Goal: Task Accomplishment & Management: Manage account settings

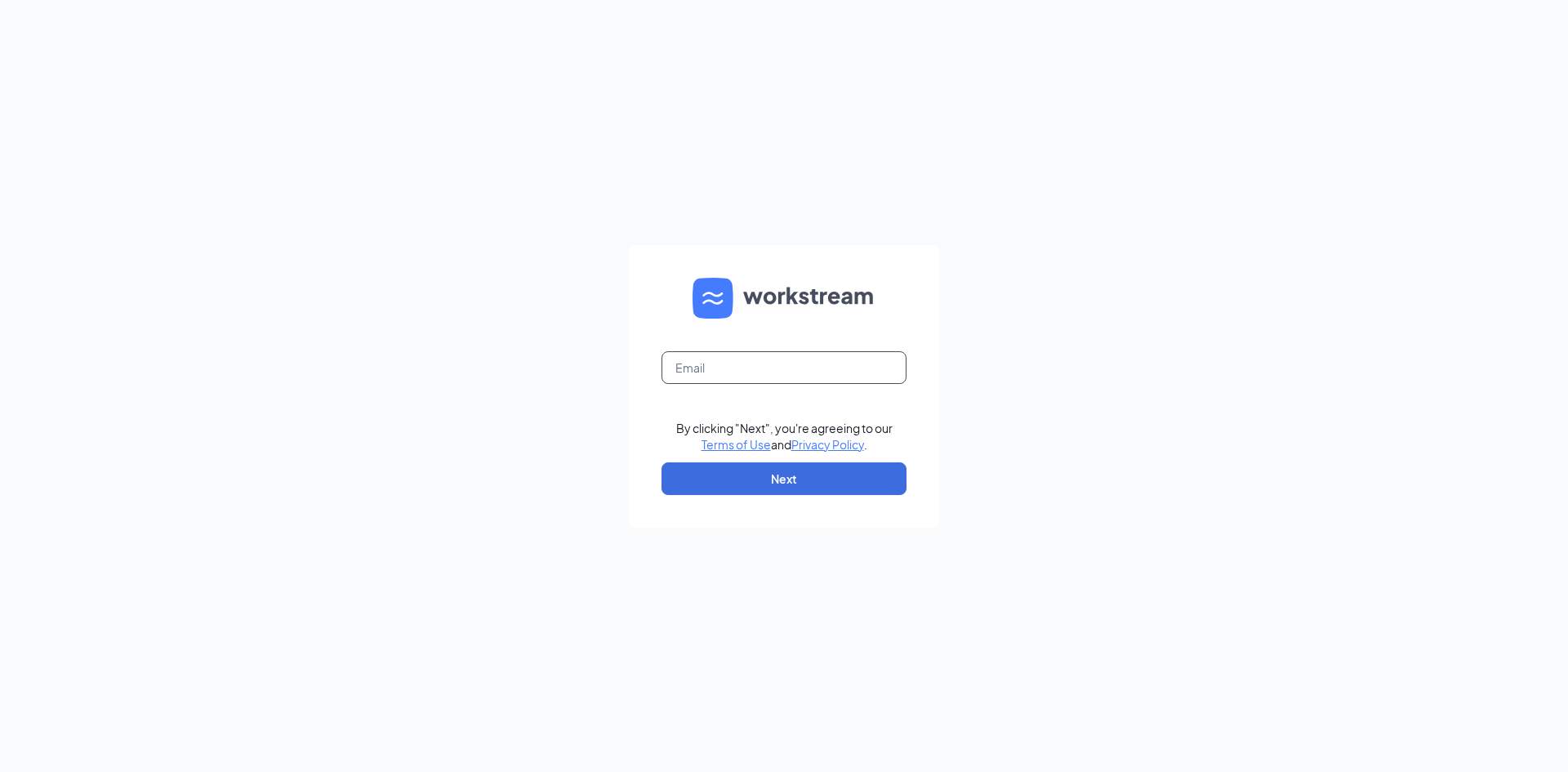
click at [835, 355] on input "text" at bounding box center [784, 368] width 245 height 33
type input "bpatel1895@gmail.com"
click at [790, 477] on button "Next" at bounding box center [784, 479] width 245 height 33
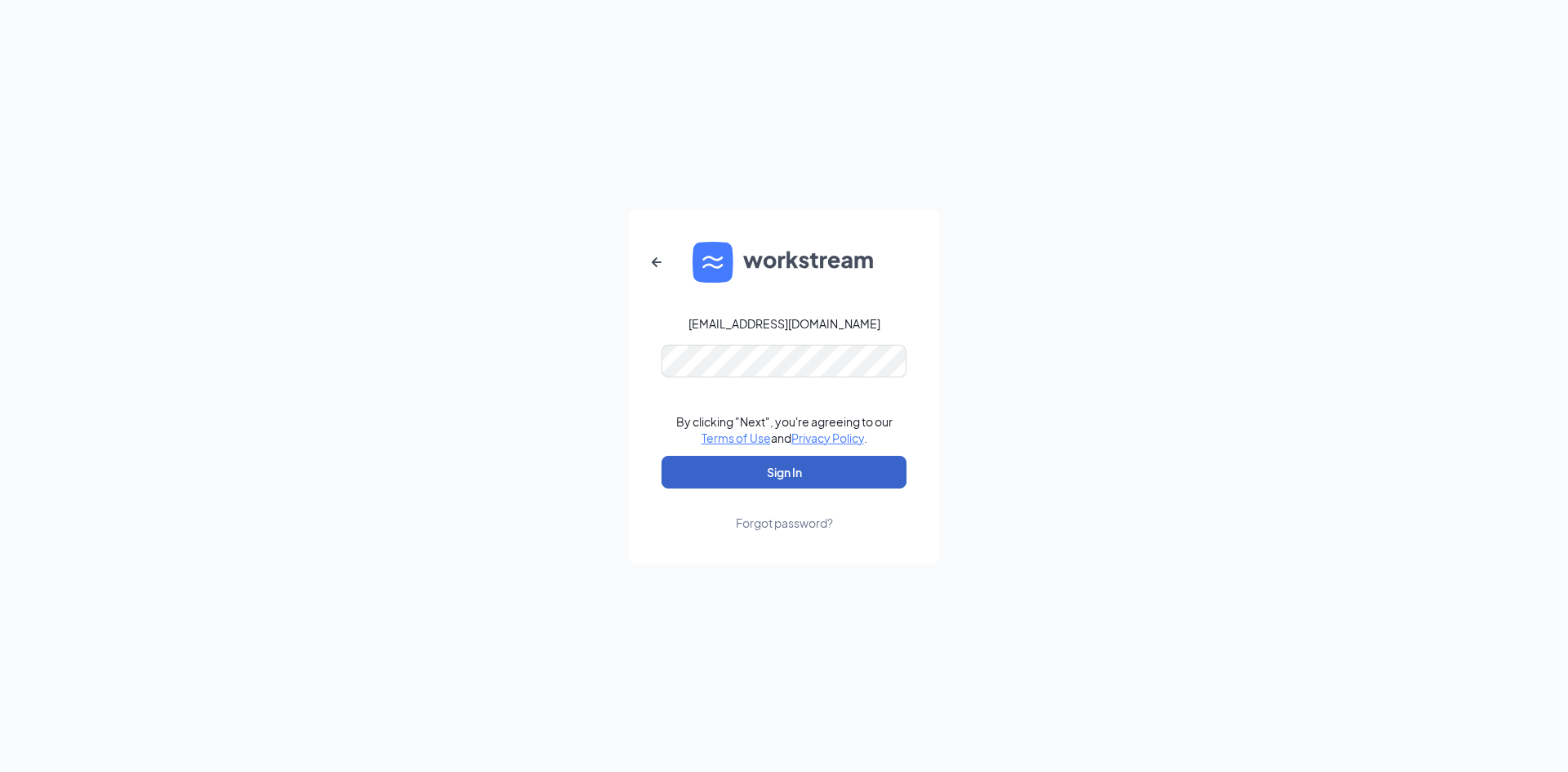
click at [804, 462] on button "Sign In" at bounding box center [784, 472] width 245 height 33
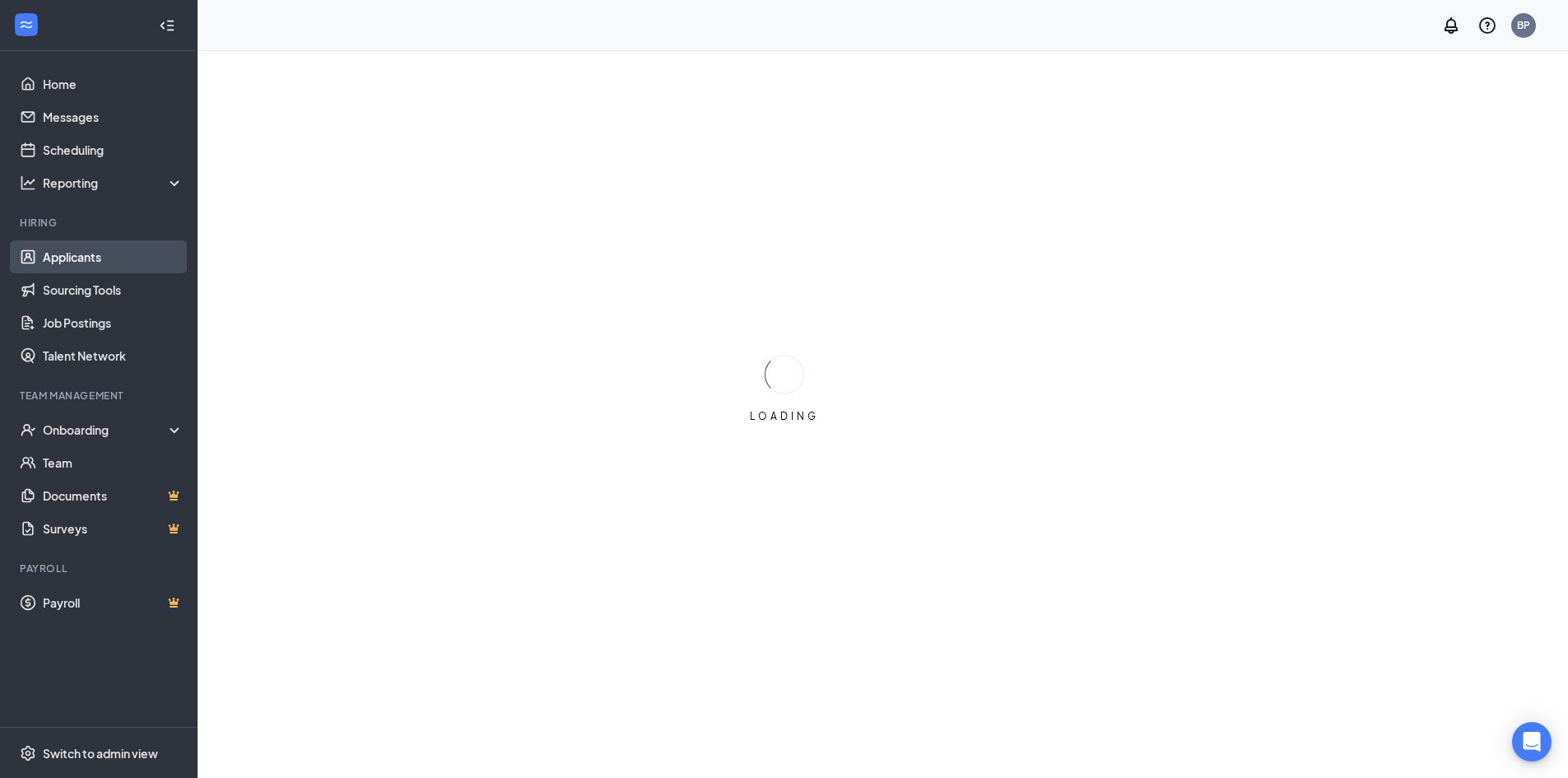
click at [138, 248] on link "Applicants" at bounding box center [113, 257] width 141 height 33
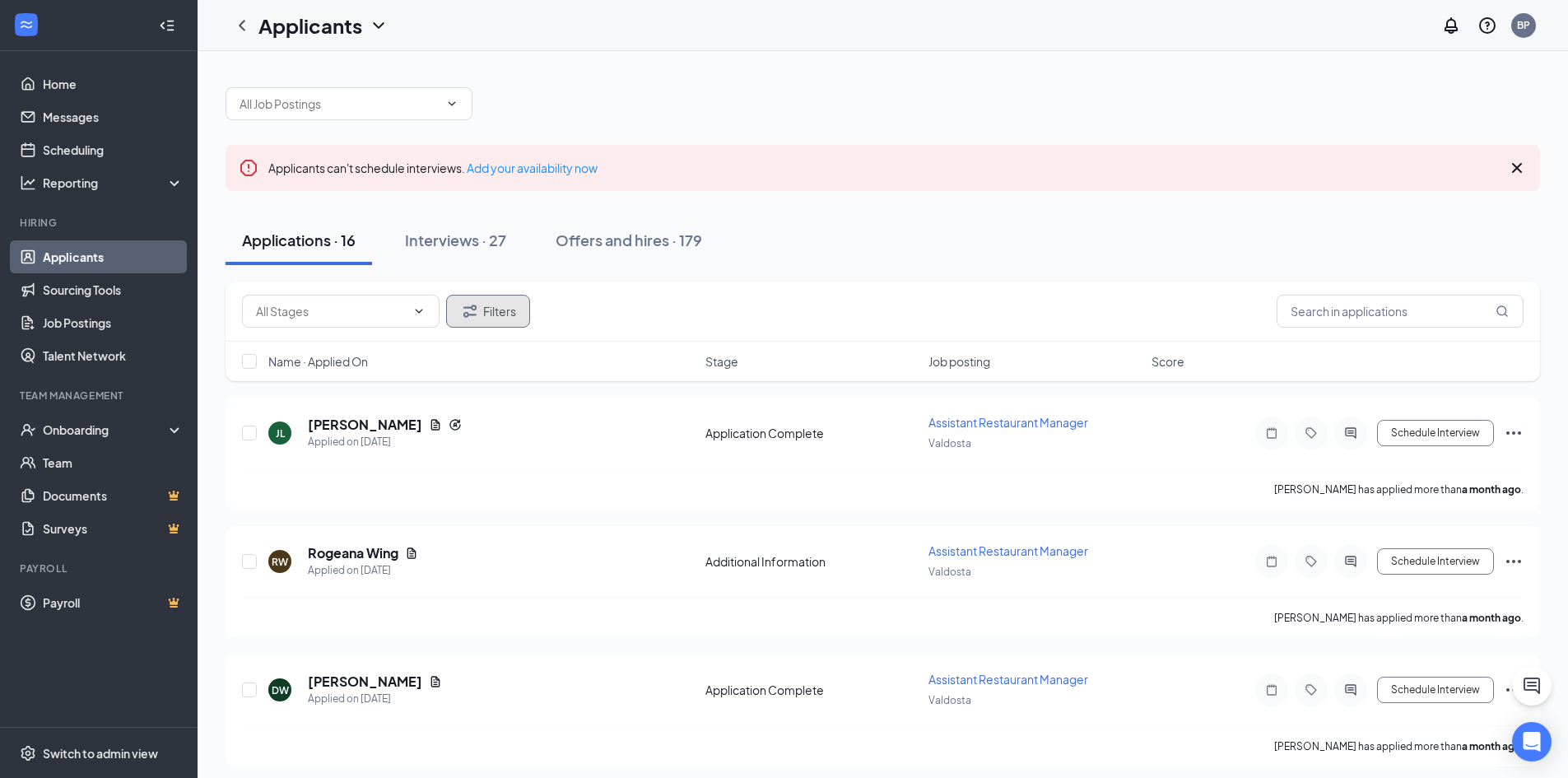
click at [492, 302] on button "Filters" at bounding box center [488, 311] width 84 height 33
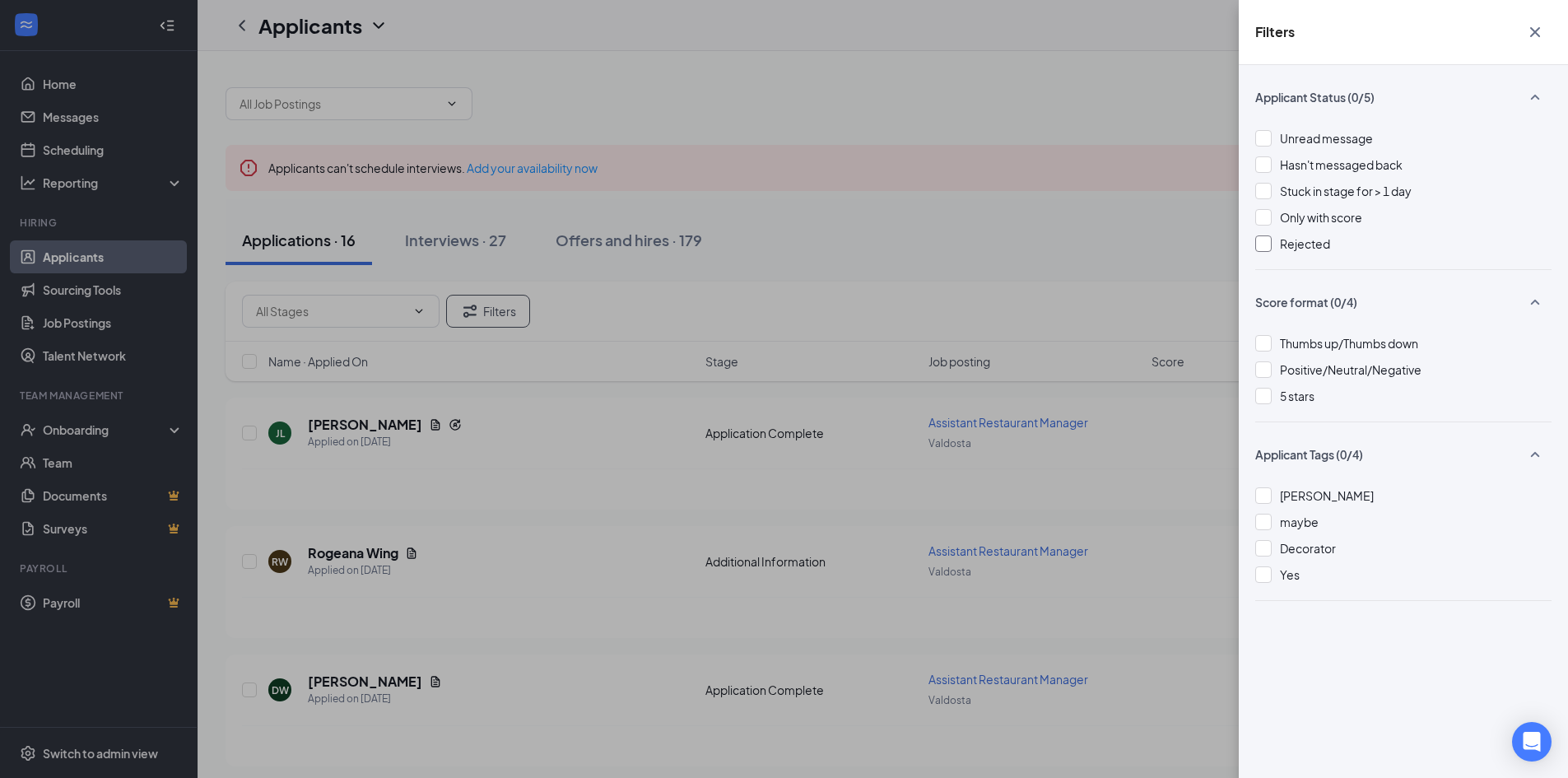
click at [1315, 237] on span "Rejected" at bounding box center [1305, 244] width 50 height 15
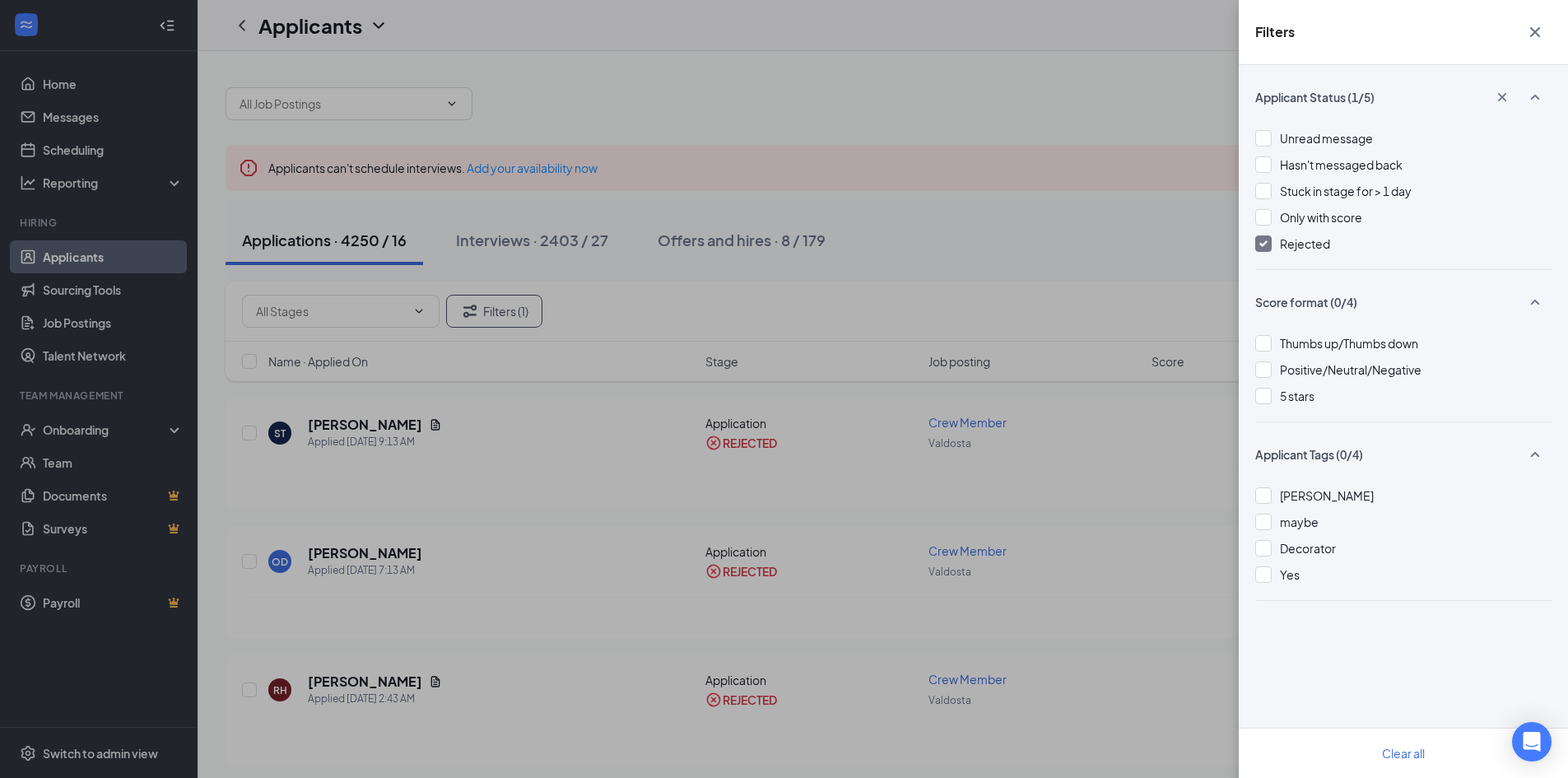
click at [815, 253] on div "Filters Applicant Status (1/5) Unread message Hasn't messaged back Stuck in sta…" at bounding box center [784, 389] width 1568 height 778
click at [72, 135] on div "Filters Applicant Status (1/5) Unread message Hasn't messaged back Stuck in sta…" at bounding box center [784, 389] width 1568 height 778
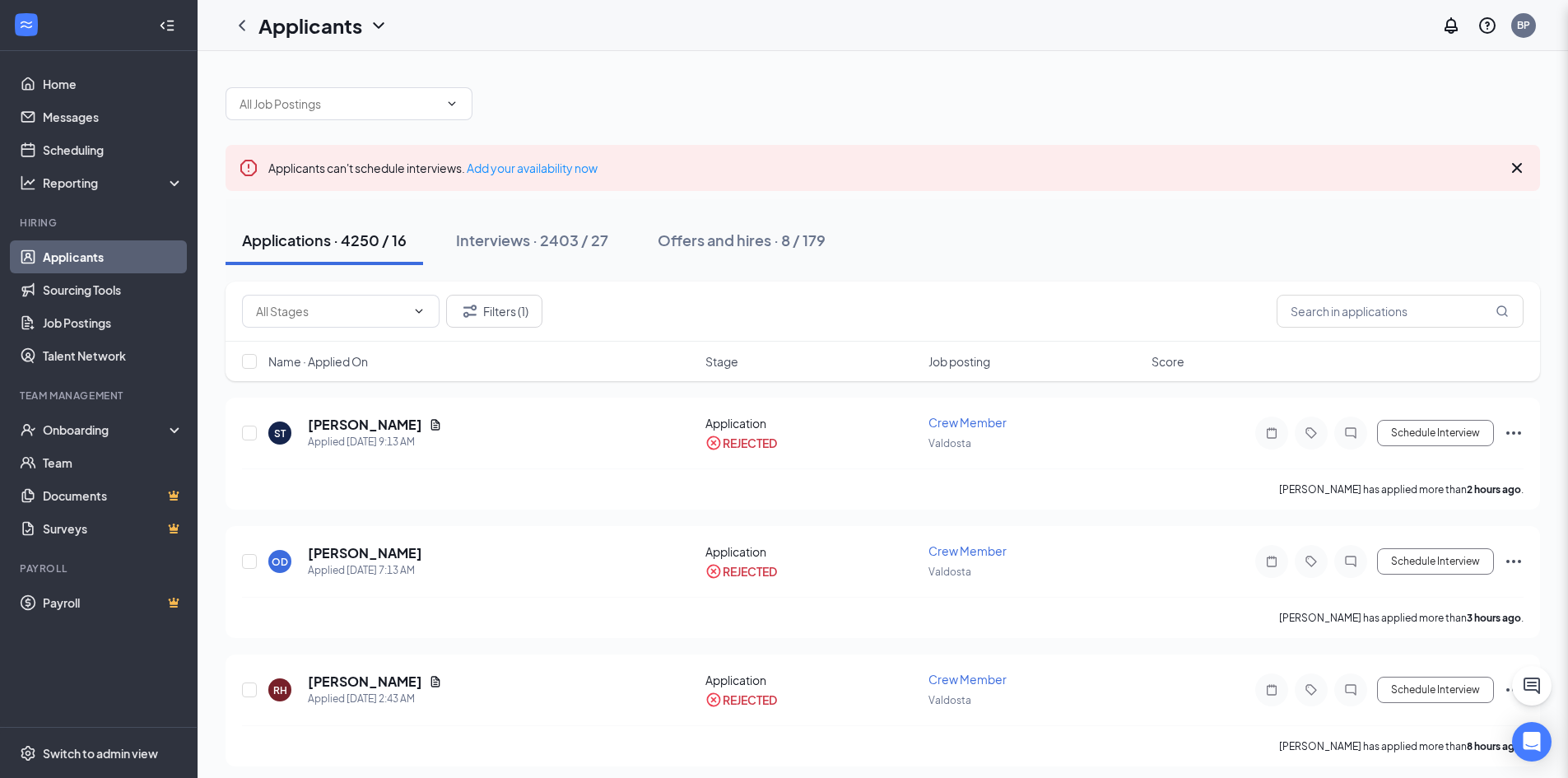
click at [81, 123] on div "Filters Applicant Status (1/5) Unread message Hasn't messaged back Stuck in sta…" at bounding box center [784, 389] width 1568 height 778
click at [89, 114] on link "Messages" at bounding box center [113, 117] width 141 height 33
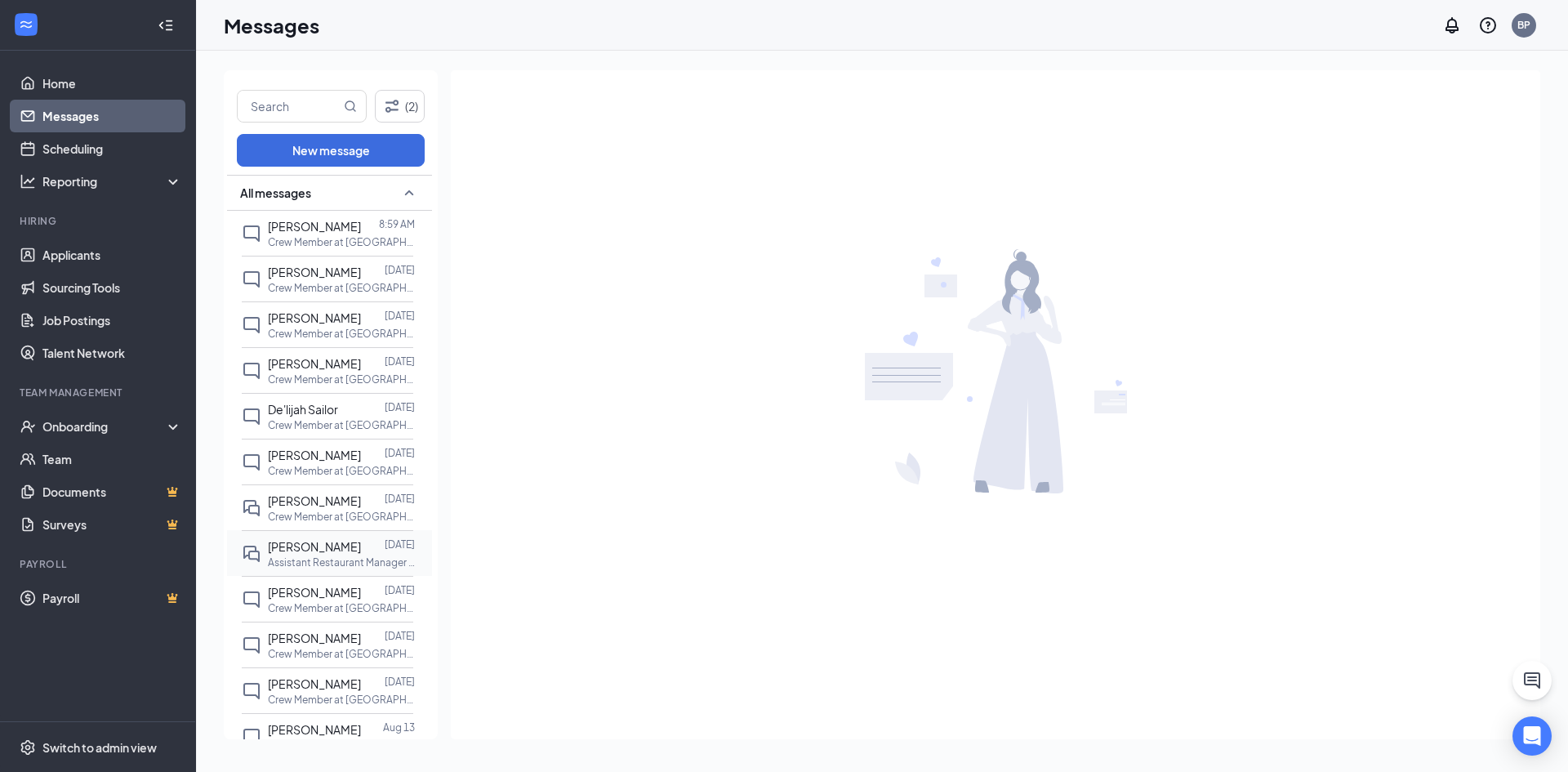
click at [319, 544] on span "[PERSON_NAME]" at bounding box center [315, 547] width 93 height 15
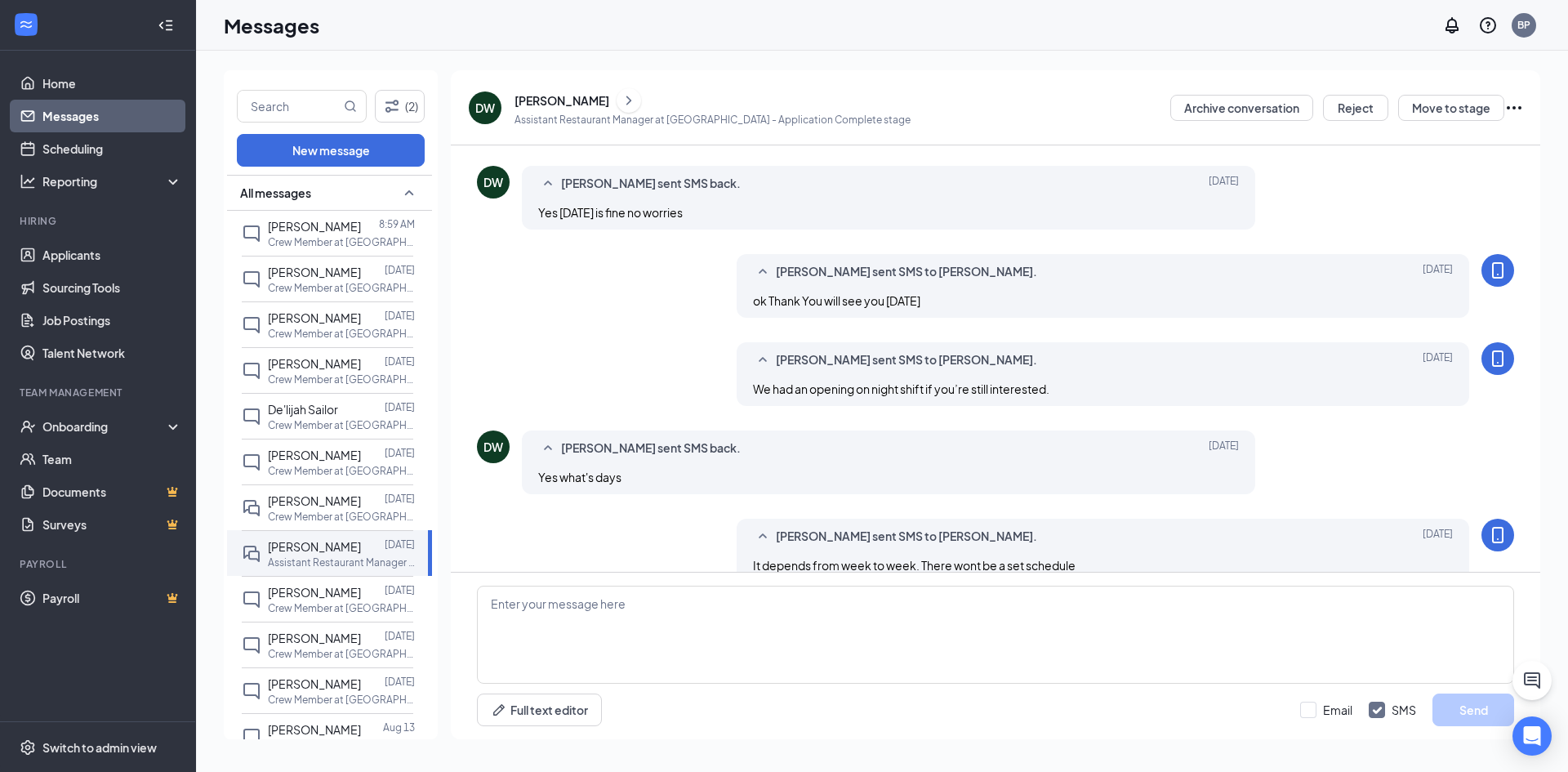
scroll to position [328, 0]
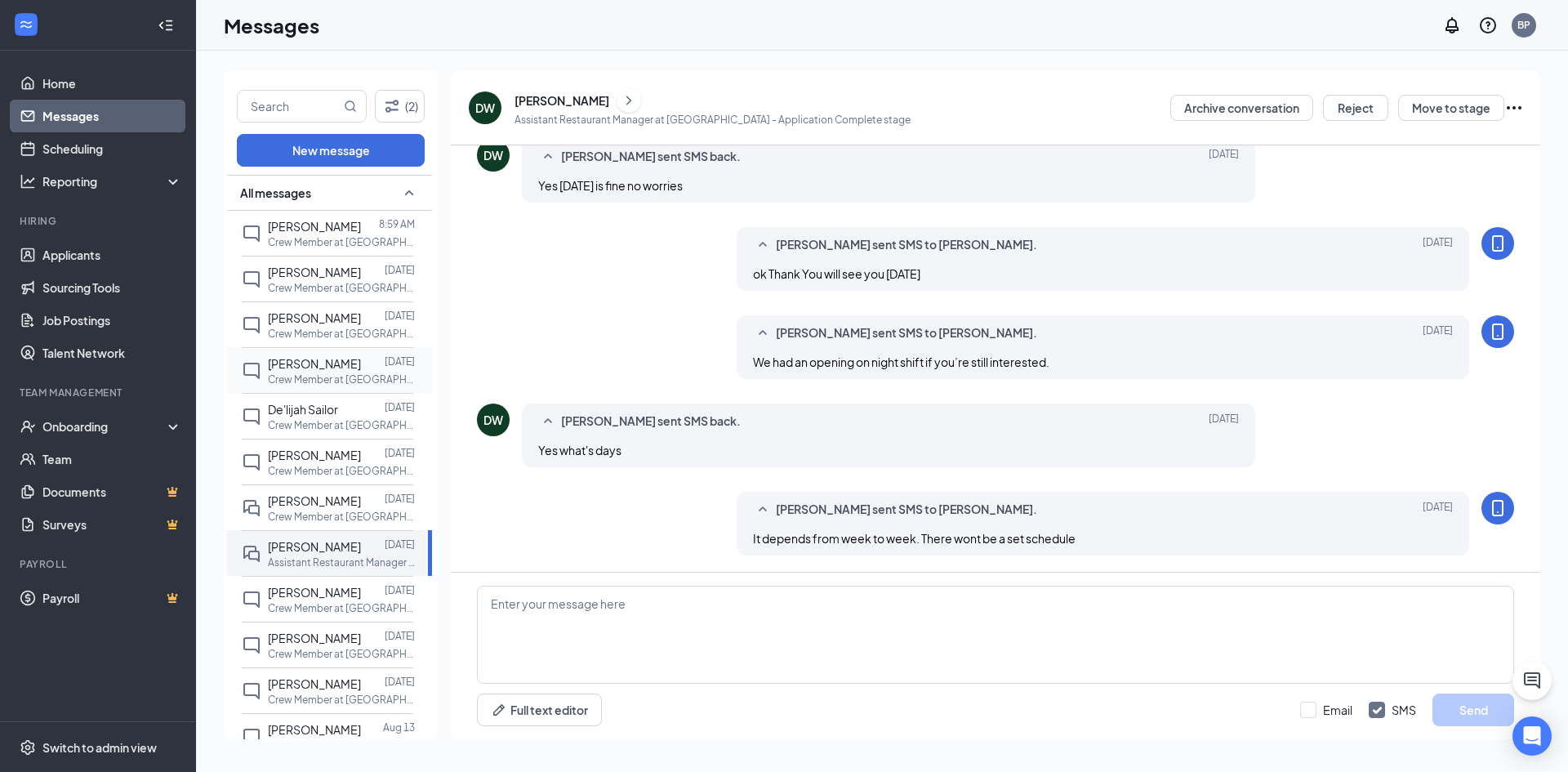
click at [293, 361] on span "[PERSON_NAME]" at bounding box center [315, 364] width 93 height 15
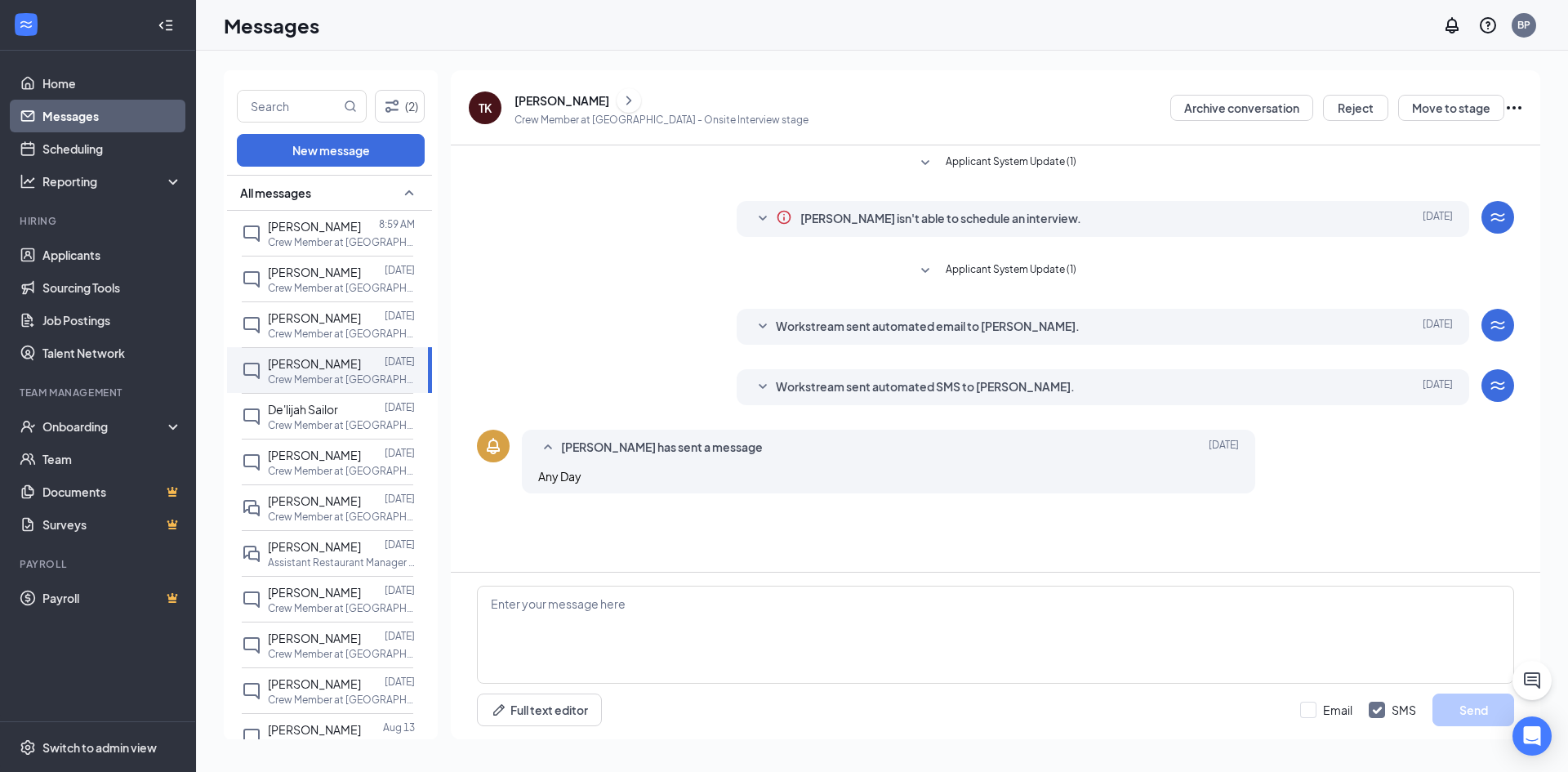
click at [621, 100] on icon "ChevronRight" at bounding box center [629, 100] width 16 height 20
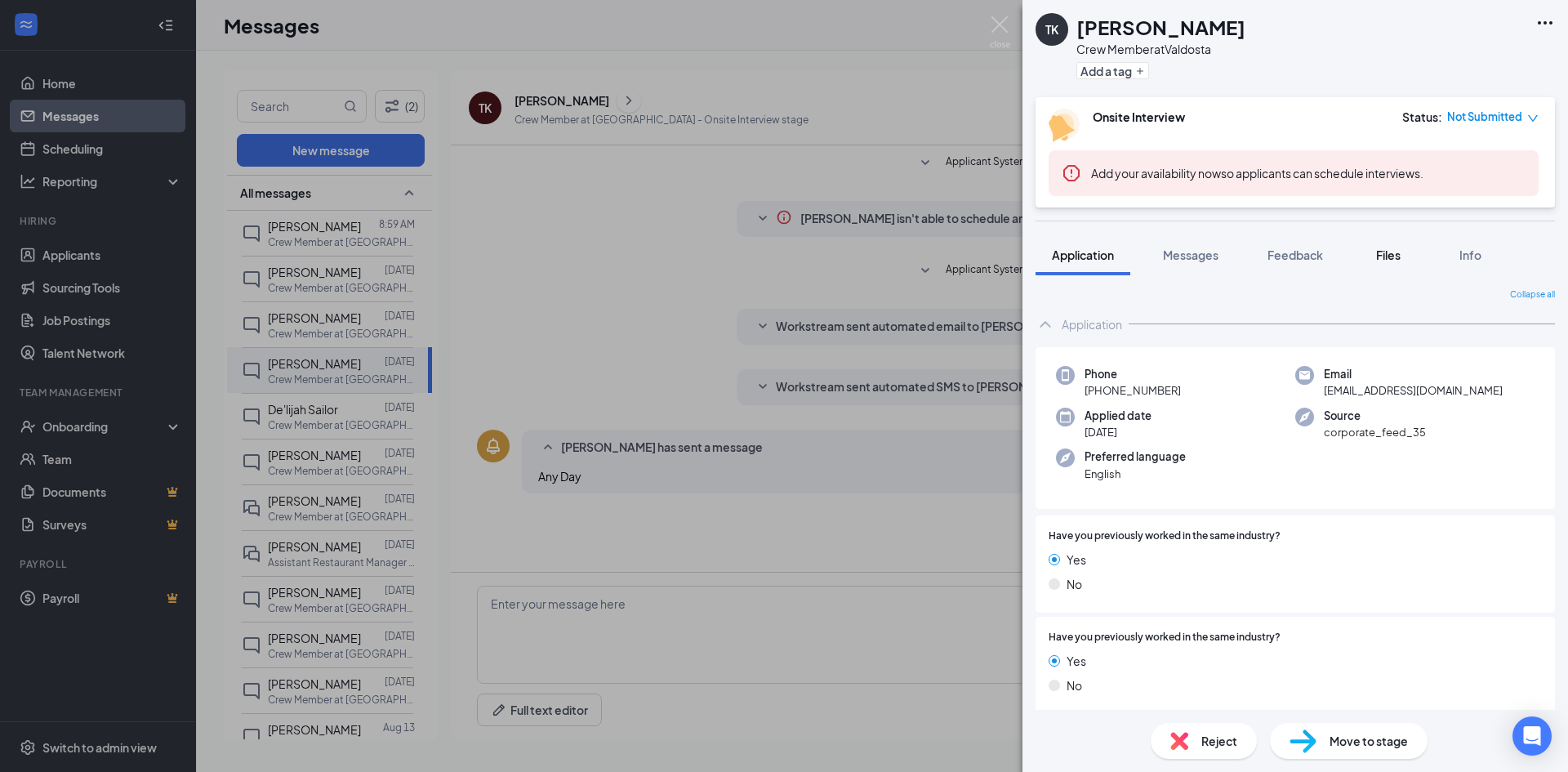
click at [1400, 252] on span "Files" at bounding box center [1389, 255] width 25 height 15
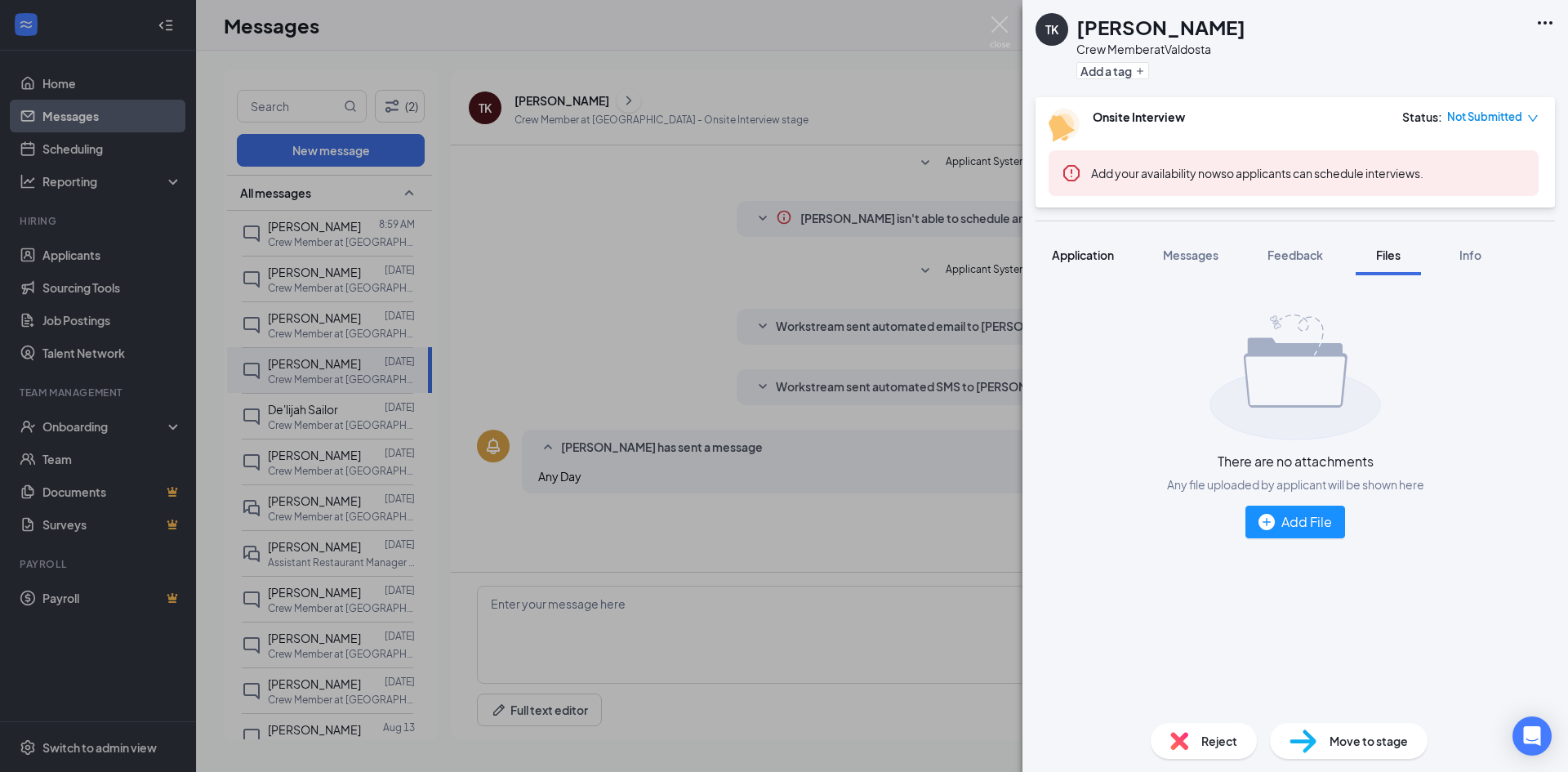
click at [1084, 257] on span "Application" at bounding box center [1083, 255] width 62 height 15
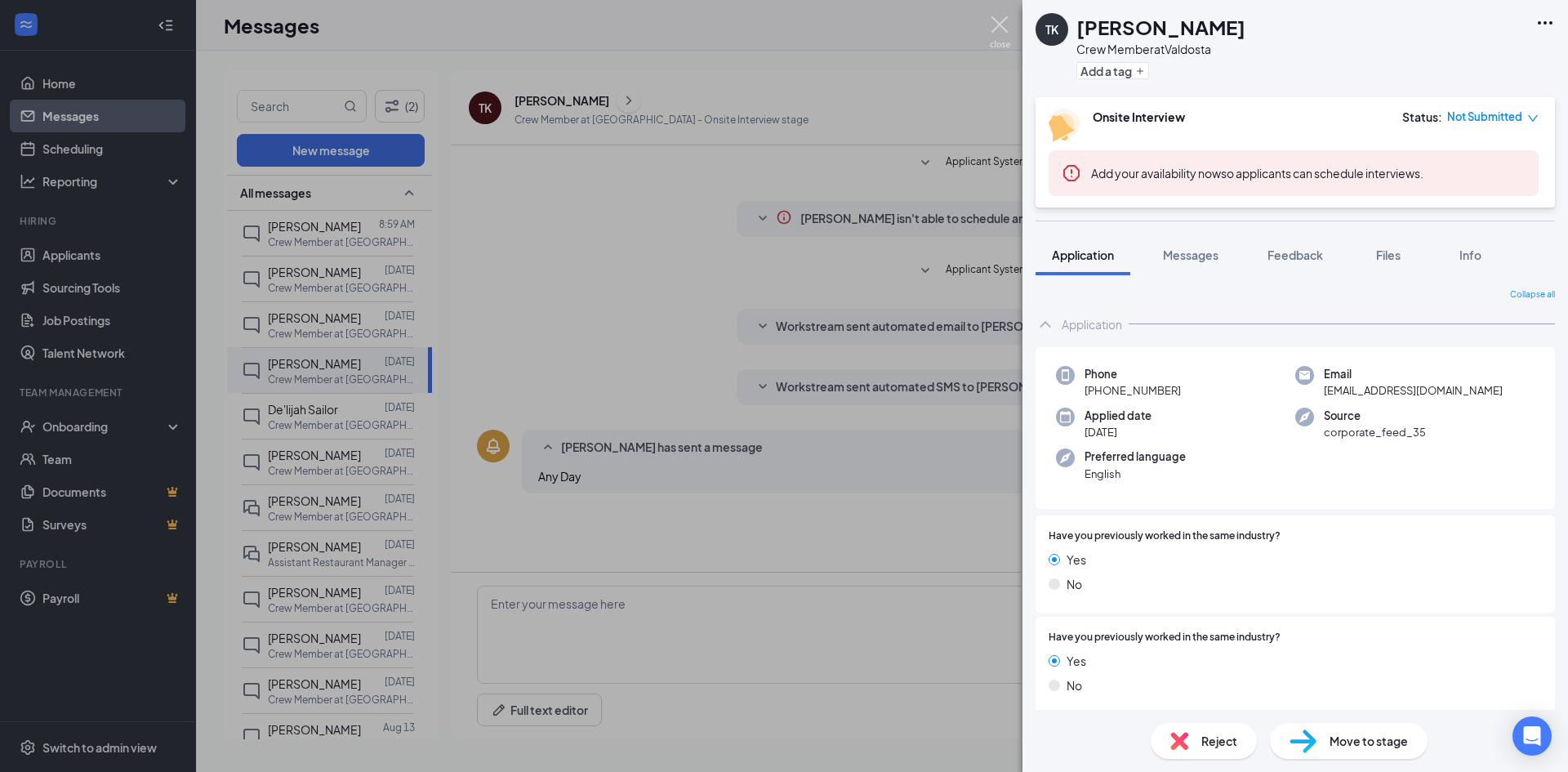
click at [999, 26] on img at bounding box center [1000, 32] width 20 height 32
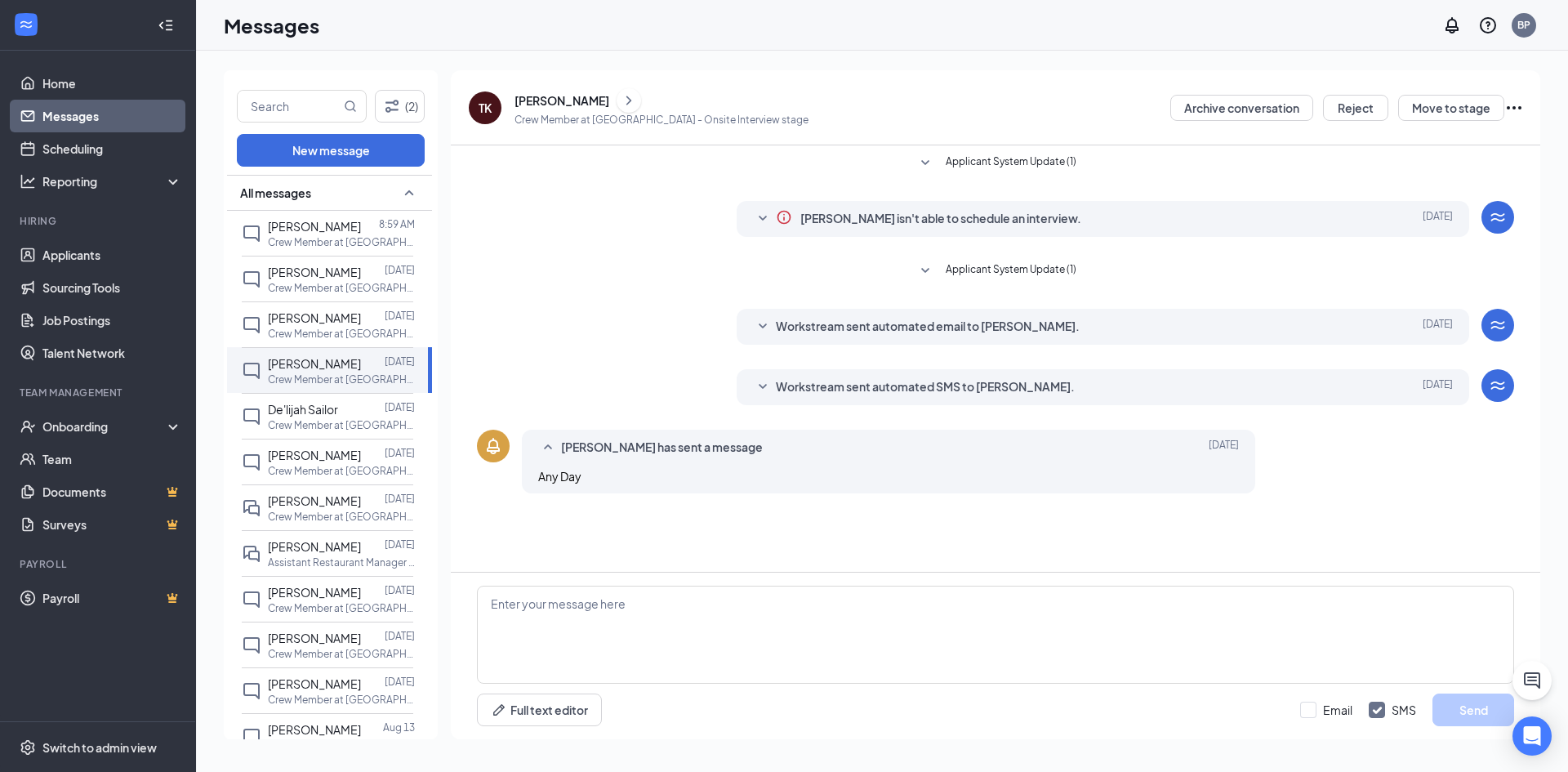
click at [565, 243] on div "[PERSON_NAME] isn't able to schedule an interview. [DATE] You haven't added you…" at bounding box center [996, 223] width 1038 height 44
click at [621, 93] on icon "ChevronRight" at bounding box center [629, 100] width 16 height 20
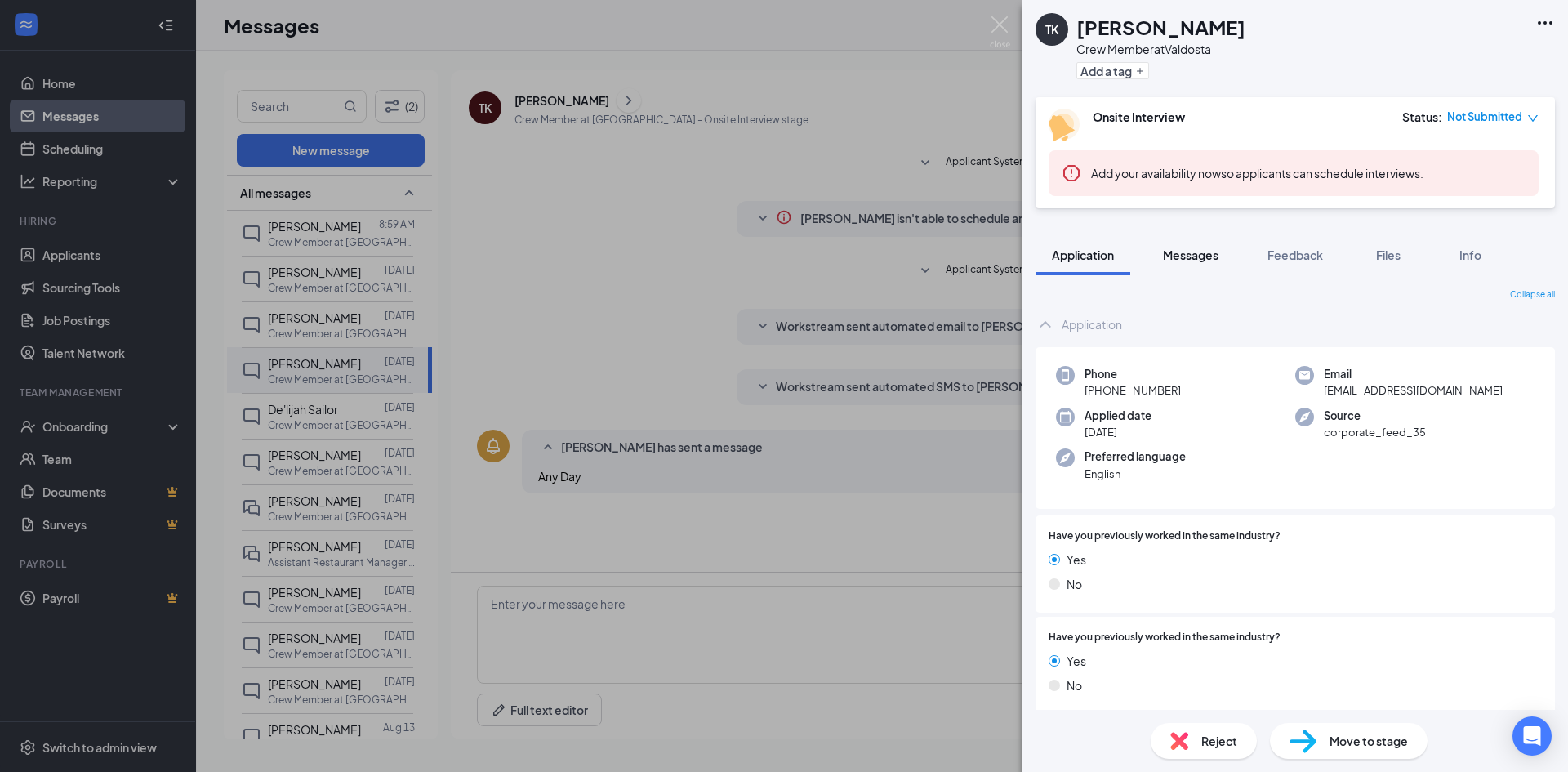
click at [1208, 247] on div "Messages" at bounding box center [1191, 255] width 56 height 16
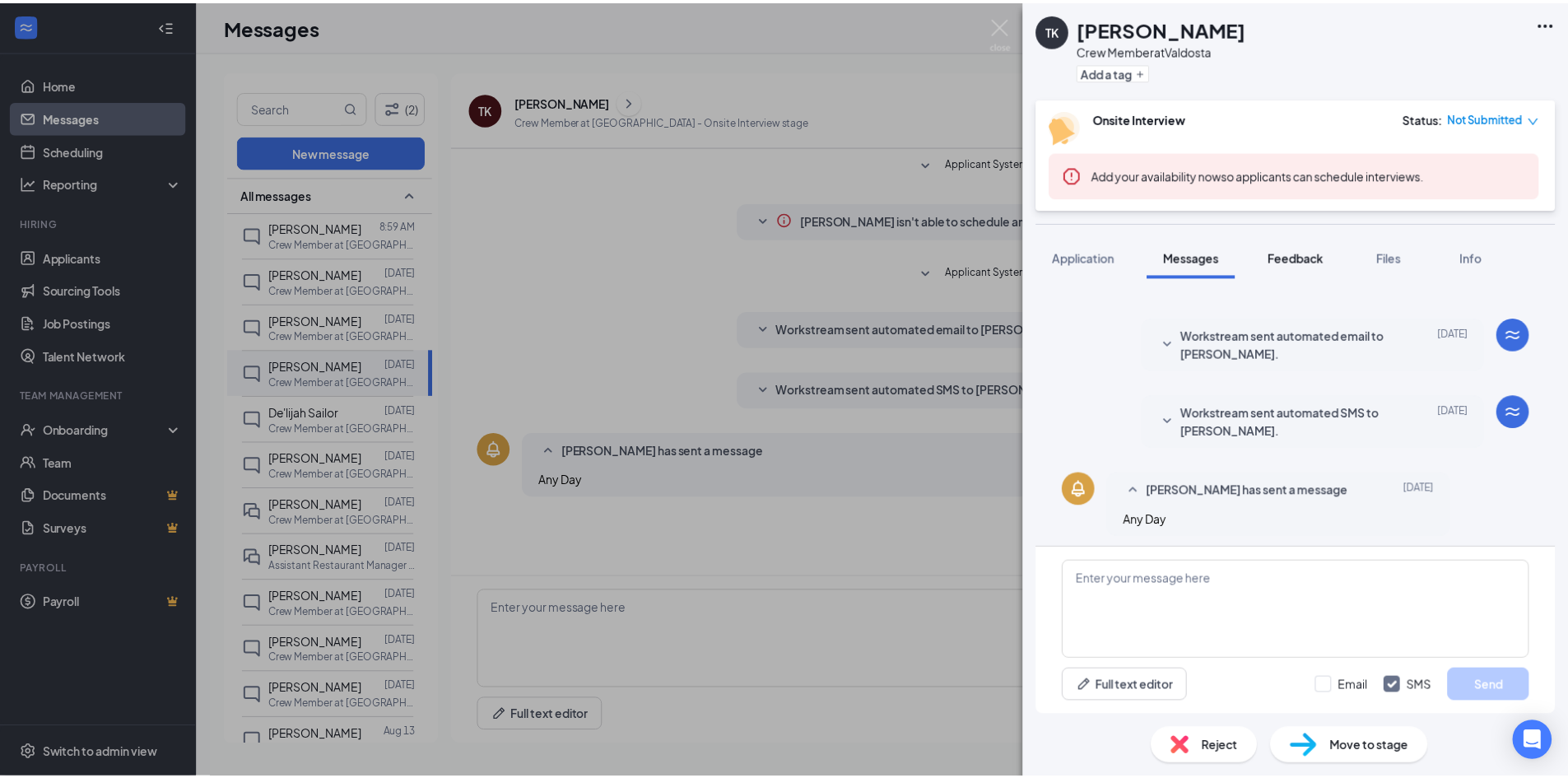
scroll to position [161, 0]
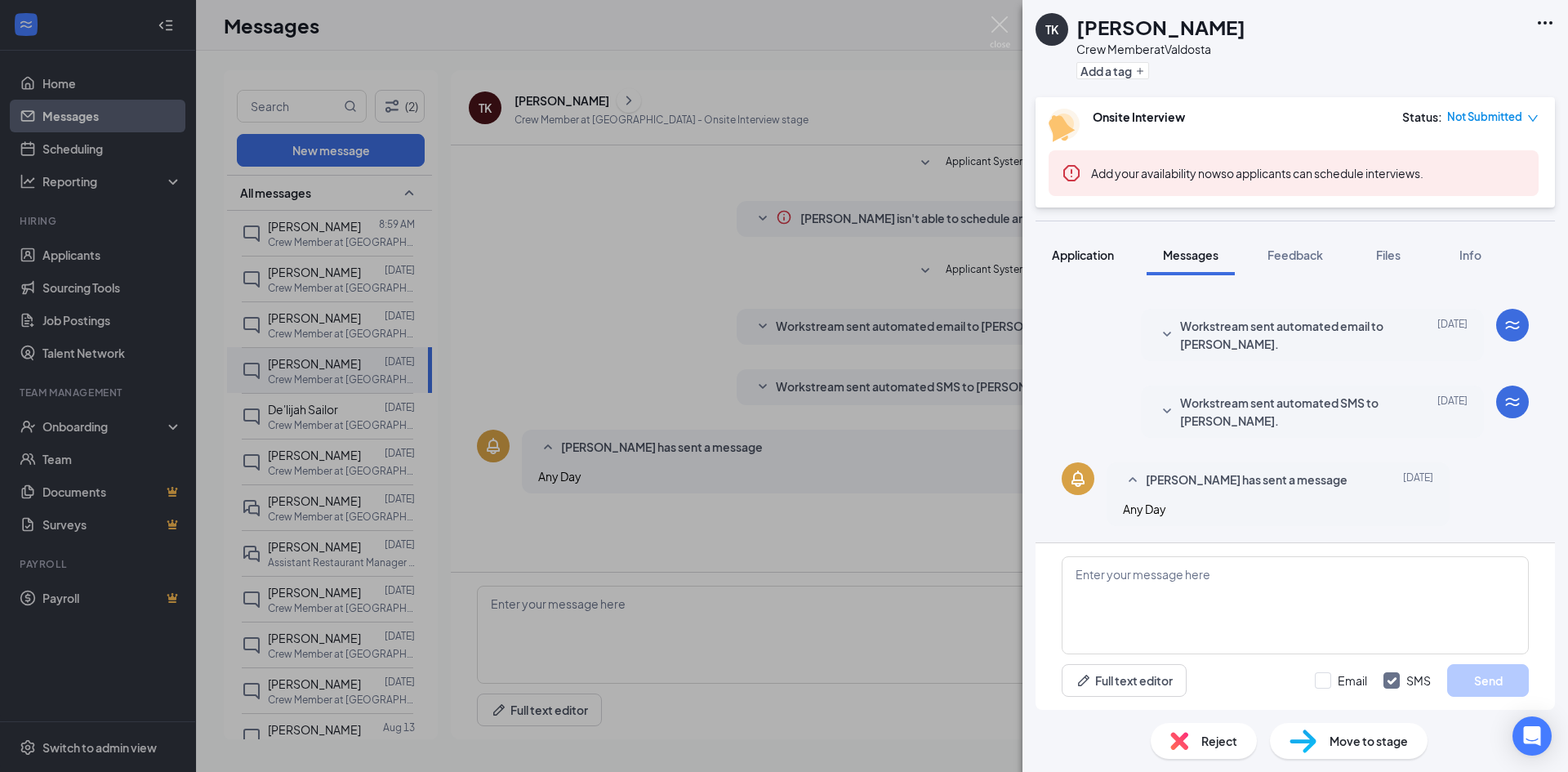
click at [1090, 248] on span "Application" at bounding box center [1083, 255] width 62 height 15
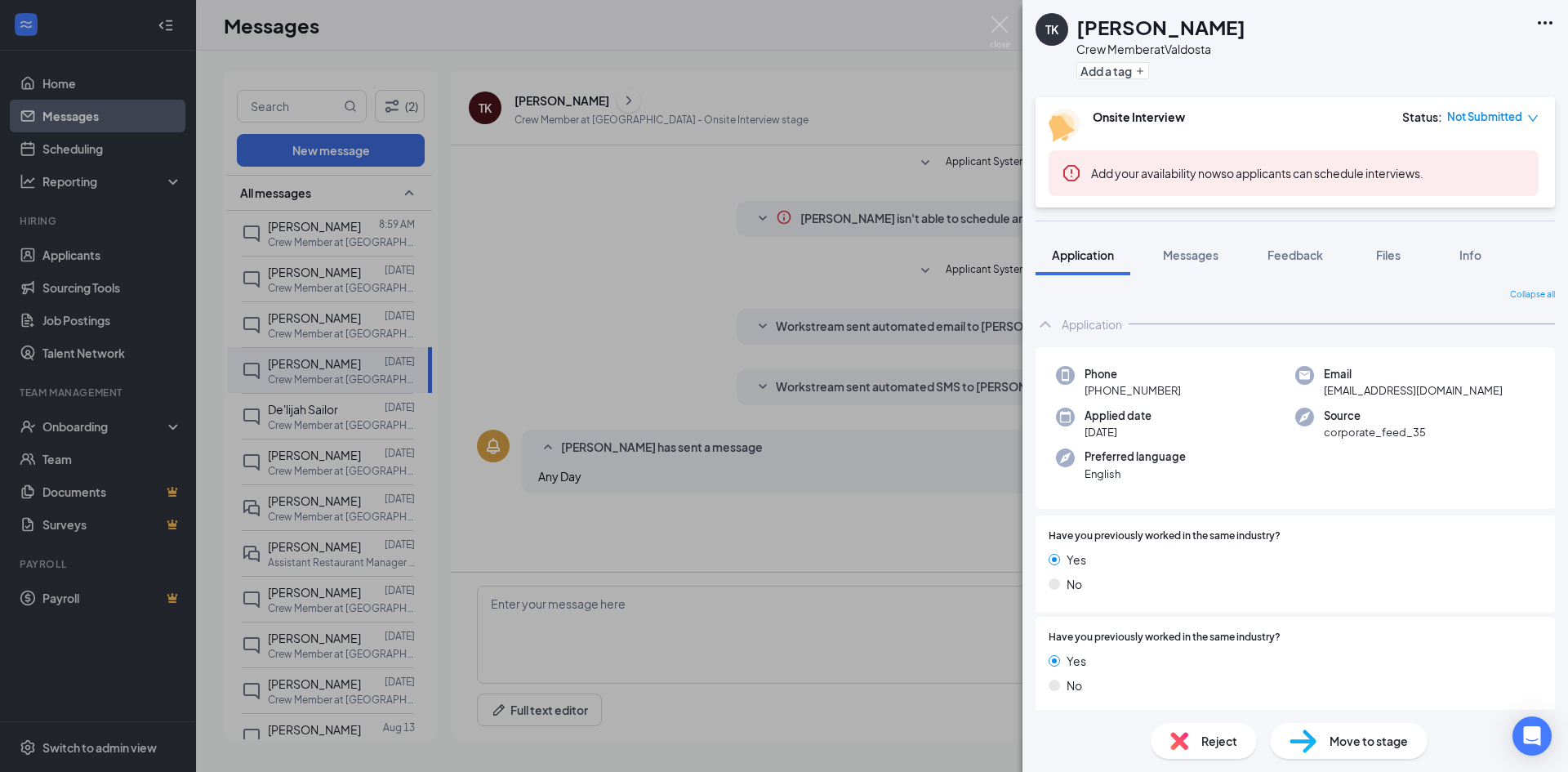
click at [628, 280] on div "TK [PERSON_NAME] Crew Member at [GEOGRAPHIC_DATA] Add a tag Onsite Interview St…" at bounding box center [784, 386] width 1568 height 772
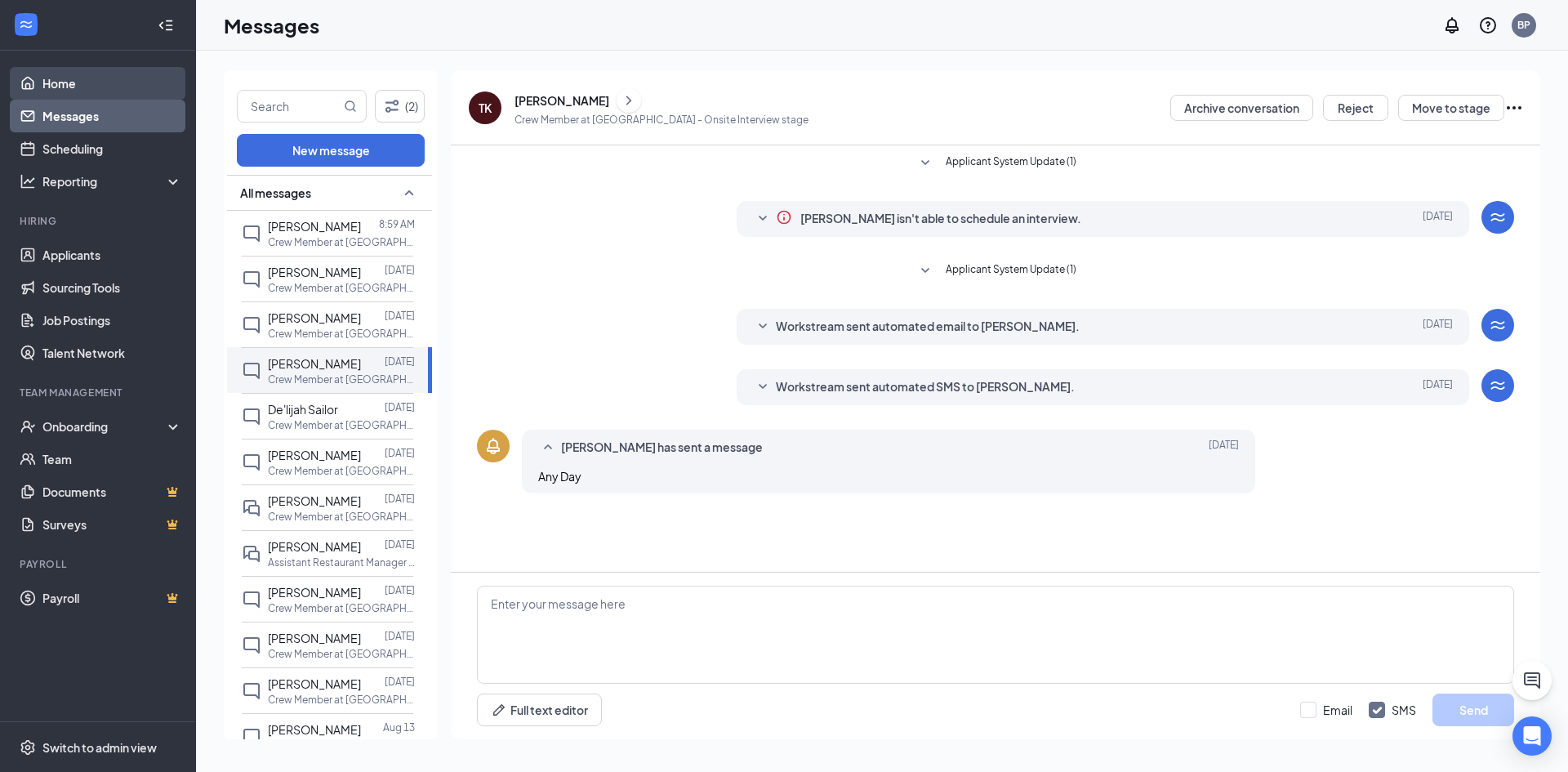
click at [89, 90] on link "Home" at bounding box center [112, 83] width 140 height 33
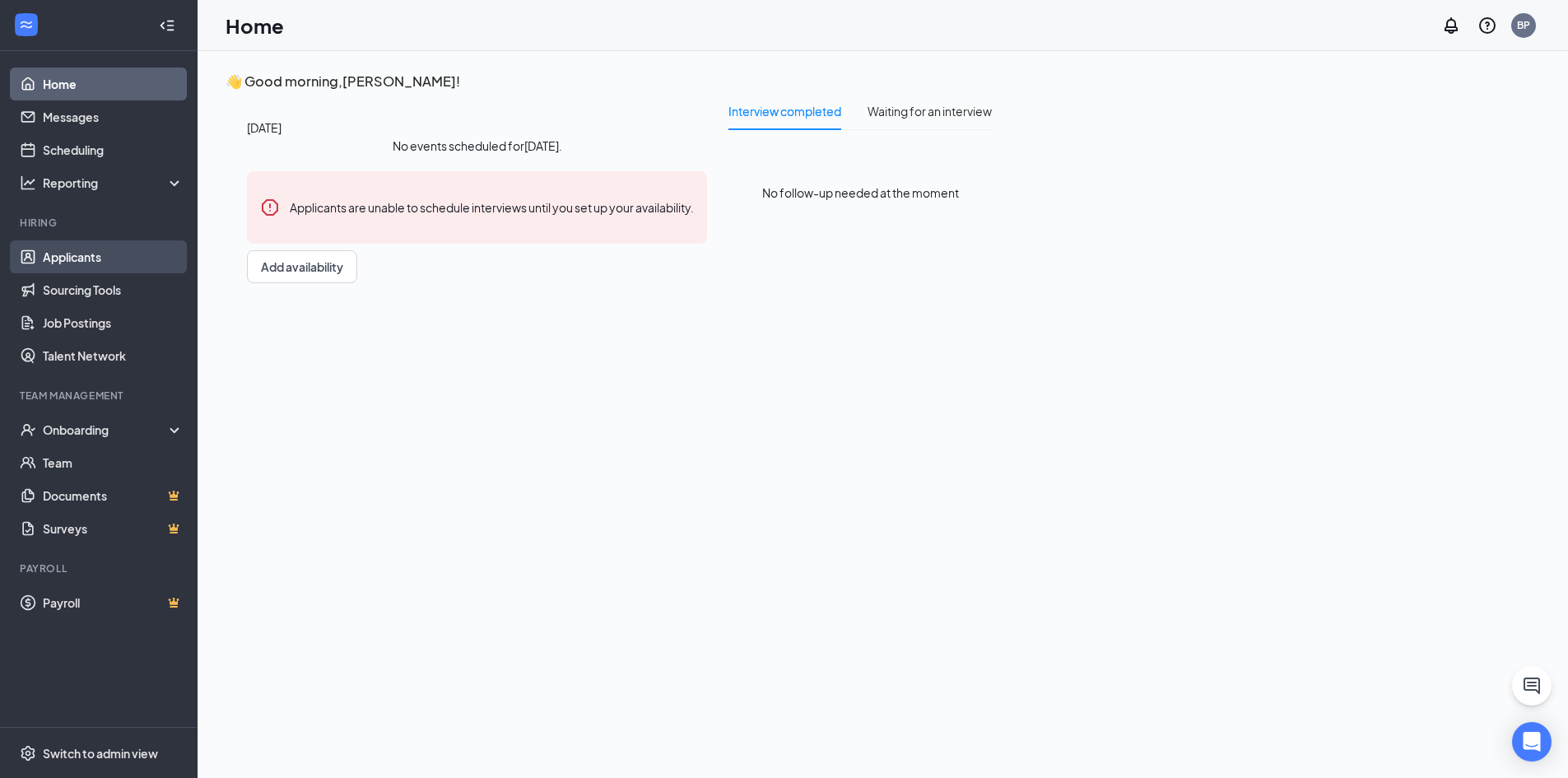
click at [123, 255] on link "Applicants" at bounding box center [113, 257] width 141 height 33
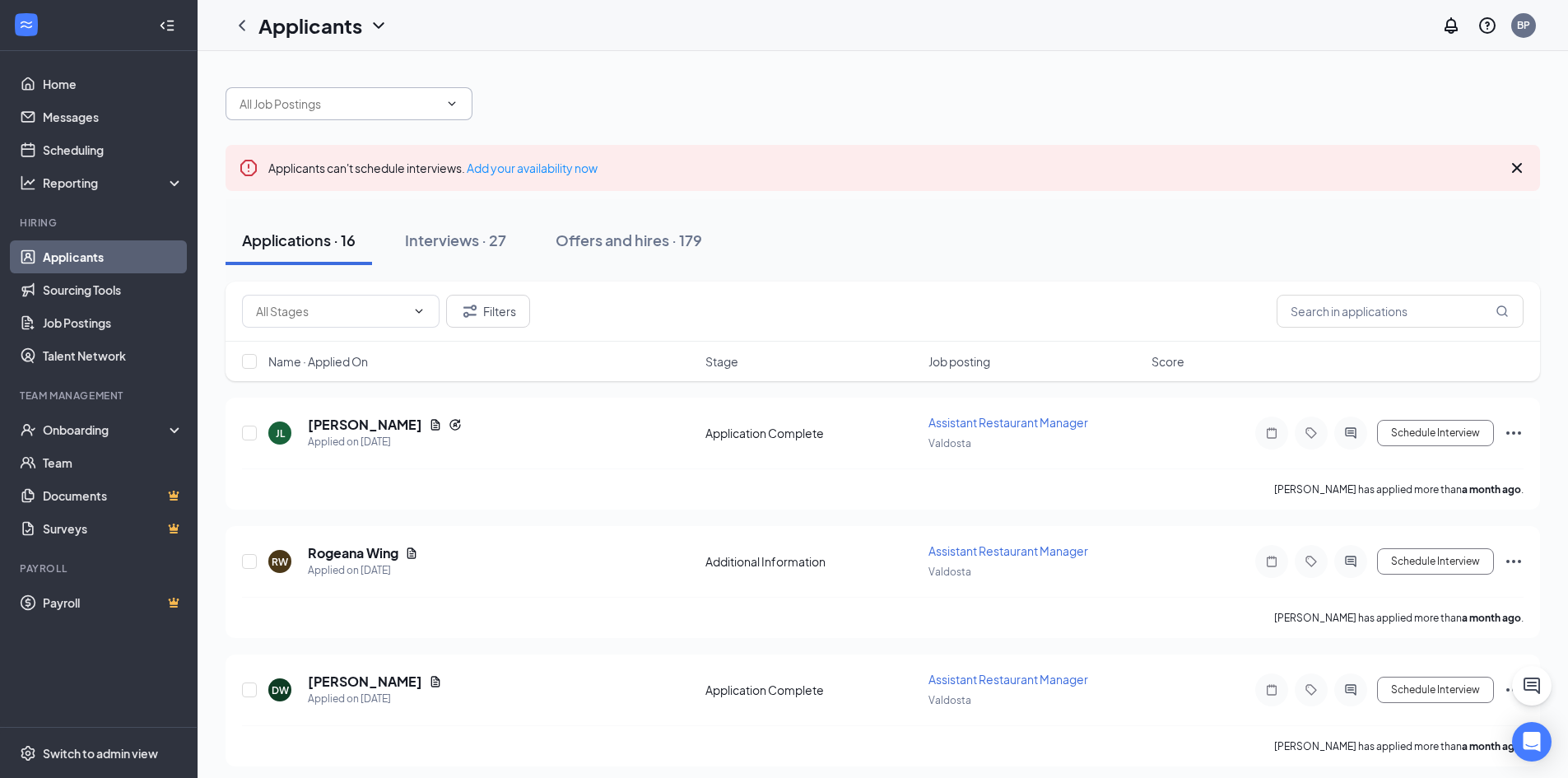
click at [385, 112] on input "text" at bounding box center [339, 104] width 199 height 18
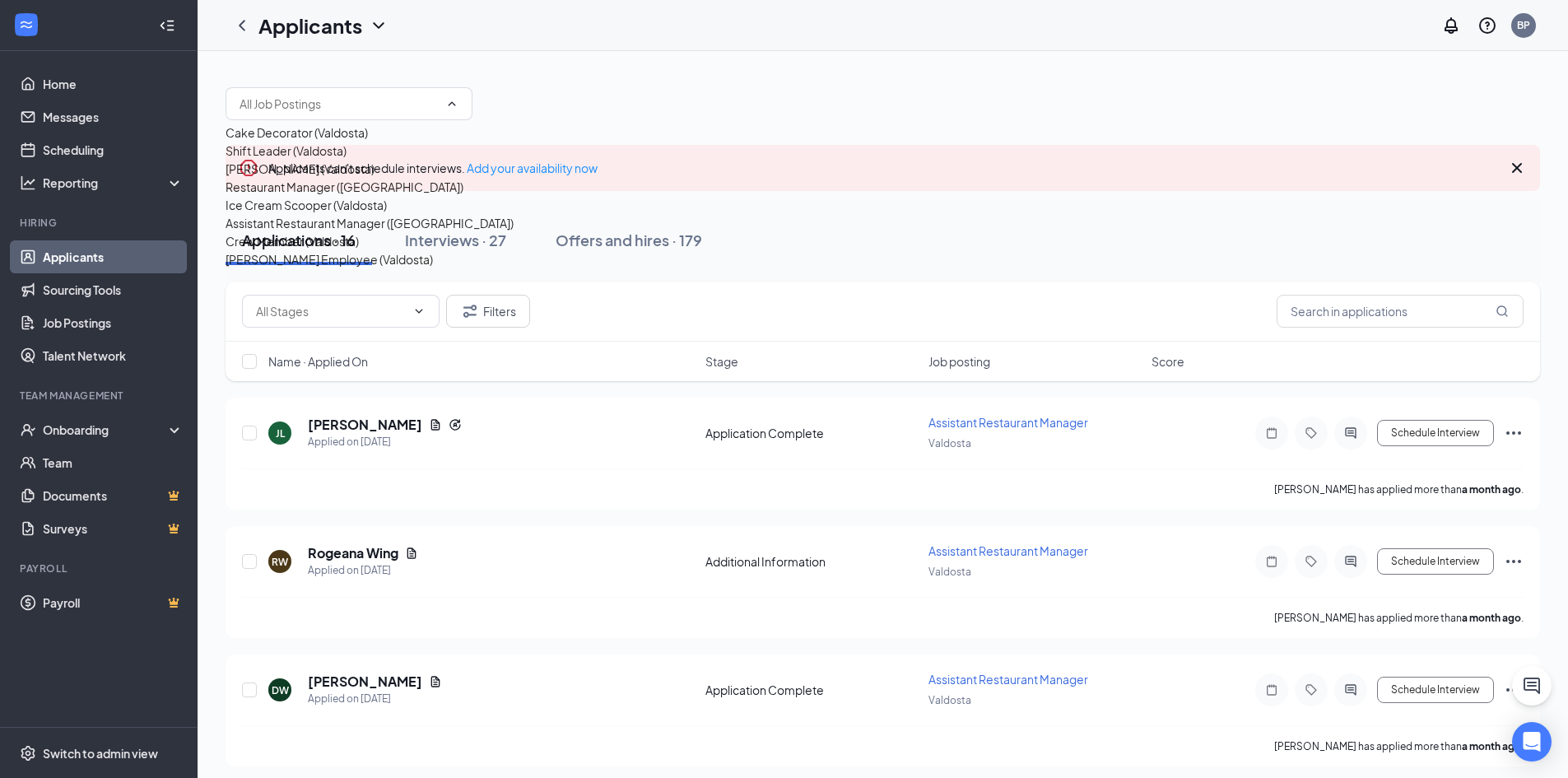
click at [341, 232] on div "Assistant Restaurant Manager ([GEOGRAPHIC_DATA])" at bounding box center [370, 223] width 288 height 18
type input "Assistant Restaurant Manager ([GEOGRAPHIC_DATA])"
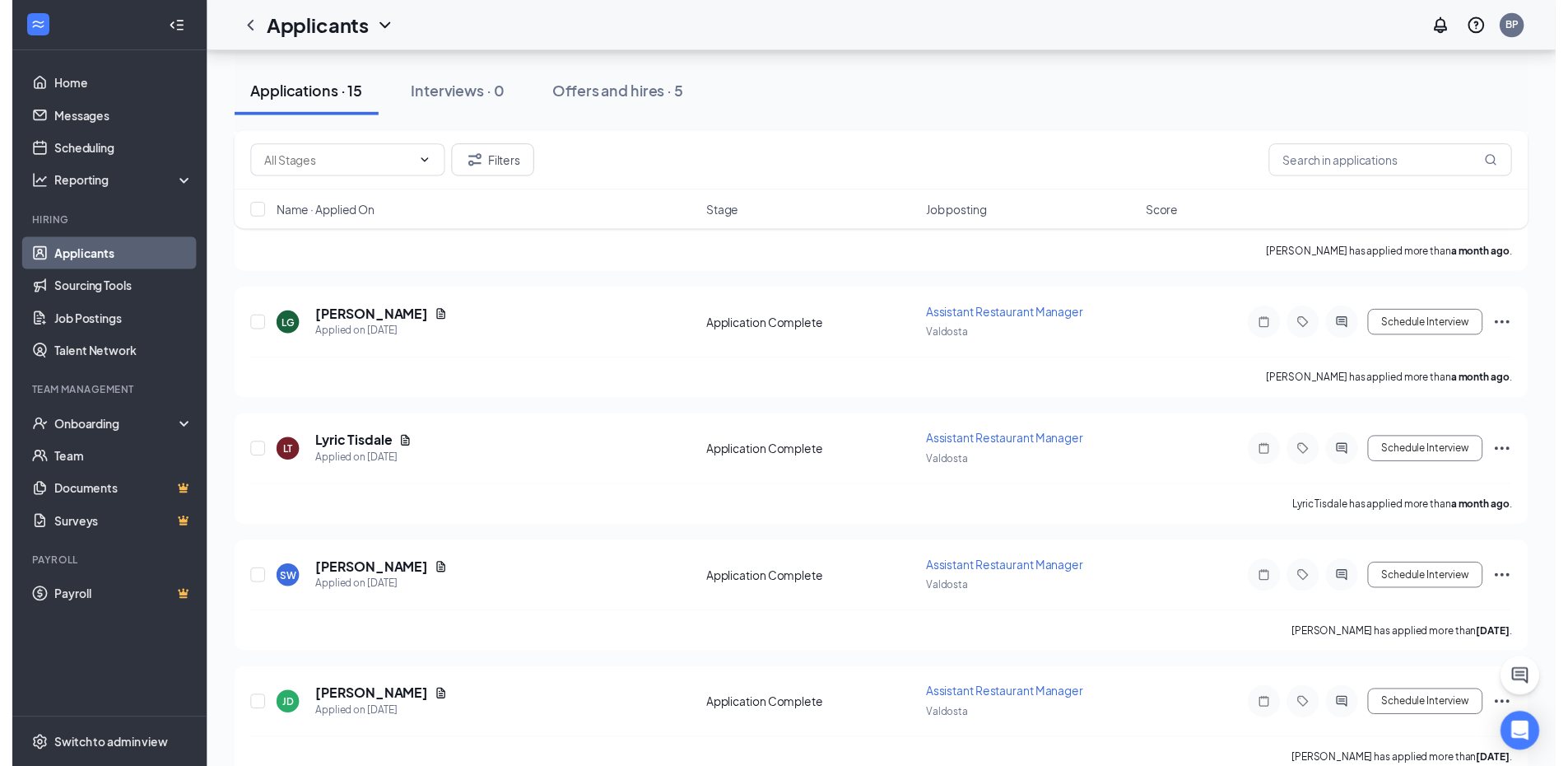
scroll to position [824, 0]
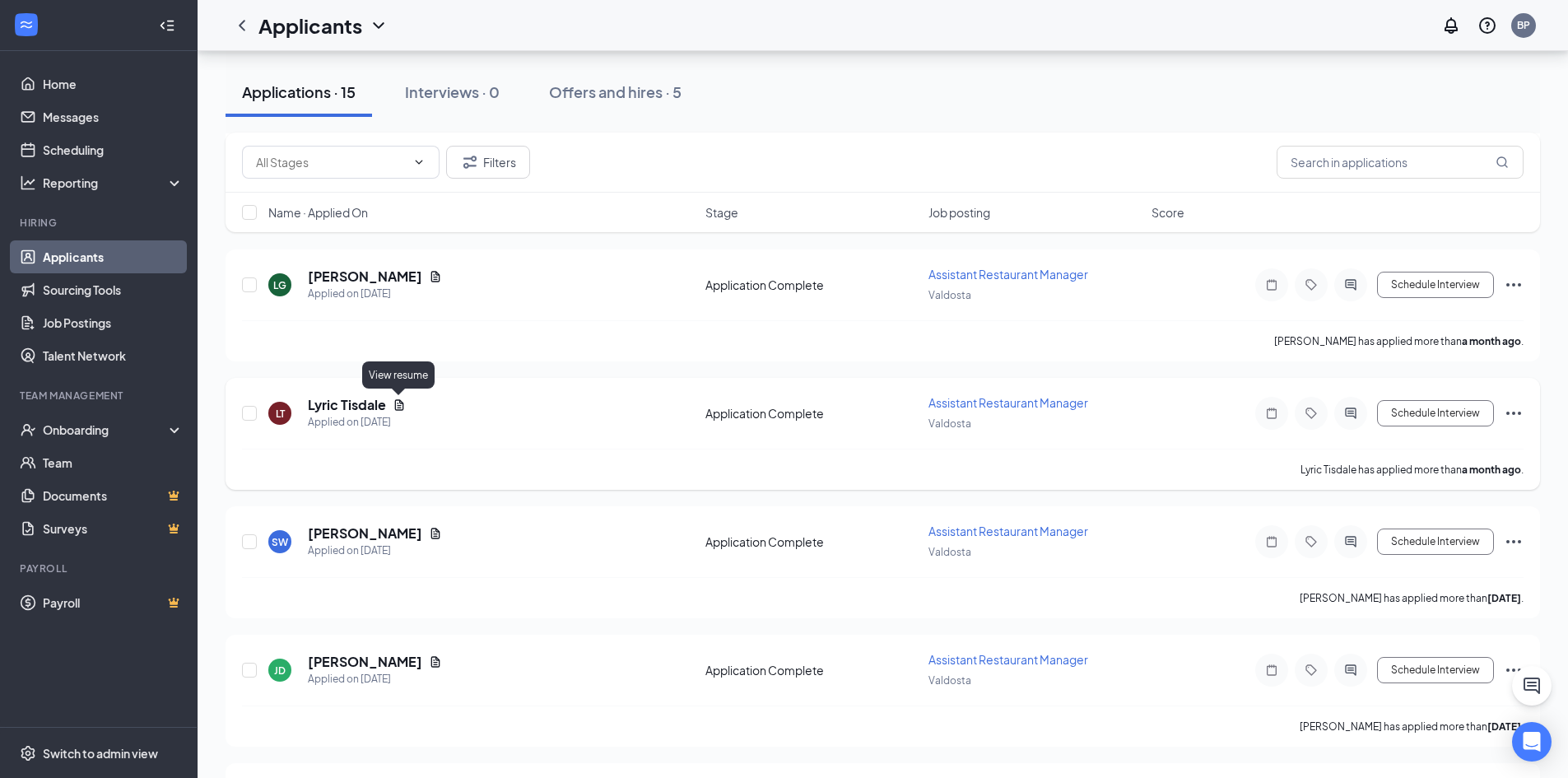
click at [396, 406] on icon "Document" at bounding box center [399, 405] width 13 height 13
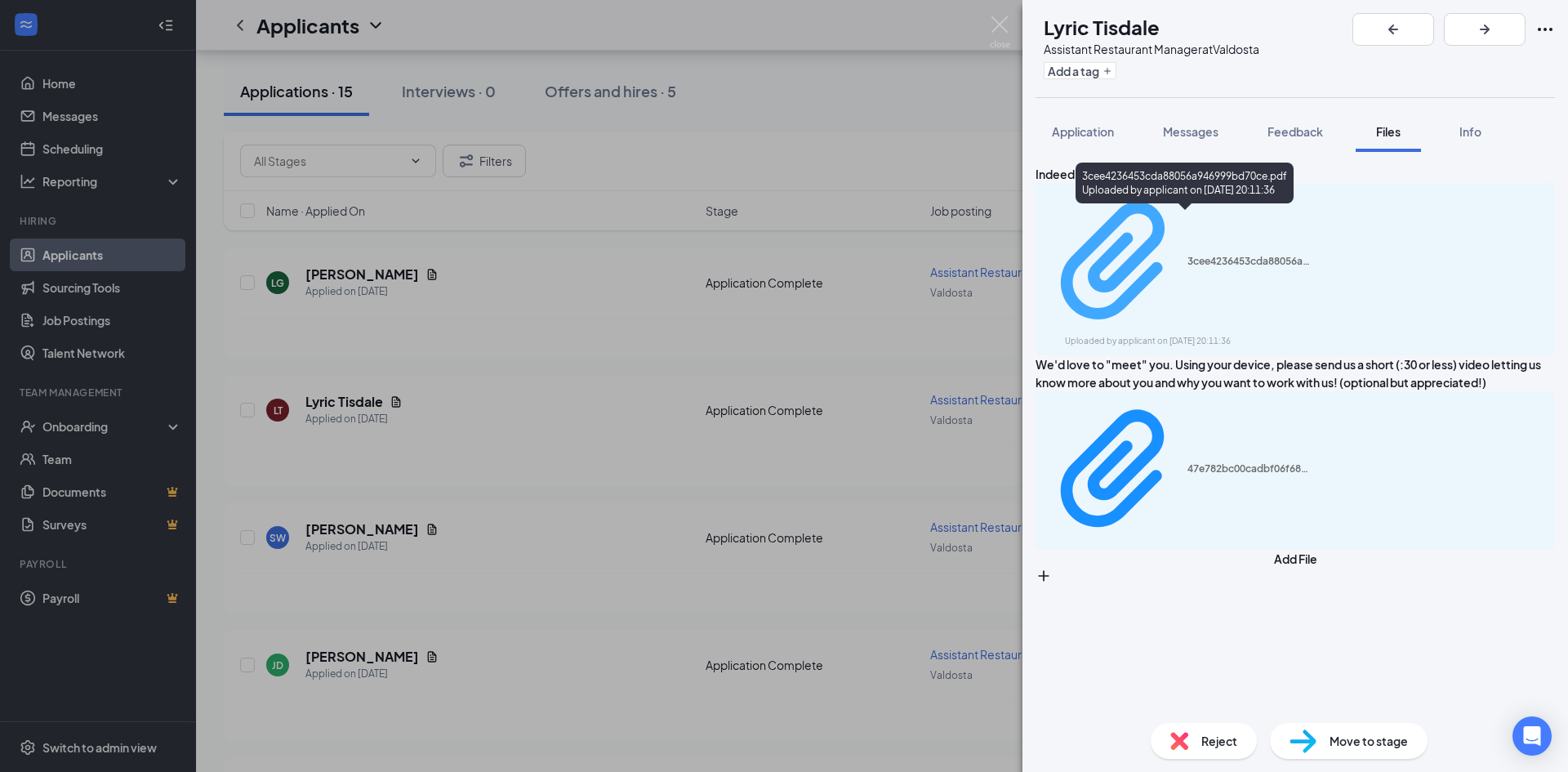
click at [1208, 255] on div "3cee4236453cda88056a946999bd70ce.pdf" at bounding box center [1249, 261] width 123 height 13
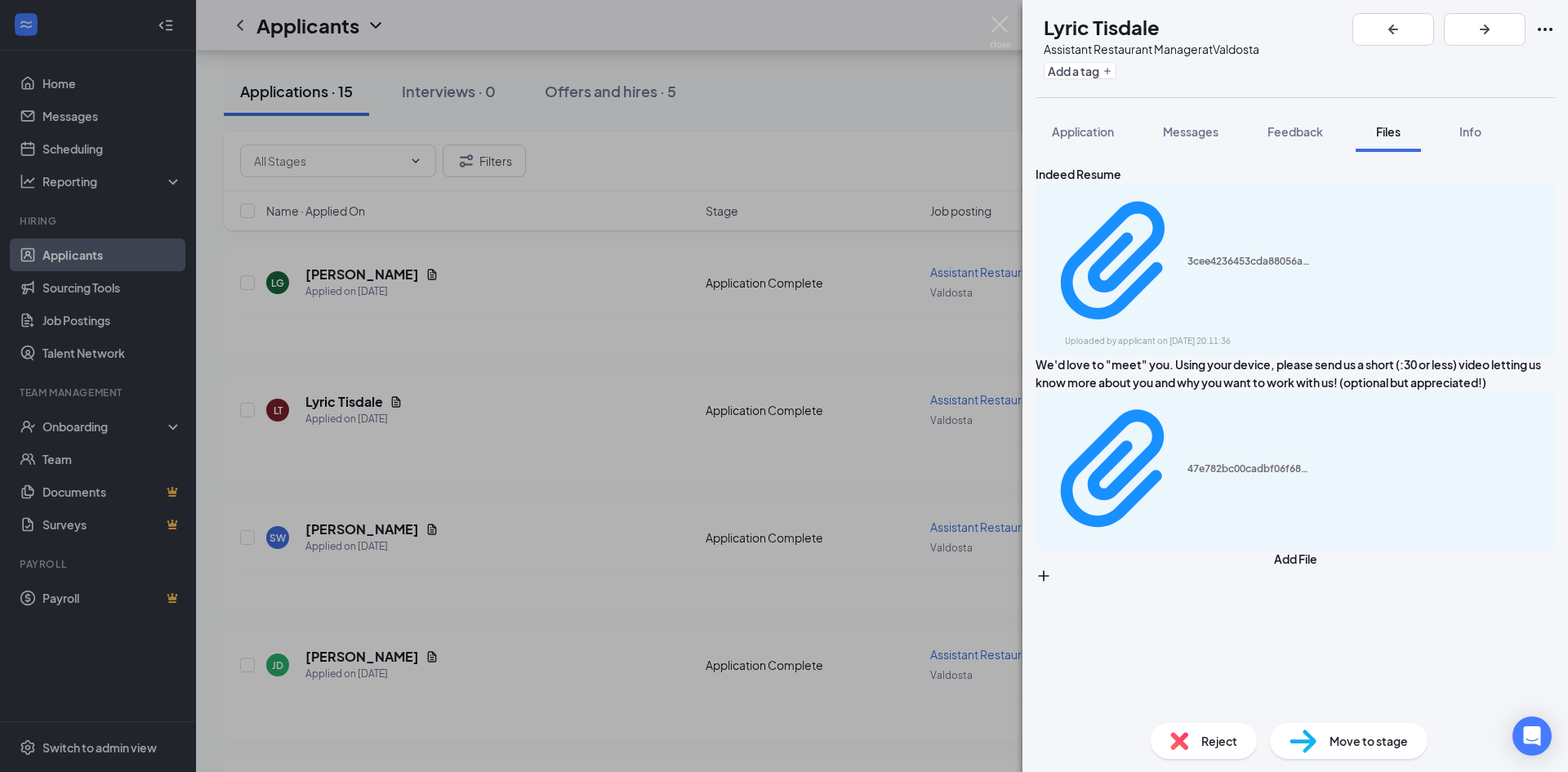
click at [643, 426] on div "LT [PERSON_NAME] Assistant Restaurant Manager at [GEOGRAPHIC_DATA] Add a tag Ap…" at bounding box center [784, 386] width 1568 height 772
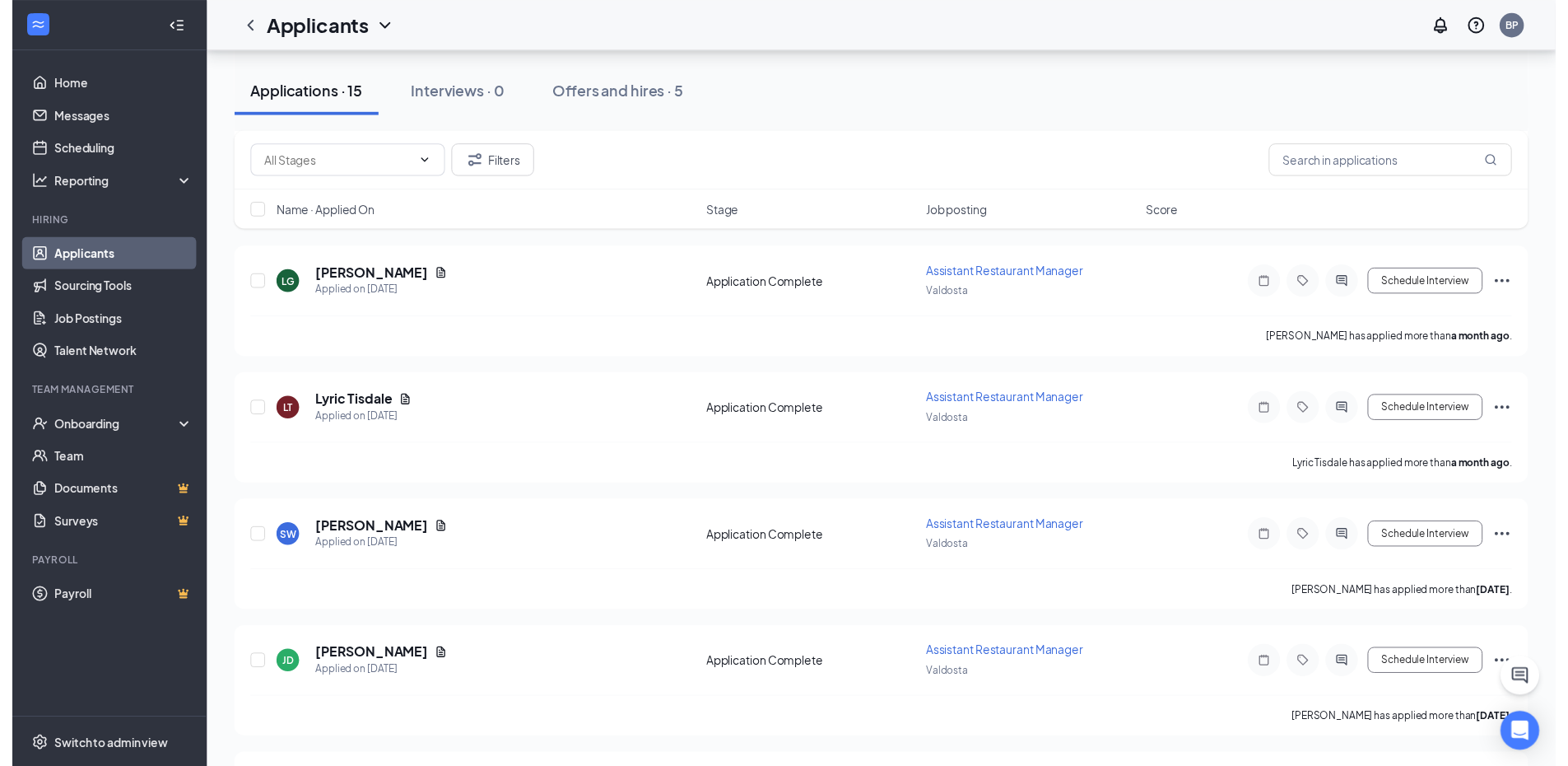
scroll to position [1098, 0]
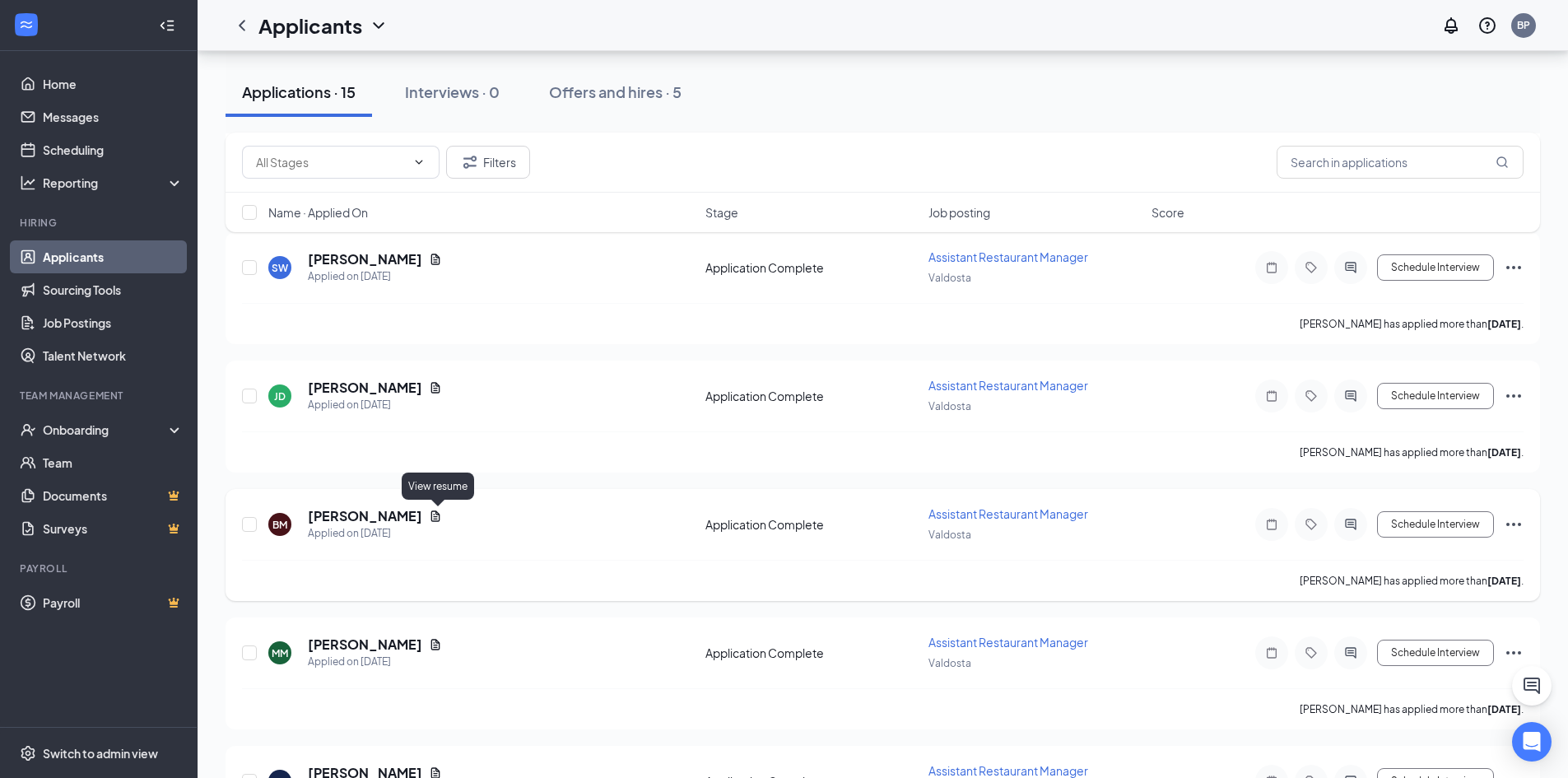
click at [437, 513] on icon "Document" at bounding box center [436, 516] width 13 height 13
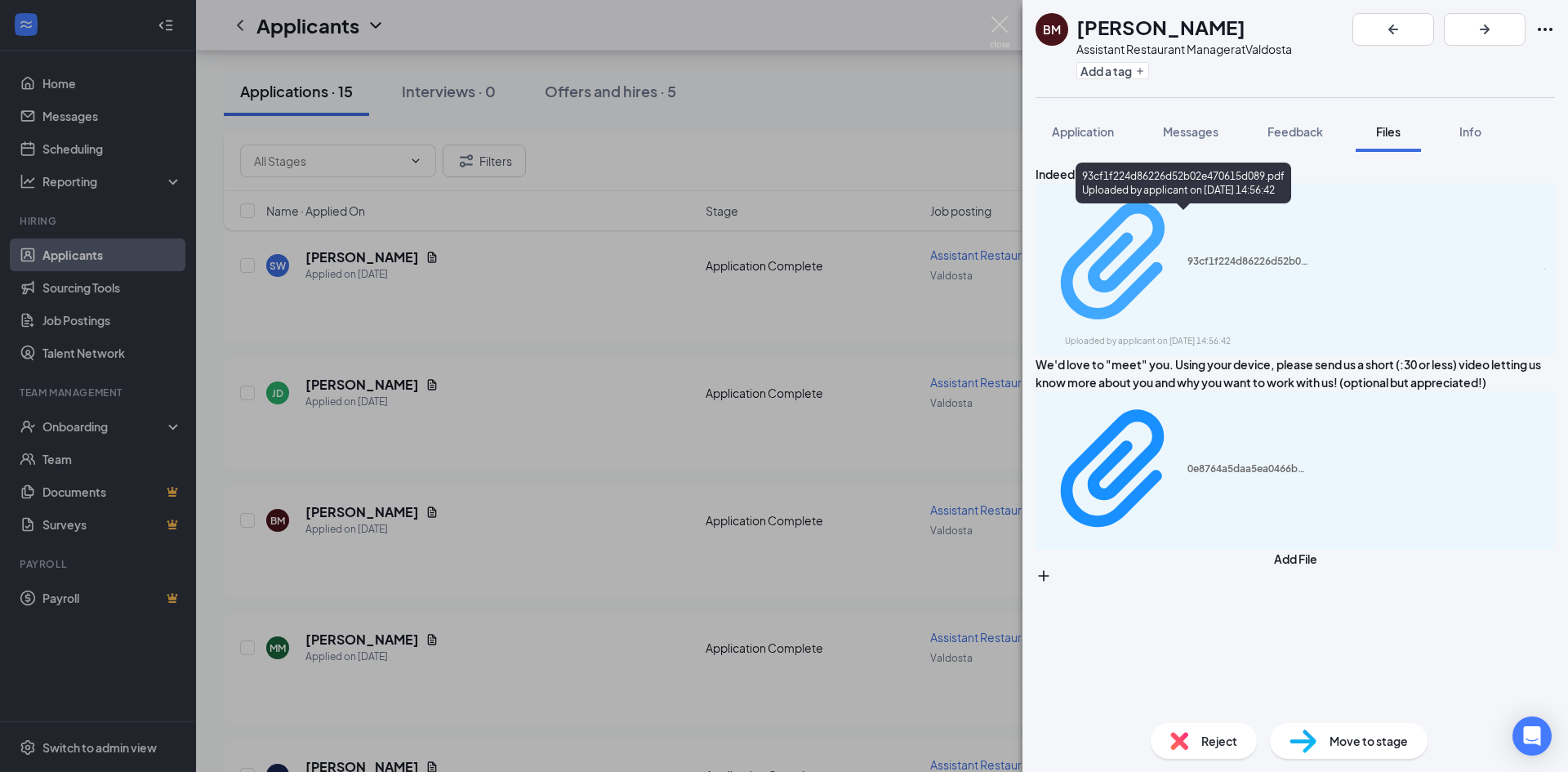
click at [1217, 335] on div "Uploaded by applicant on [DATE] 14:56:42" at bounding box center [1188, 341] width 245 height 13
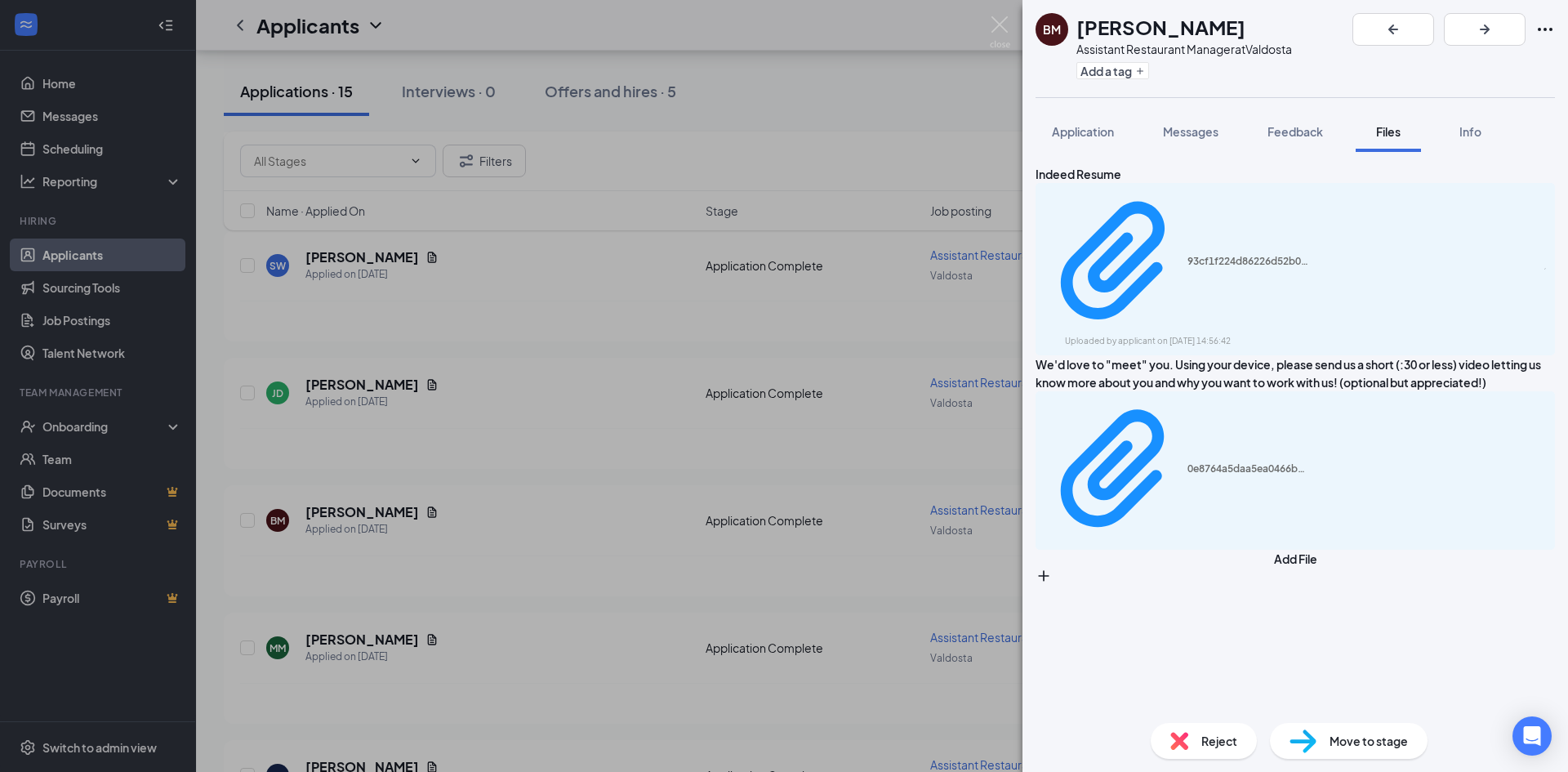
click at [575, 375] on div "BM [PERSON_NAME] Assistant Restaurant Manager at [GEOGRAPHIC_DATA] Add a tag Ap…" at bounding box center [784, 386] width 1568 height 772
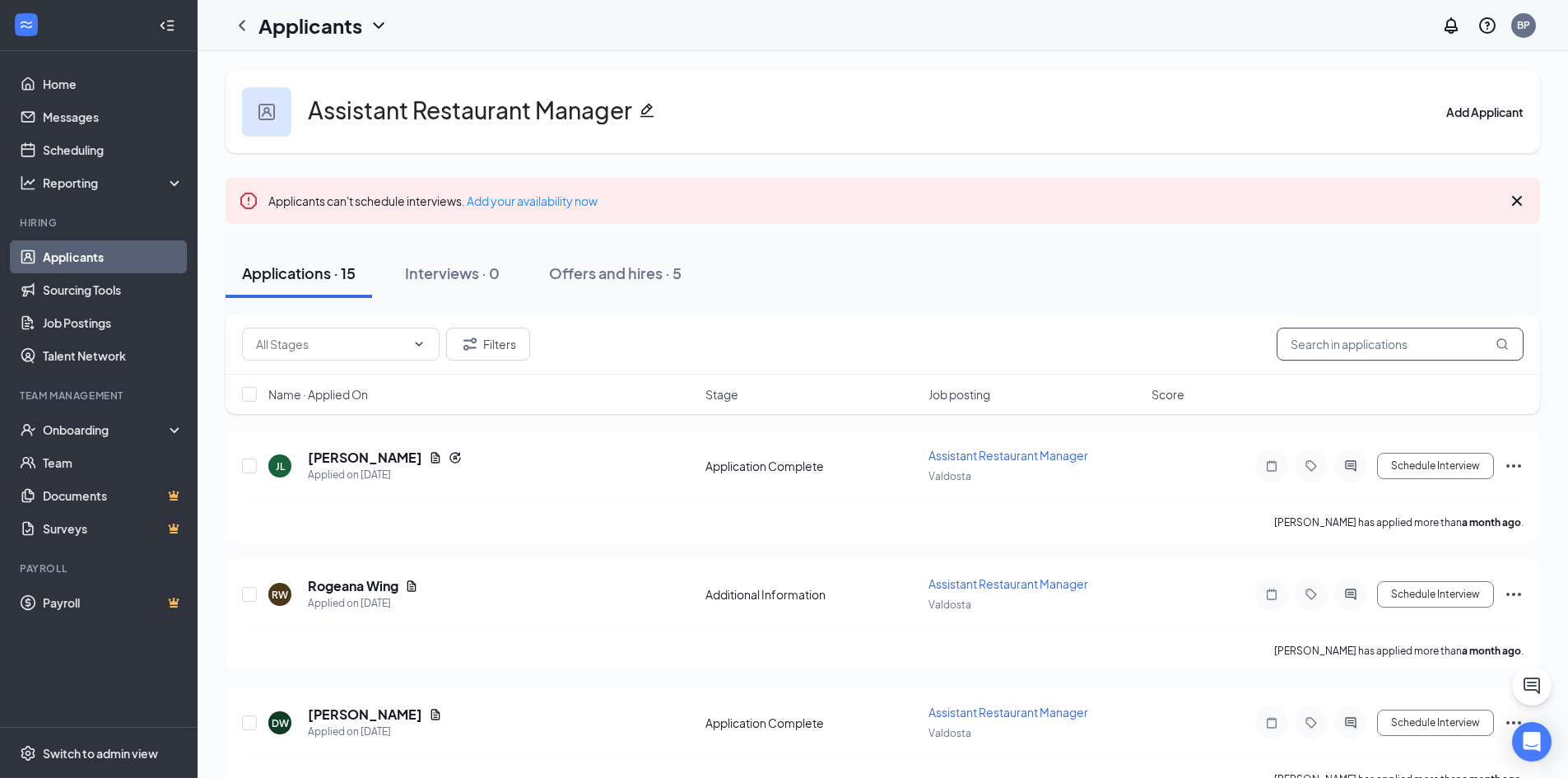
click at [1400, 344] on input "text" at bounding box center [1401, 344] width 247 height 33
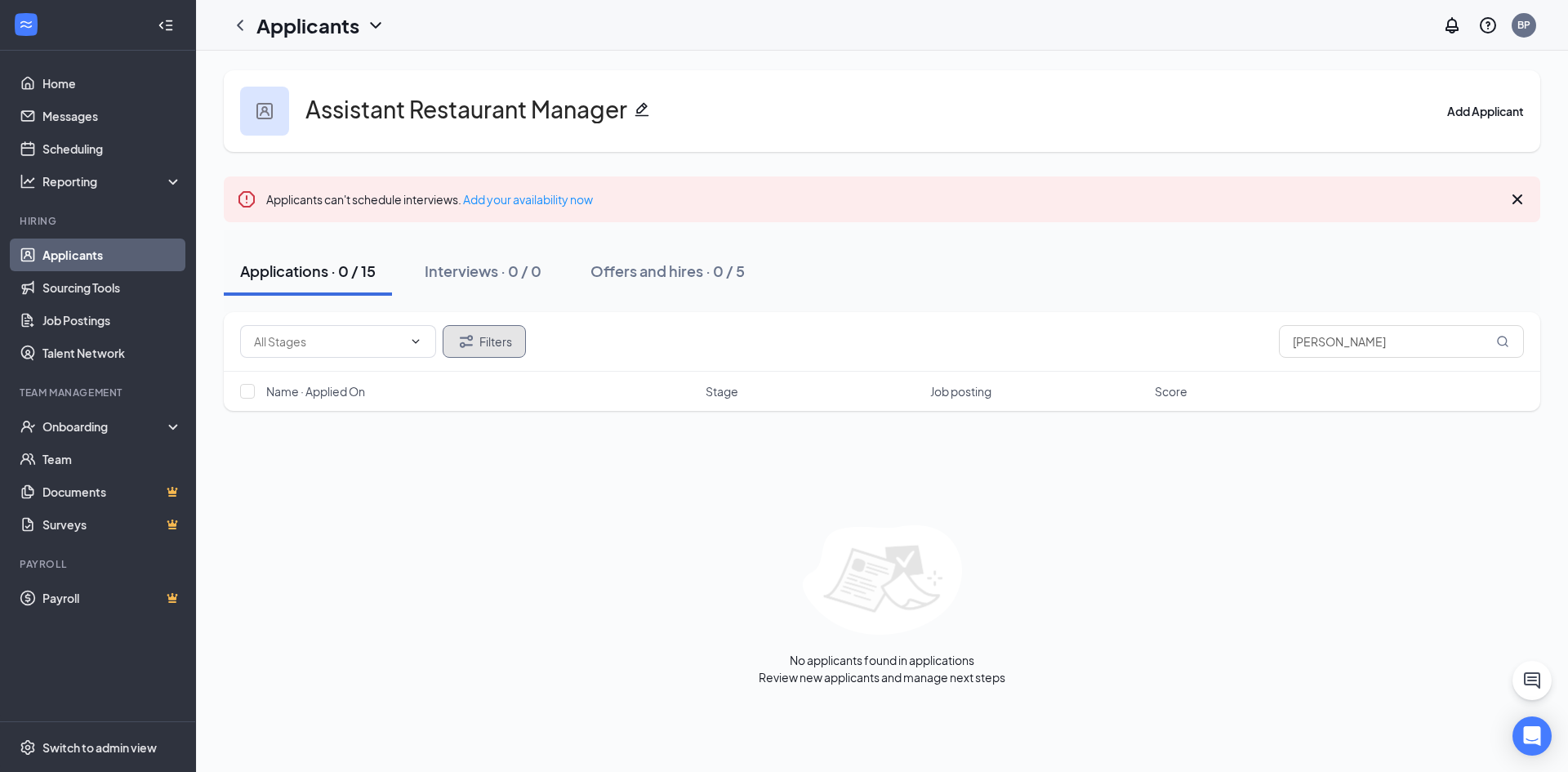
click at [480, 341] on button "Filters" at bounding box center [485, 341] width 83 height 33
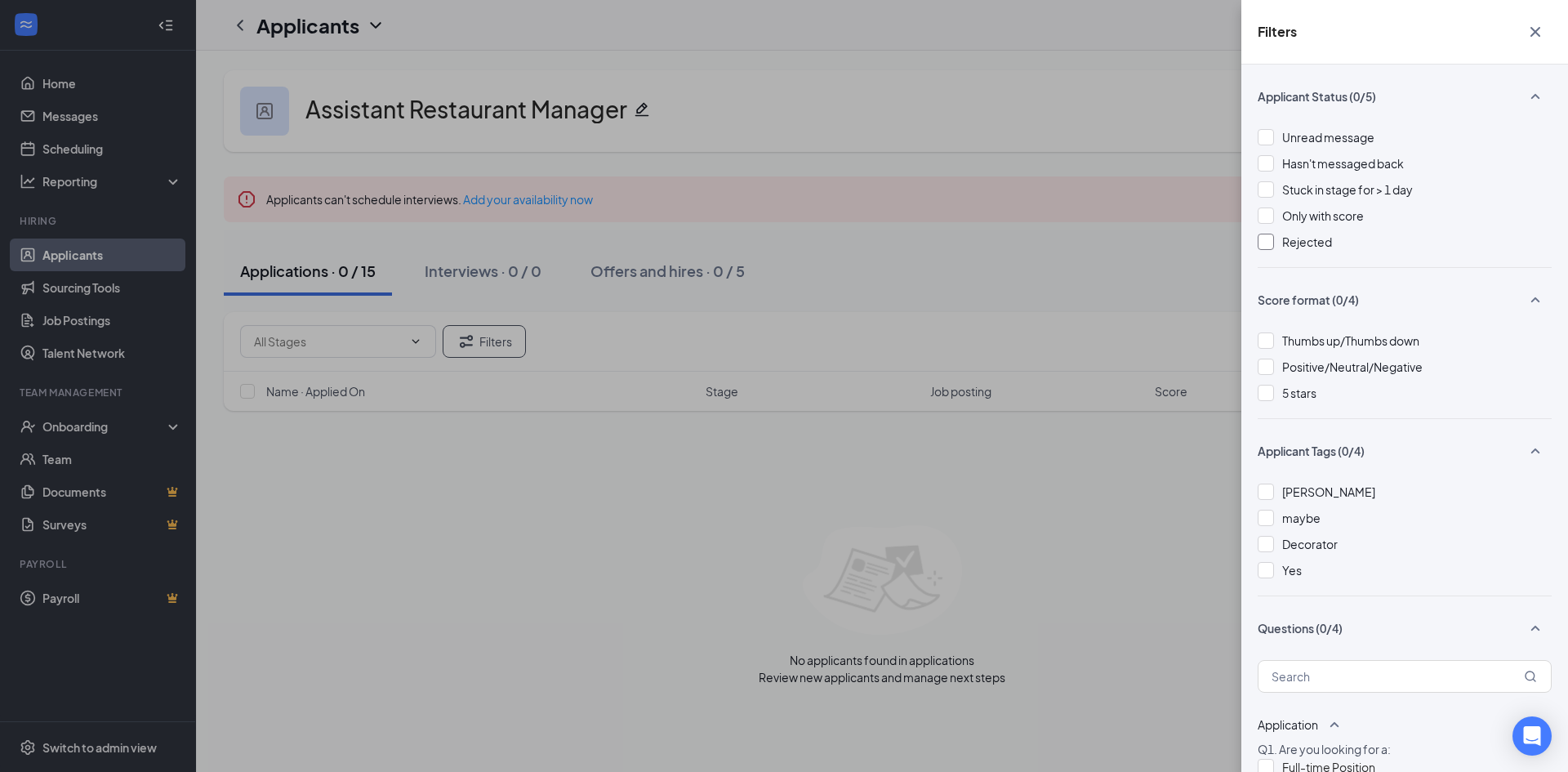
click at [1284, 240] on span "Rejected" at bounding box center [1307, 242] width 50 height 15
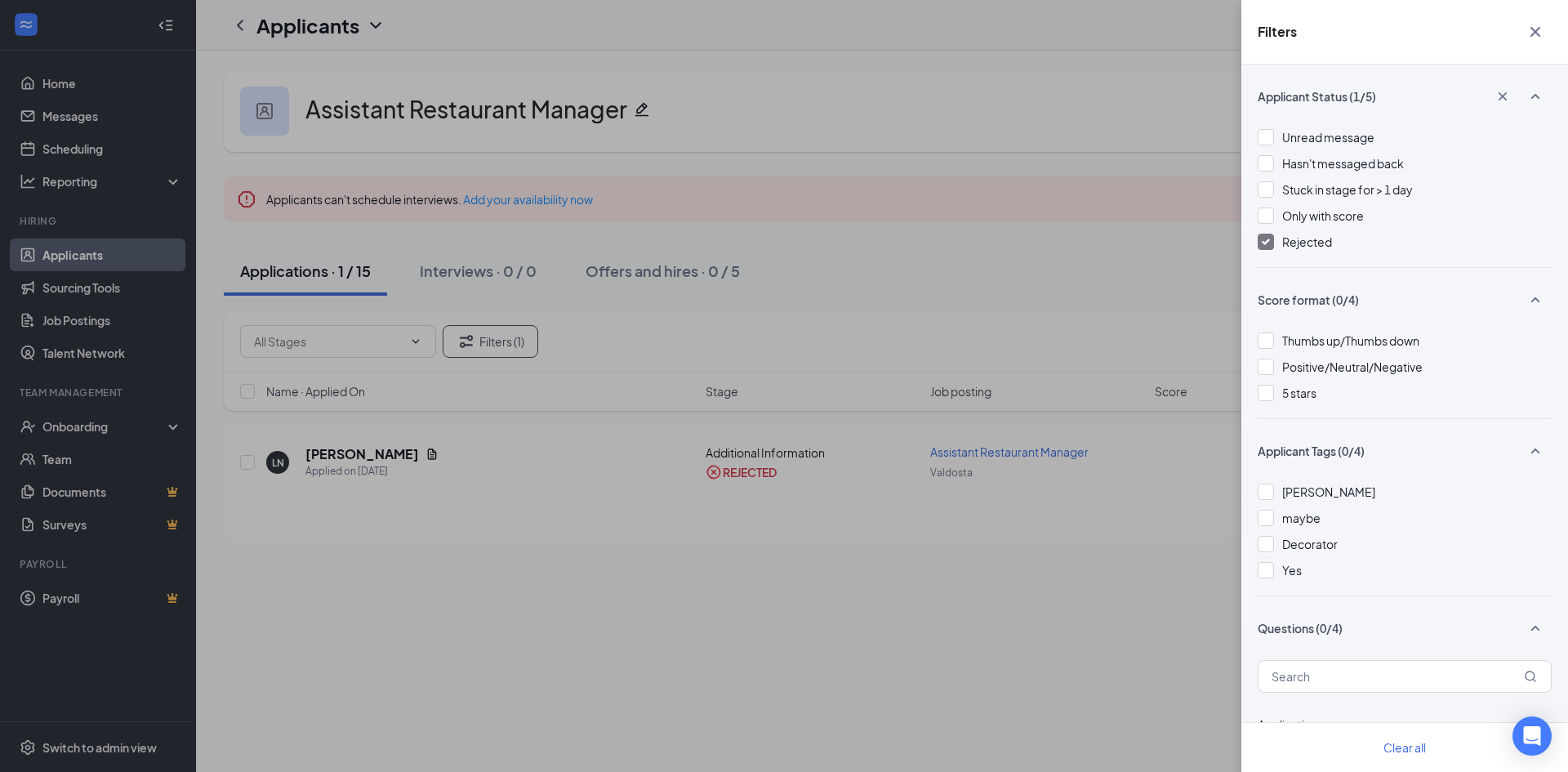
click at [939, 270] on div "Filters Applicant Status (1/5) Unread message Hasn't messaged back Stuck in sta…" at bounding box center [784, 386] width 1568 height 772
click at [373, 455] on div "Filters Applicant Status (1/5) Unread message Hasn't messaged back Stuck in sta…" at bounding box center [784, 386] width 1568 height 772
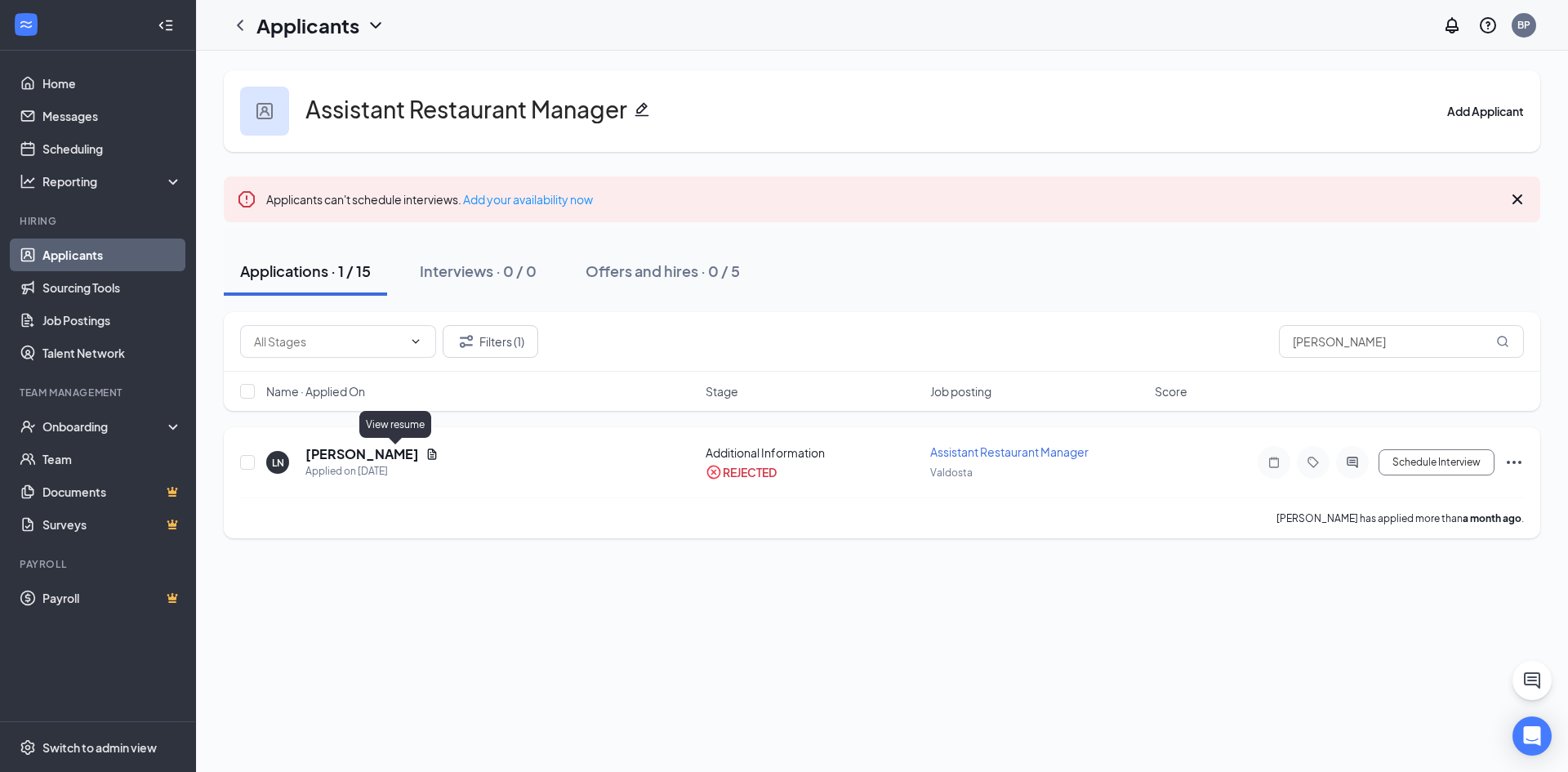
click at [426, 453] on icon "Document" at bounding box center [432, 454] width 13 height 13
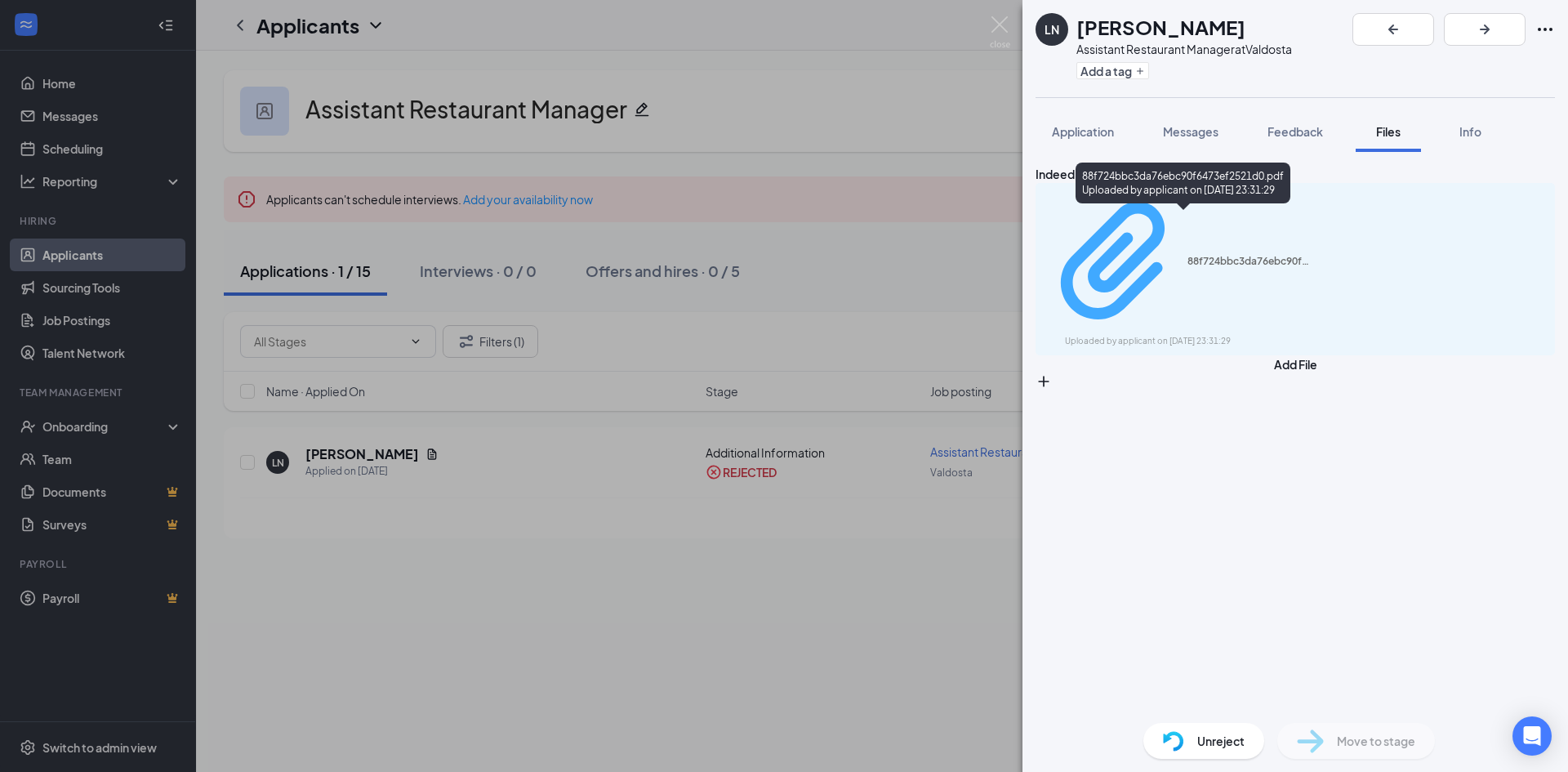
click at [1247, 255] on div "88f724bbc3da76ebc90f6473ef2521d0.pdf" at bounding box center [1249, 261] width 123 height 13
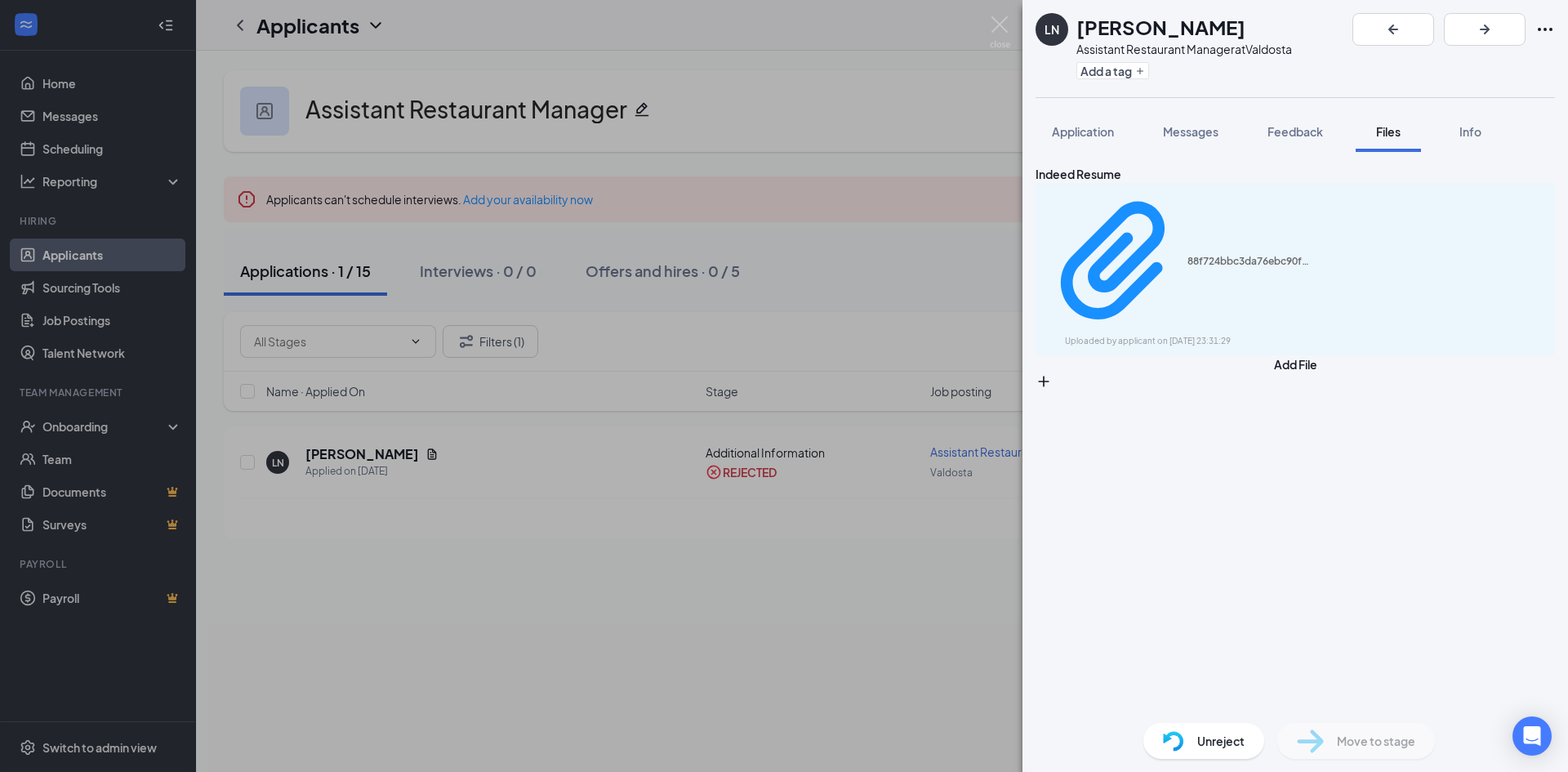
click at [600, 534] on div "LN [PERSON_NAME] Assistant Restaurant Manager at [GEOGRAPHIC_DATA] Add a tag Ap…" at bounding box center [784, 386] width 1568 height 772
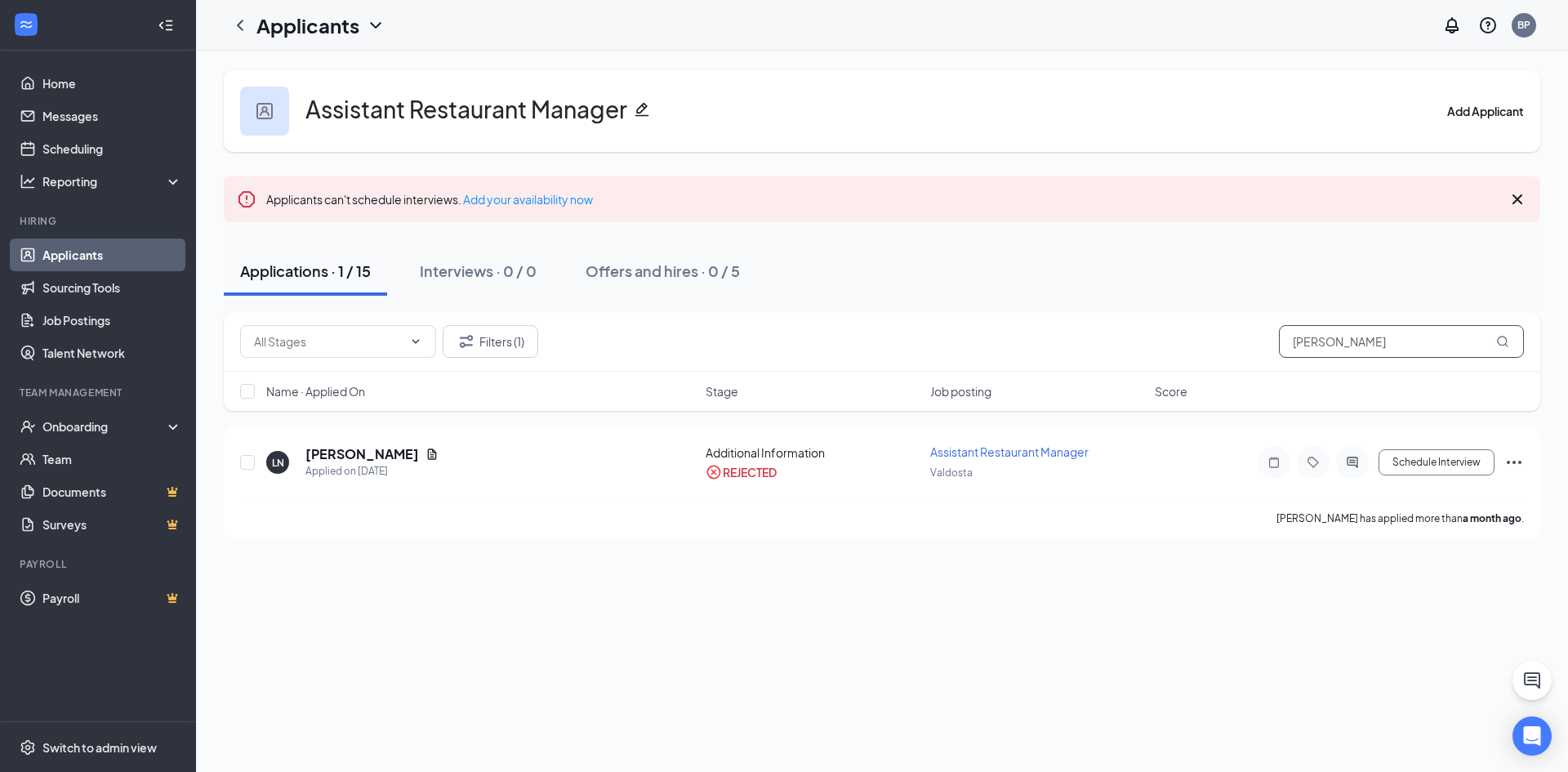
drag, startPoint x: 1246, startPoint y: 343, endPoint x: 1142, endPoint y: 343, distance: 104.0
click at [1159, 343] on div "Filters (1) [PERSON_NAME]" at bounding box center [882, 341] width 1284 height 33
type input "[PERSON_NAME]"
click at [426, 453] on icon "Document" at bounding box center [432, 454] width 13 height 13
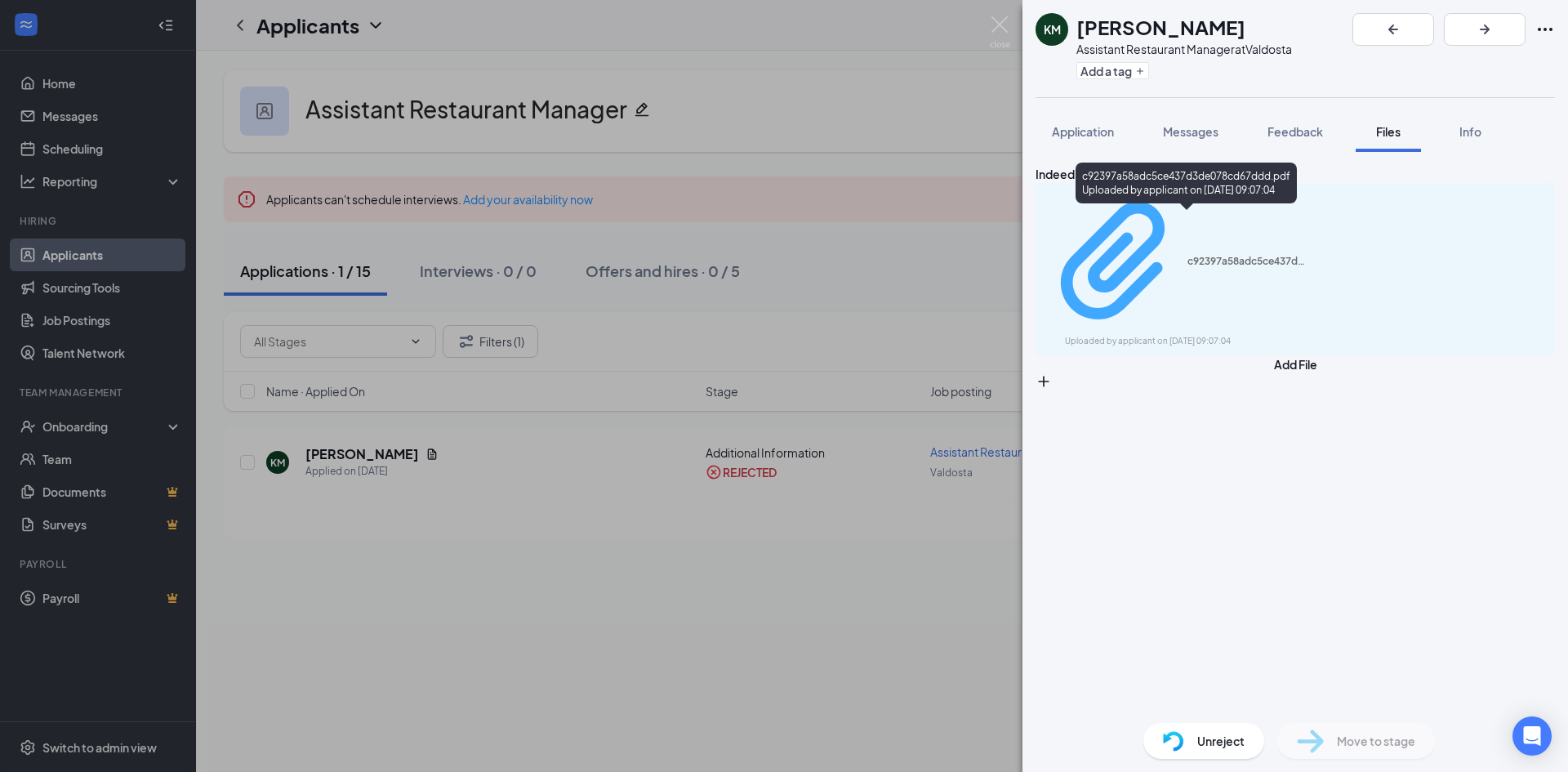
click at [1181, 226] on div "c92397a58adc5ce437d3de078cd67ddd.pdf Uploaded by applicant on [DATE] 09:07:04" at bounding box center [1178, 269] width 265 height 158
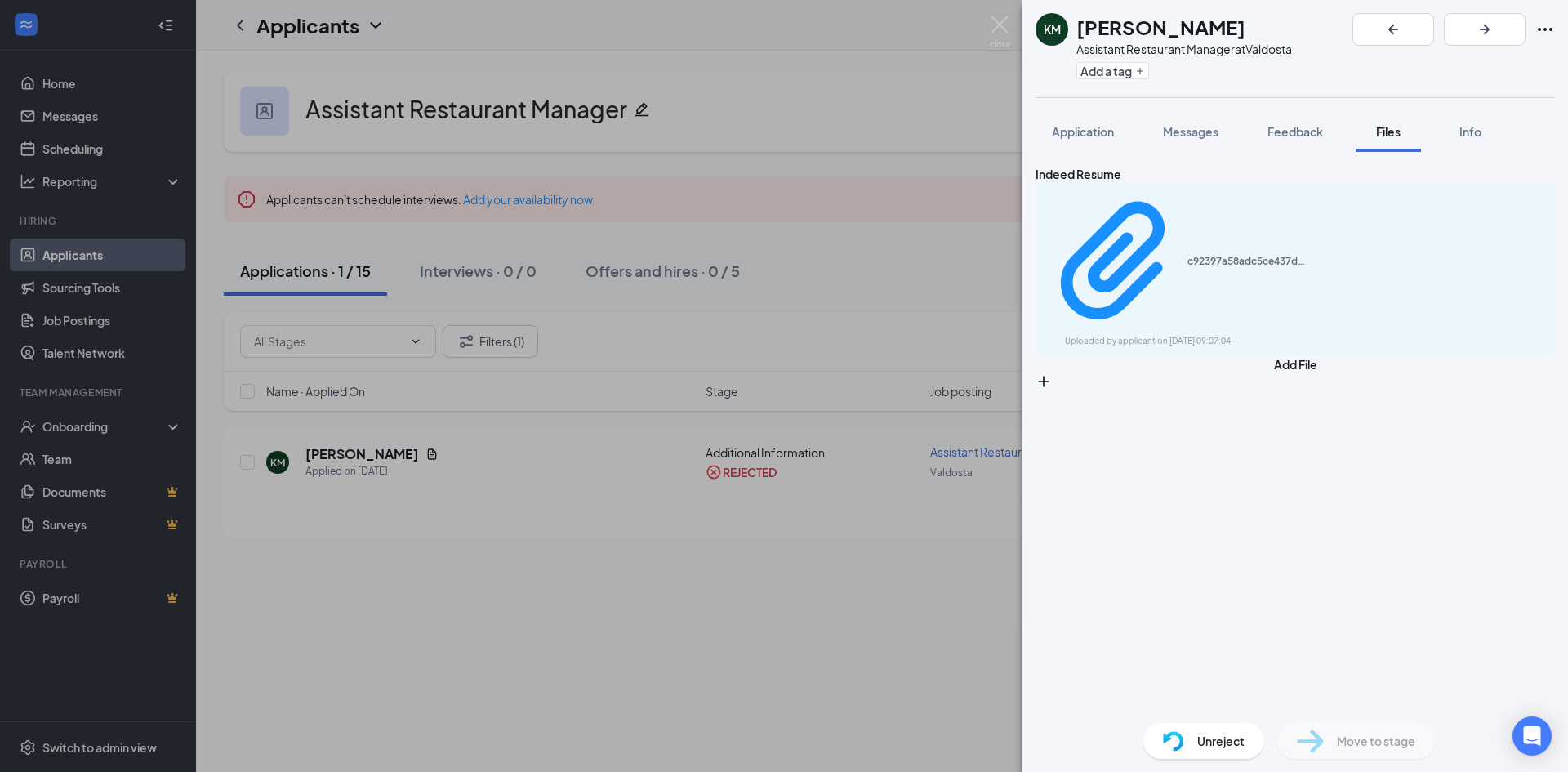
click at [869, 657] on div "KM [PERSON_NAME] Assistant Restaurant Manager at [GEOGRAPHIC_DATA] Add a tag Ap…" at bounding box center [784, 386] width 1568 height 772
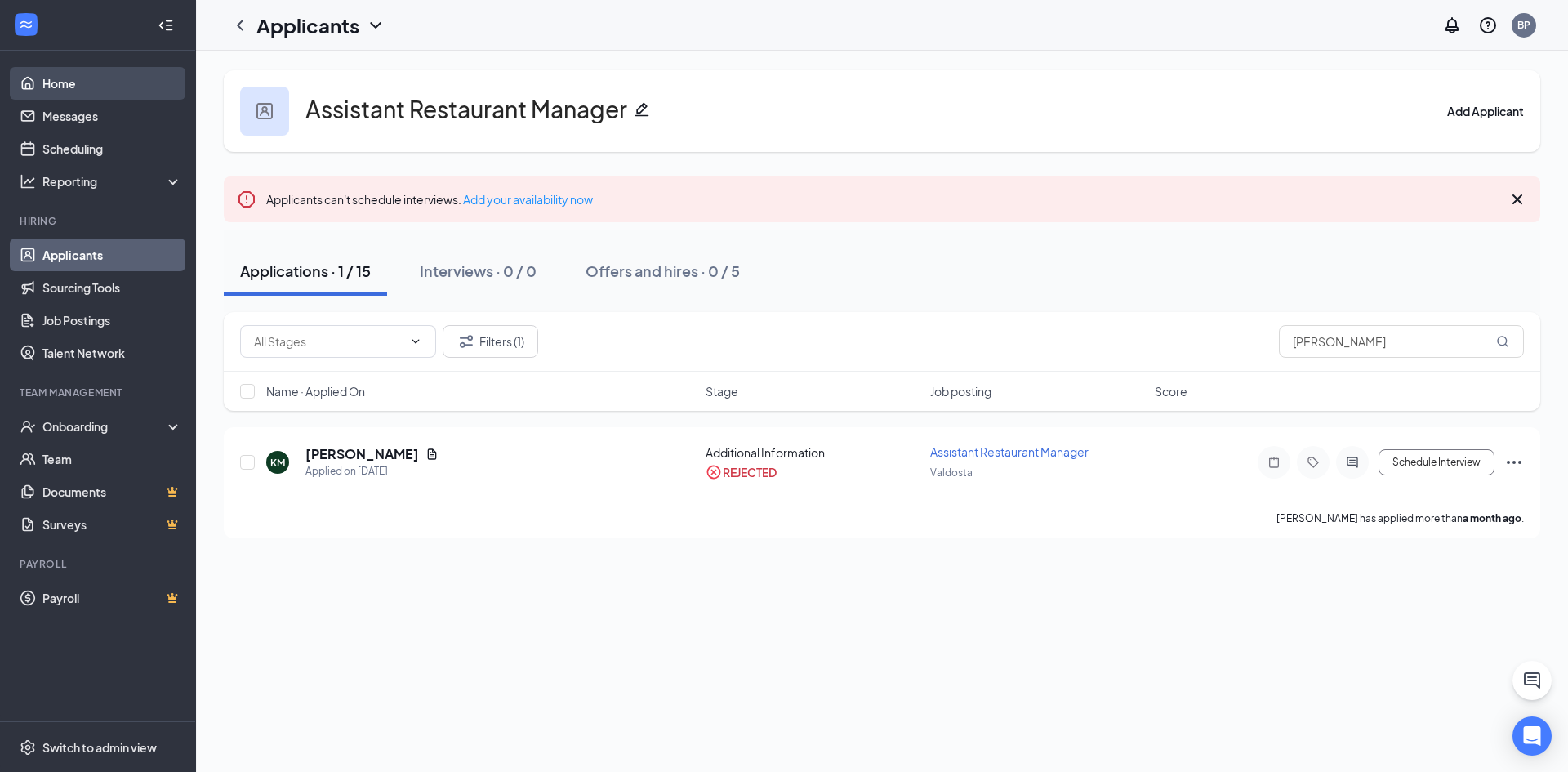
click at [110, 82] on link "Home" at bounding box center [112, 83] width 140 height 33
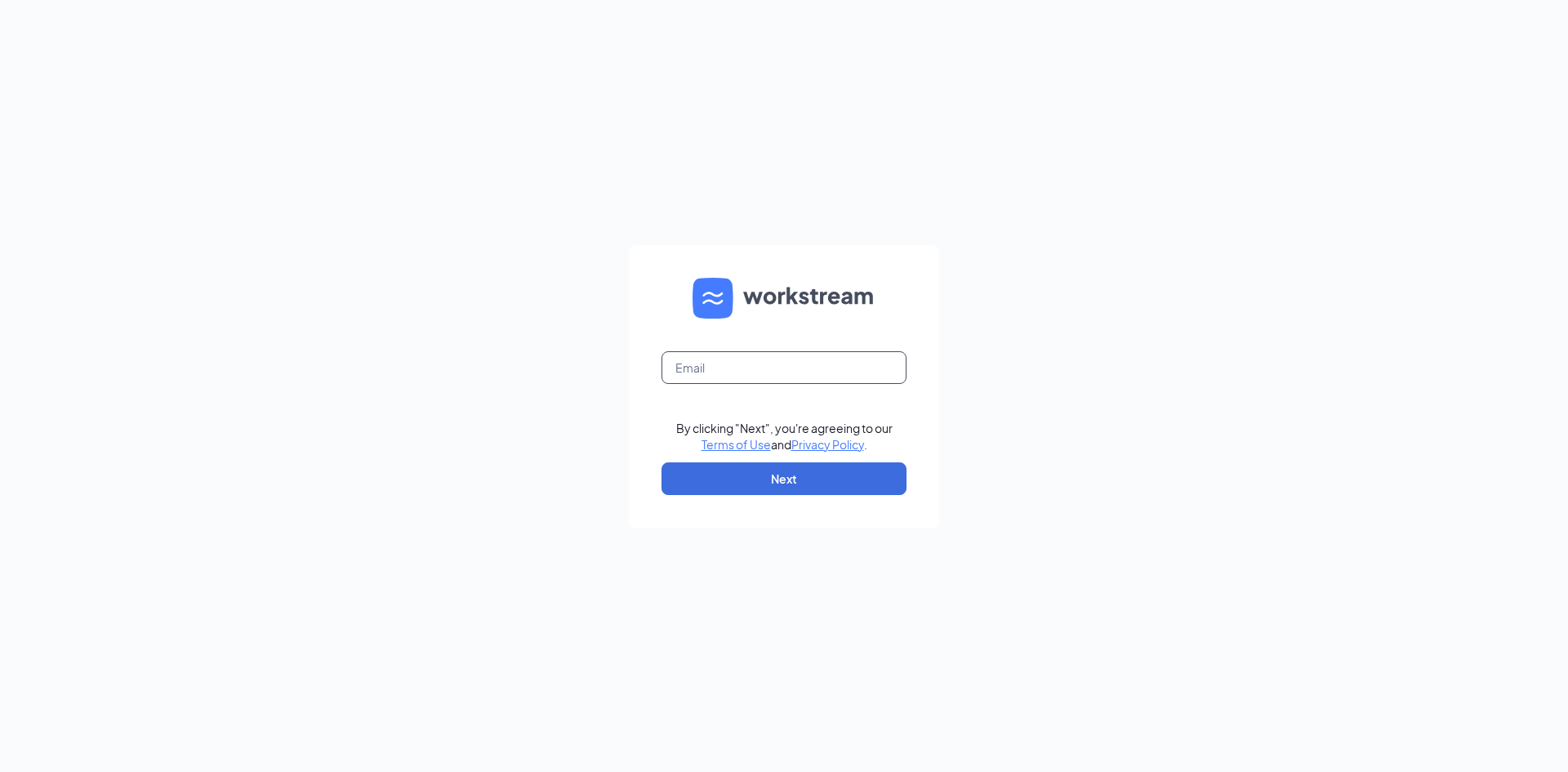
click at [780, 377] on input "text" at bounding box center [784, 368] width 245 height 33
type input "bpatel1895@gmail.com"
click at [812, 464] on button "Next" at bounding box center [784, 479] width 245 height 33
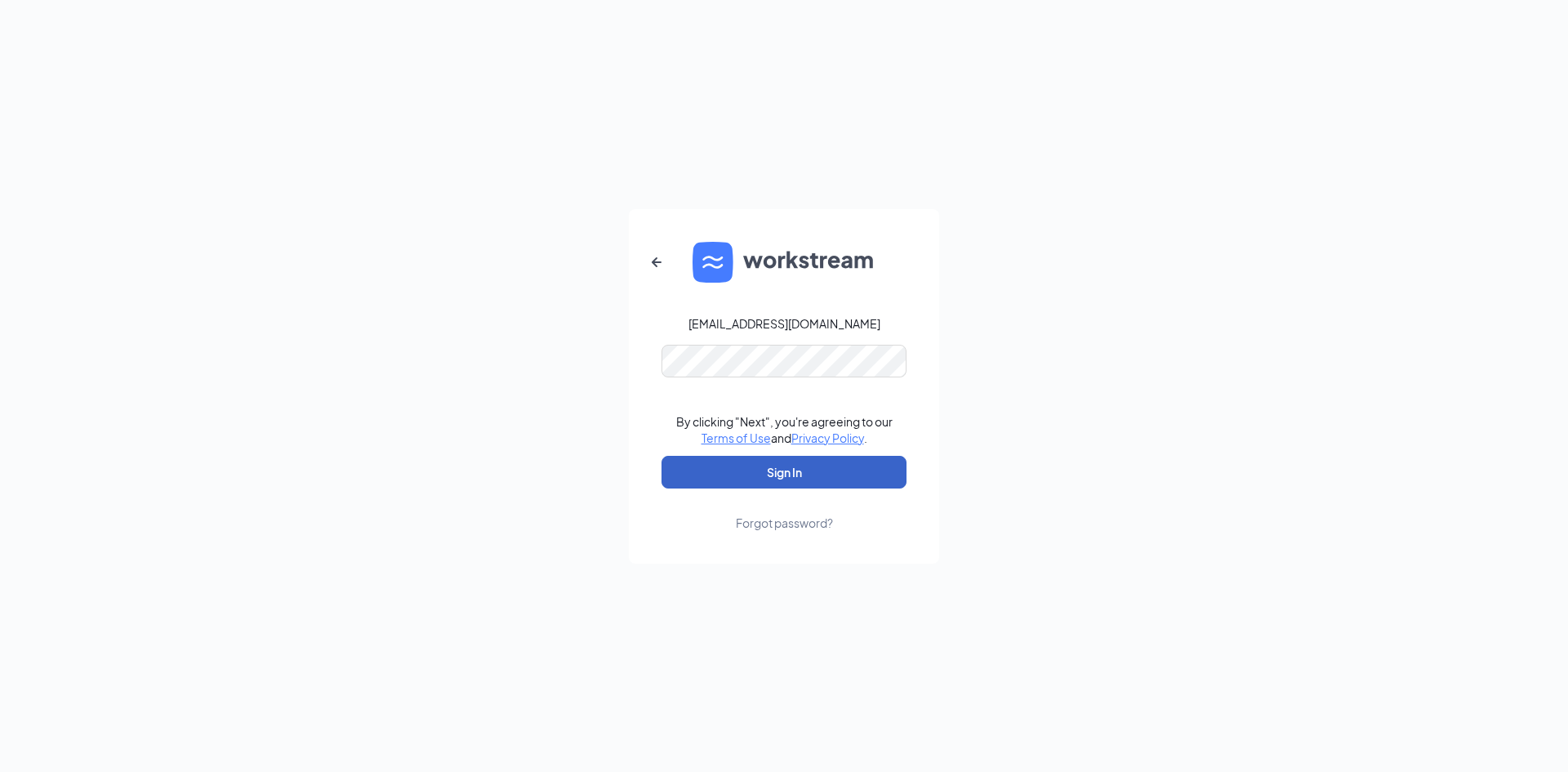
click at [788, 469] on button "Sign In" at bounding box center [784, 472] width 245 height 33
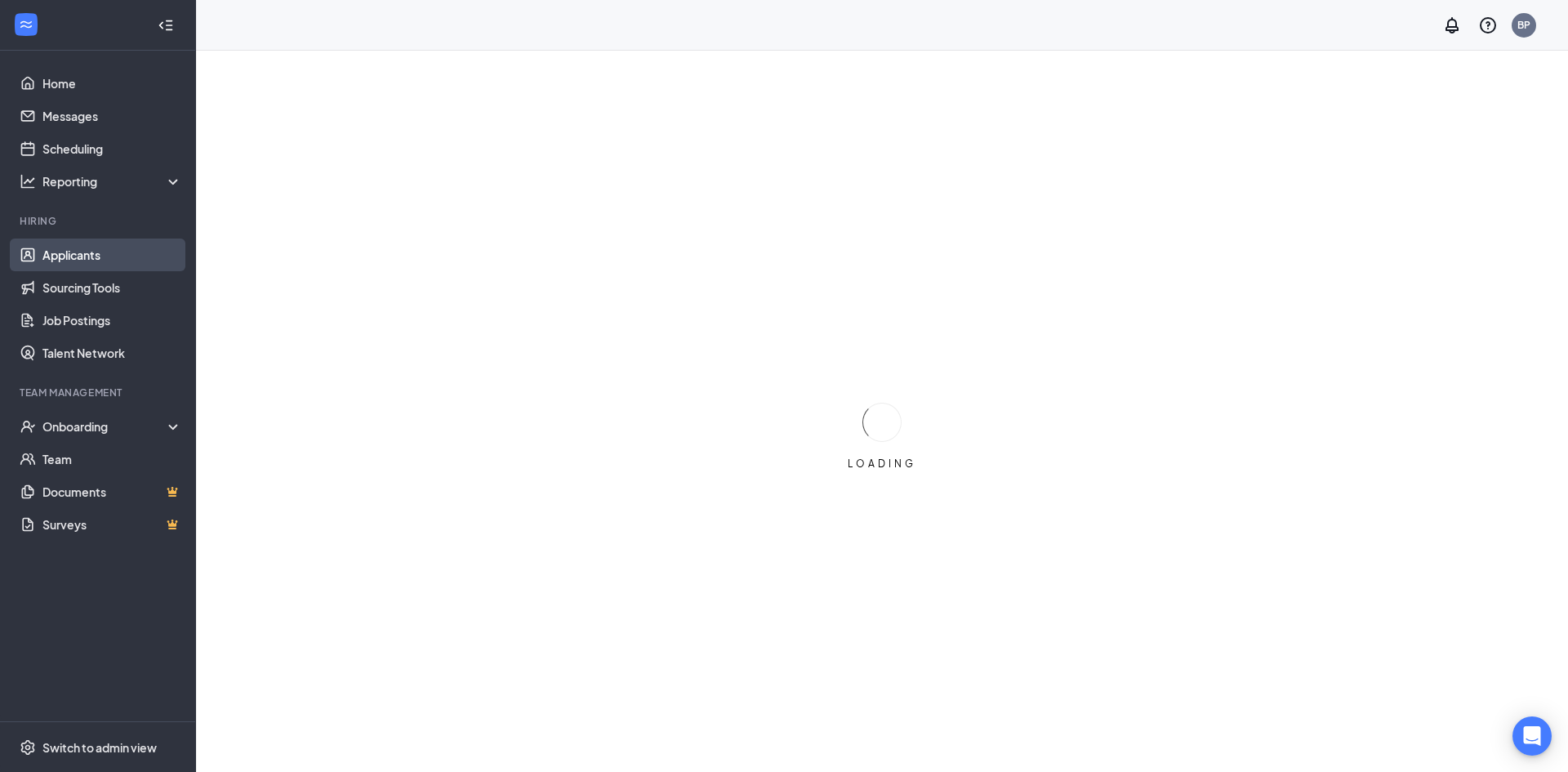
click at [93, 252] on link "Applicants" at bounding box center [112, 255] width 140 height 33
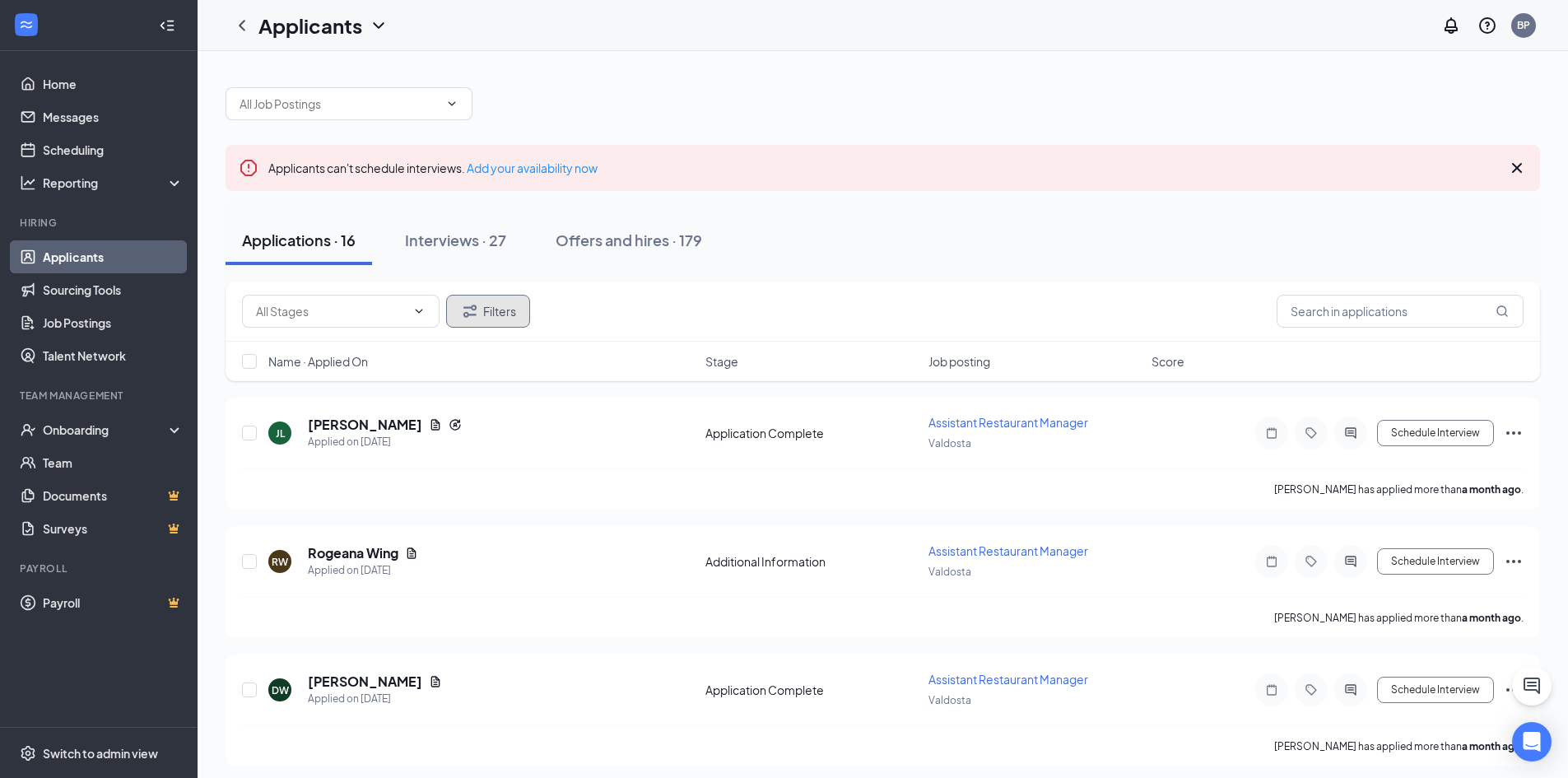
click at [472, 305] on icon "Filter" at bounding box center [470, 311] width 20 height 20
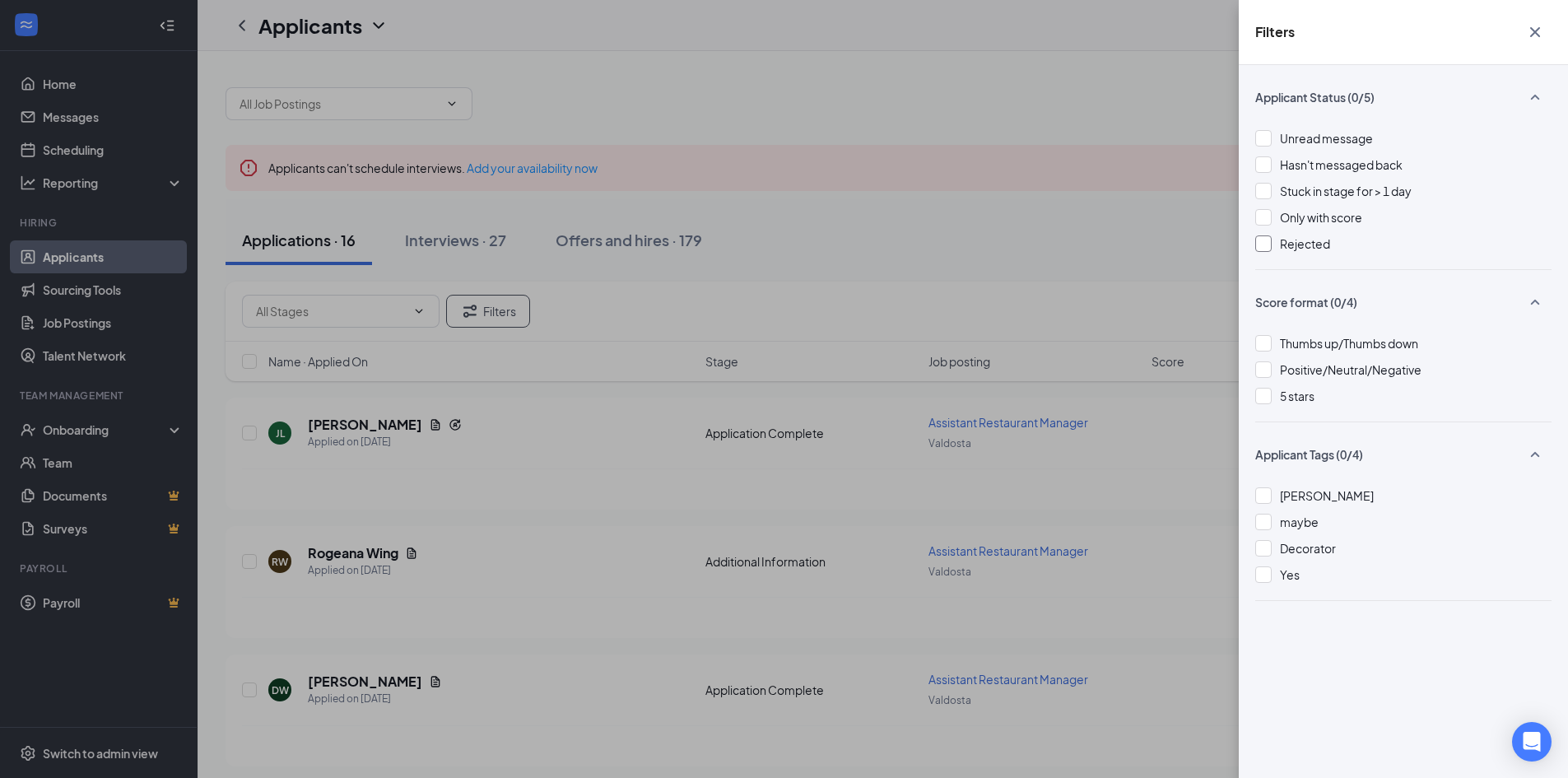
click at [1308, 238] on span "Rejected" at bounding box center [1305, 244] width 50 height 15
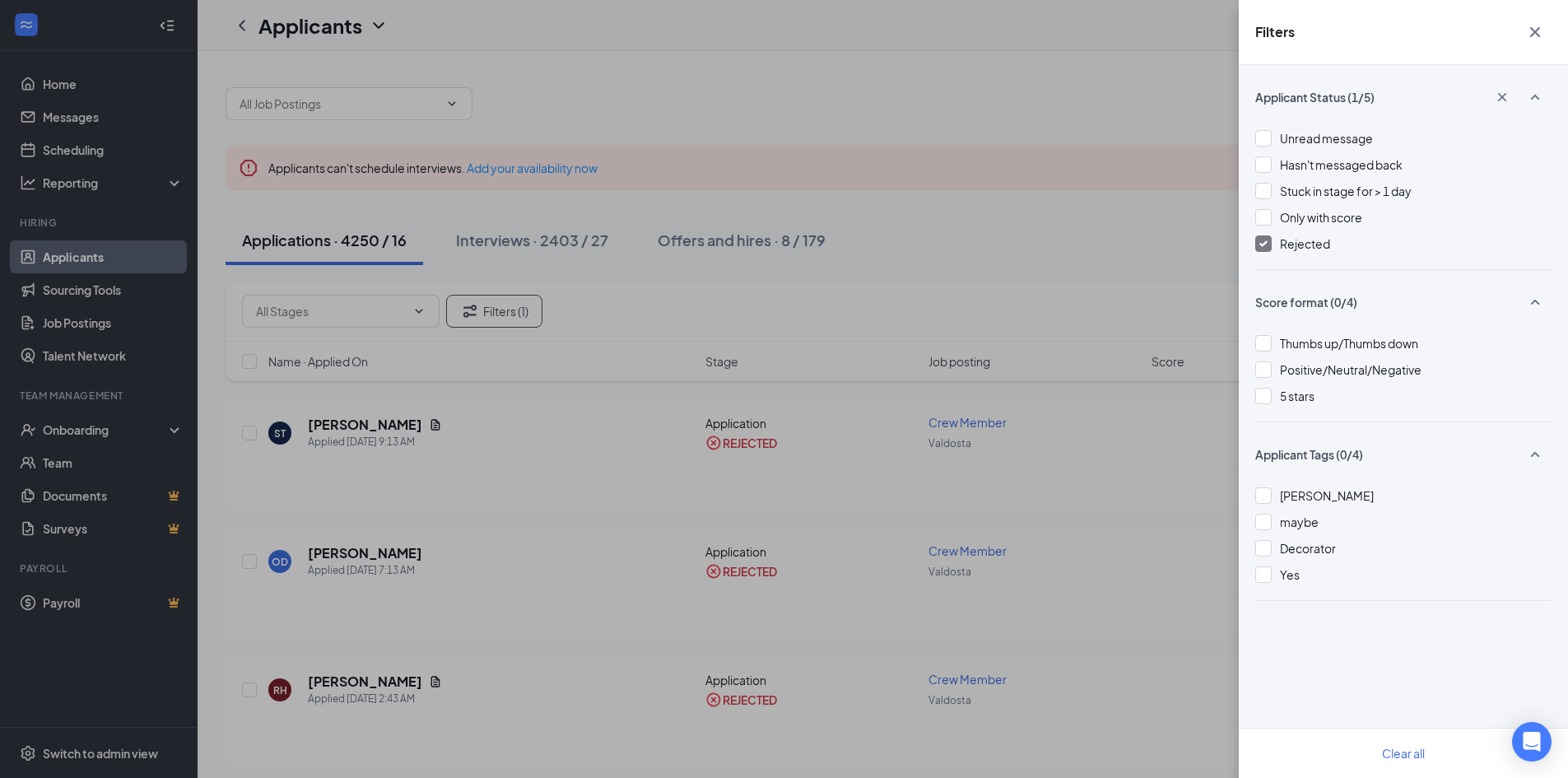
click at [979, 231] on div "Filters Applicant Status (1/5) Unread message Hasn't messaged back Stuck in sta…" at bounding box center [784, 389] width 1568 height 778
click at [950, 210] on div "Filters Applicant Status (1/5) Unread message Hasn't messaged back Stuck in sta…" at bounding box center [784, 389] width 1568 height 778
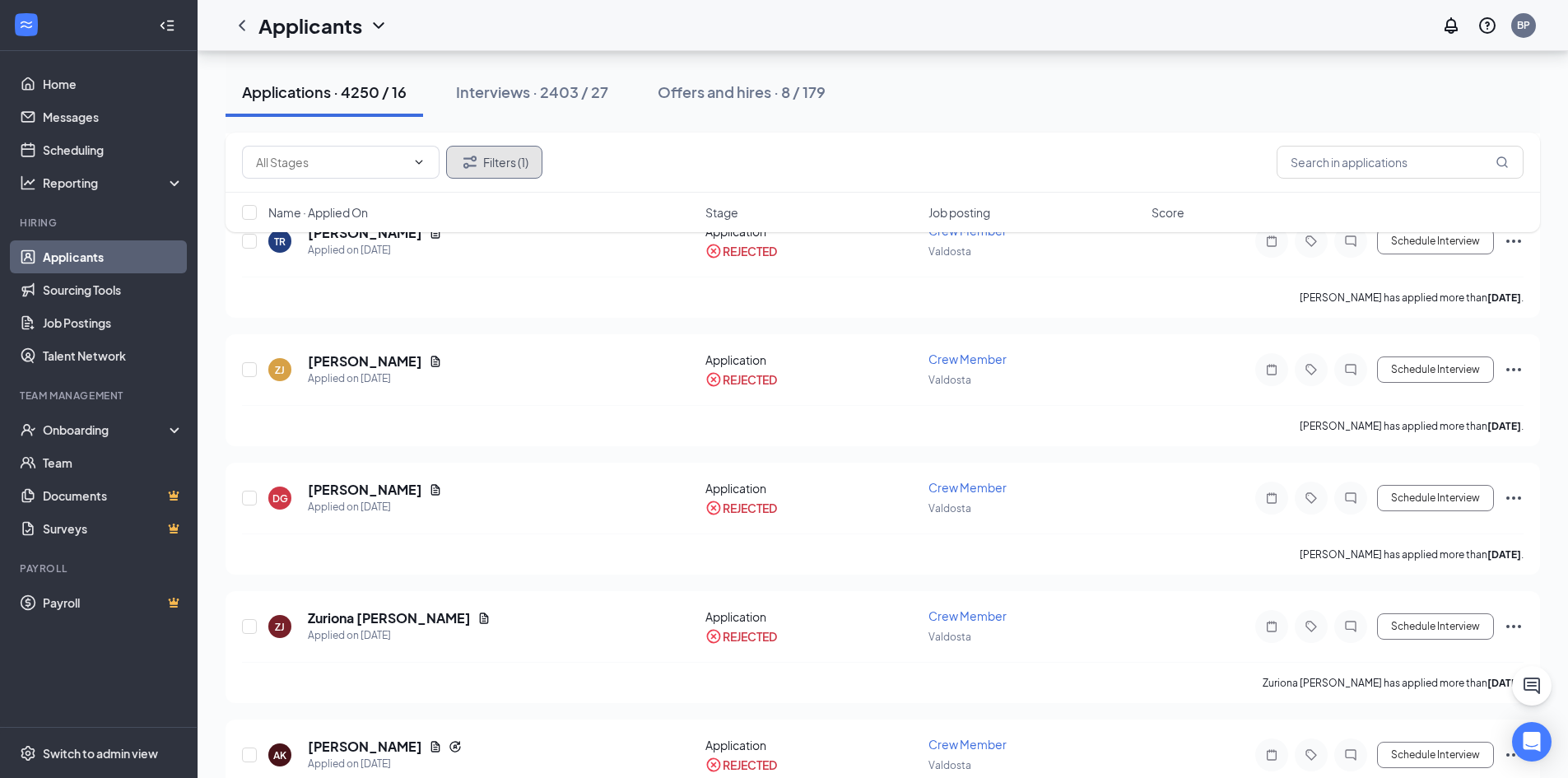
scroll to position [4726, 0]
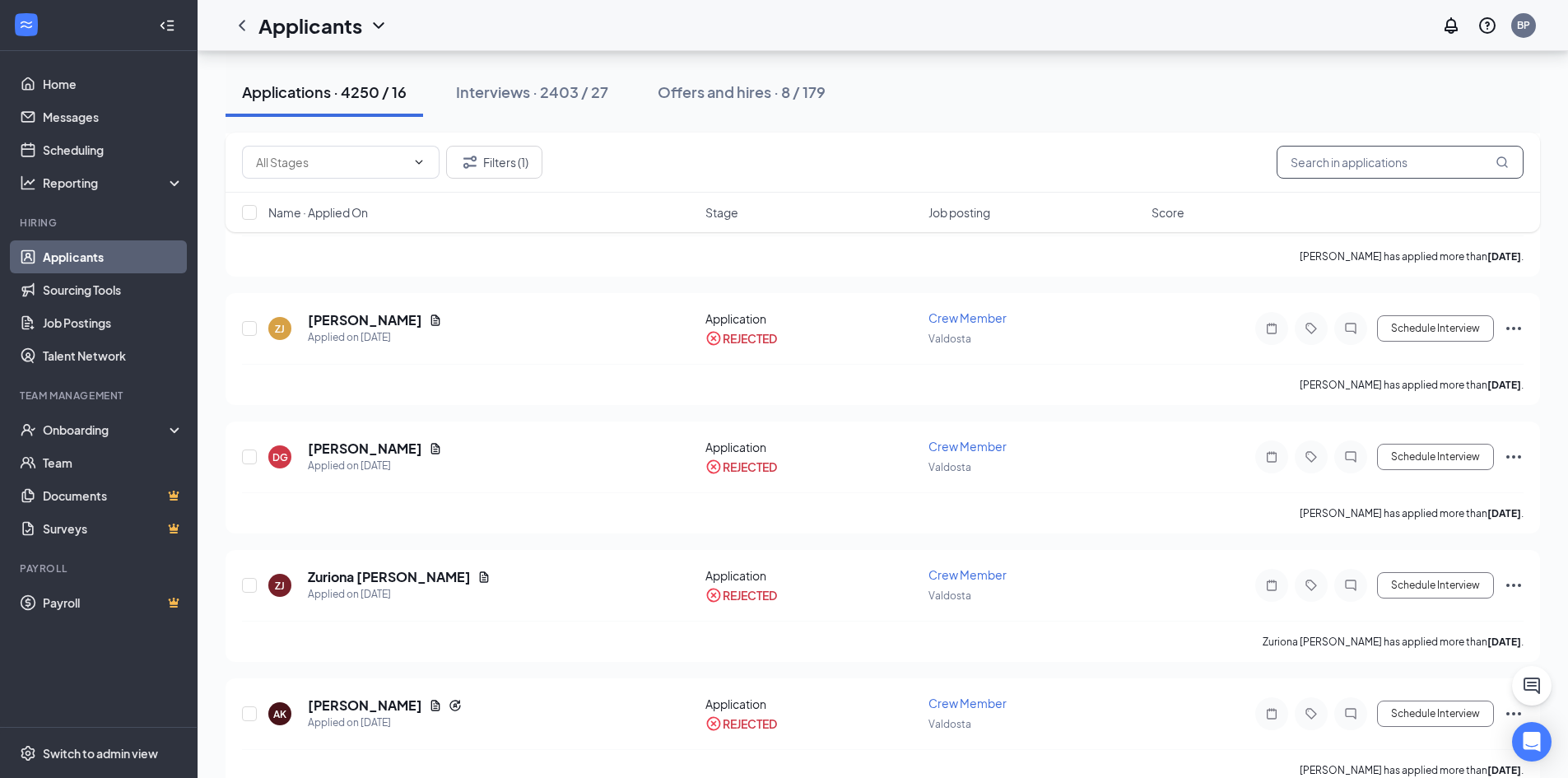
click at [1388, 165] on input "text" at bounding box center [1401, 162] width 247 height 33
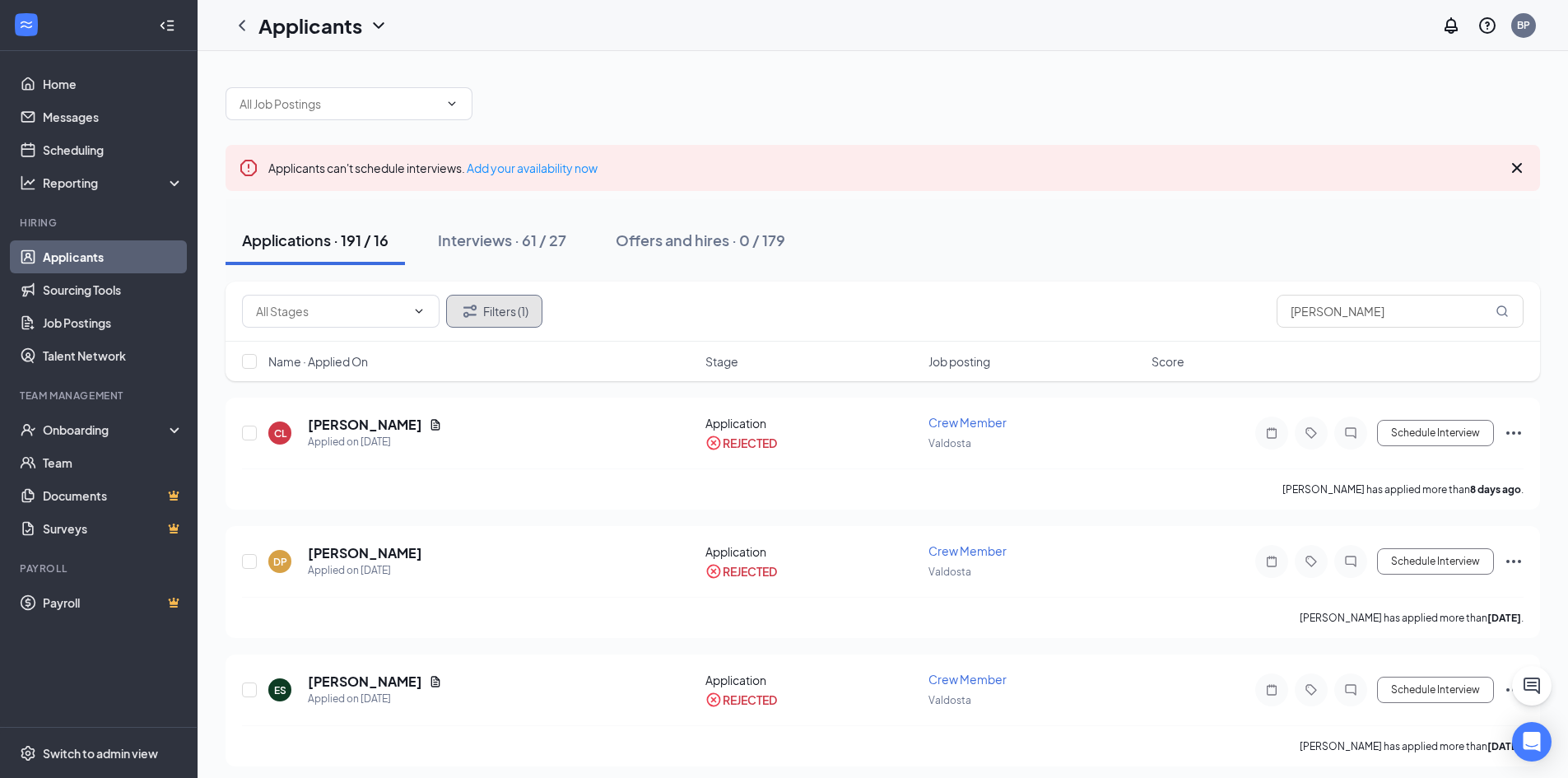
click at [492, 315] on button "Filters (1)" at bounding box center [494, 311] width 96 height 33
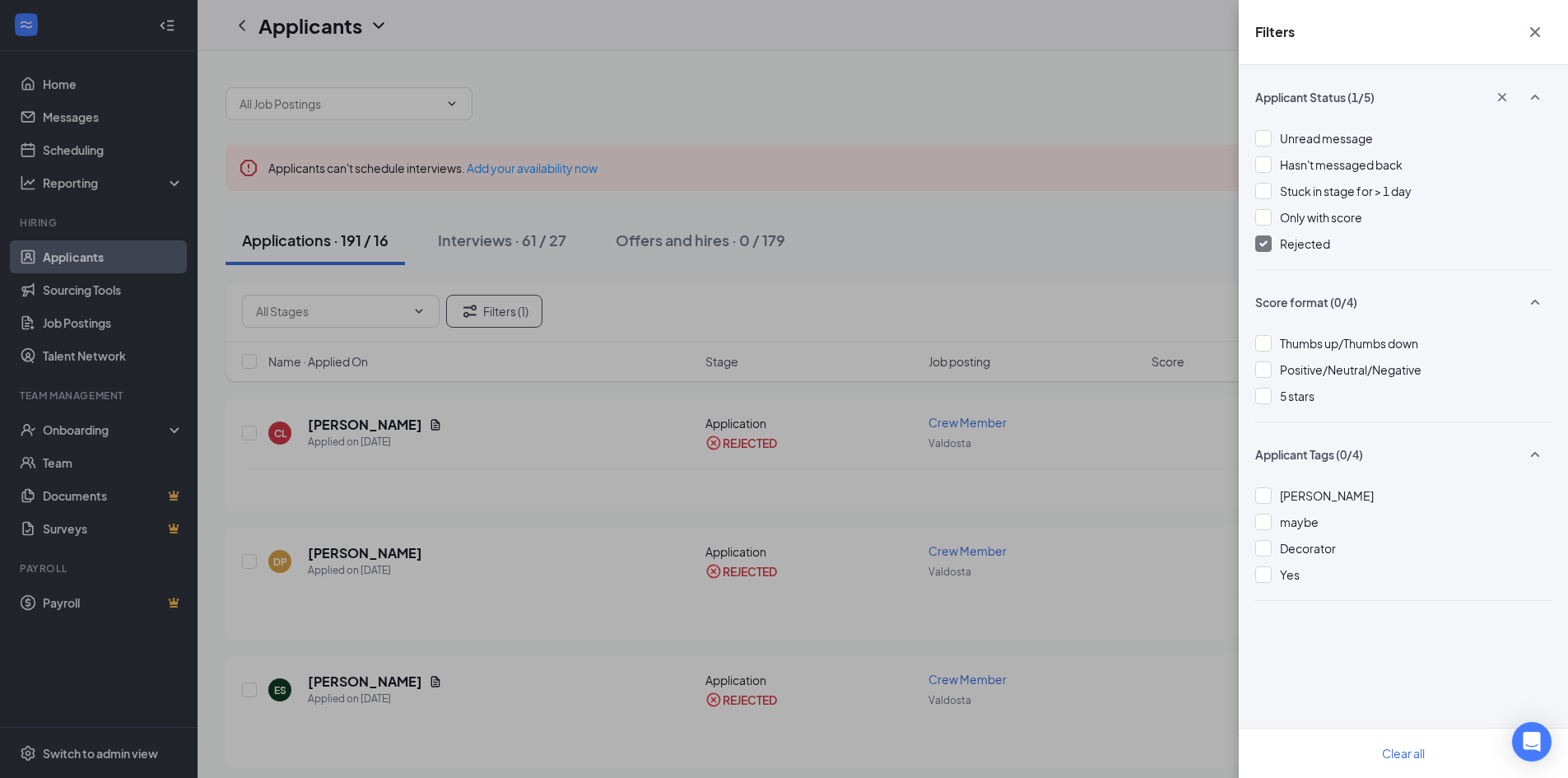
click at [1265, 241] on img at bounding box center [1264, 244] width 8 height 7
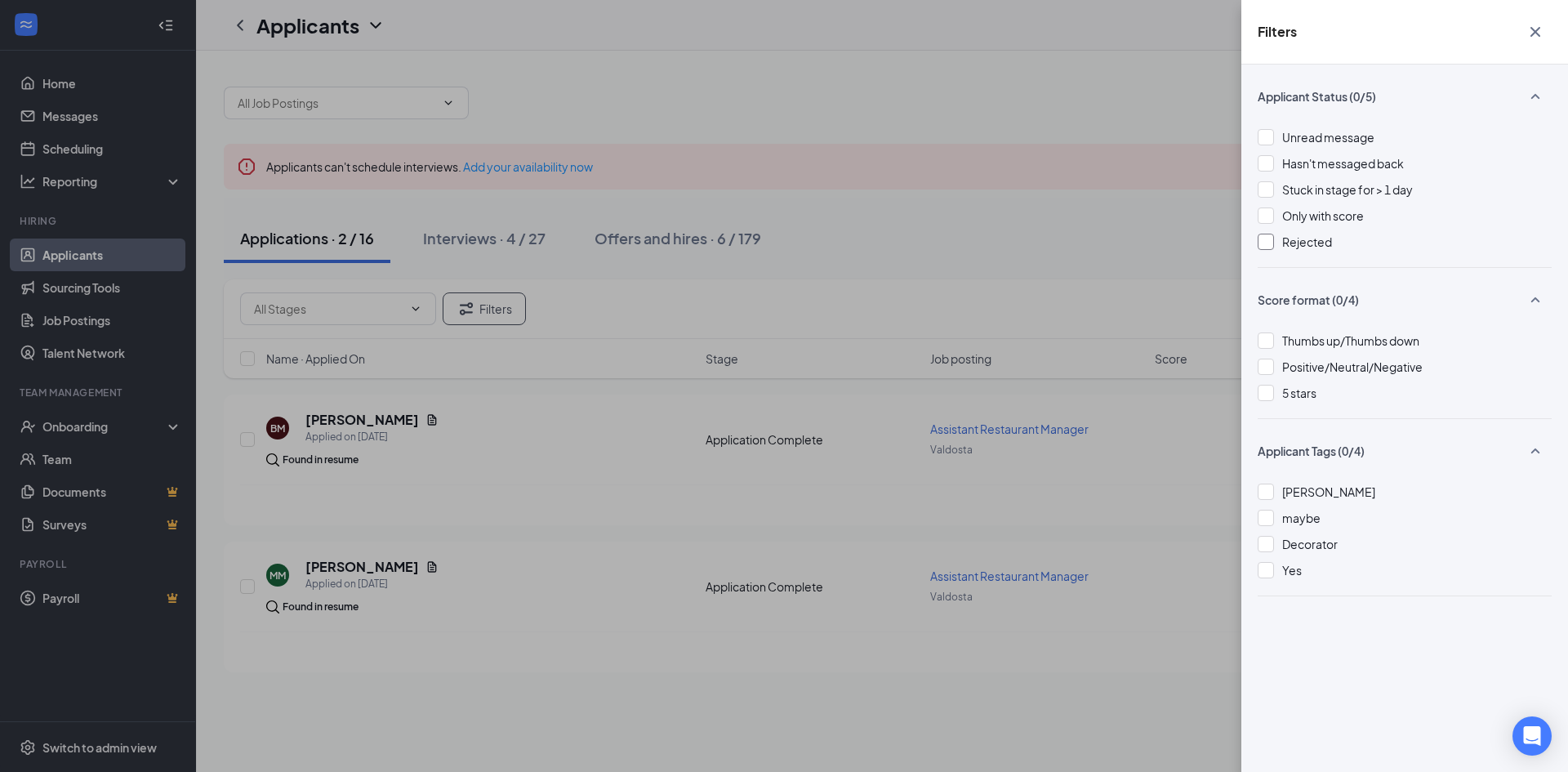
click at [1021, 234] on div "Filters Applicant Status (0/5) Unread message Hasn't messaged back Stuck in sta…" at bounding box center [784, 386] width 1568 height 772
click at [1532, 33] on icon "Cross" at bounding box center [1535, 32] width 20 height 20
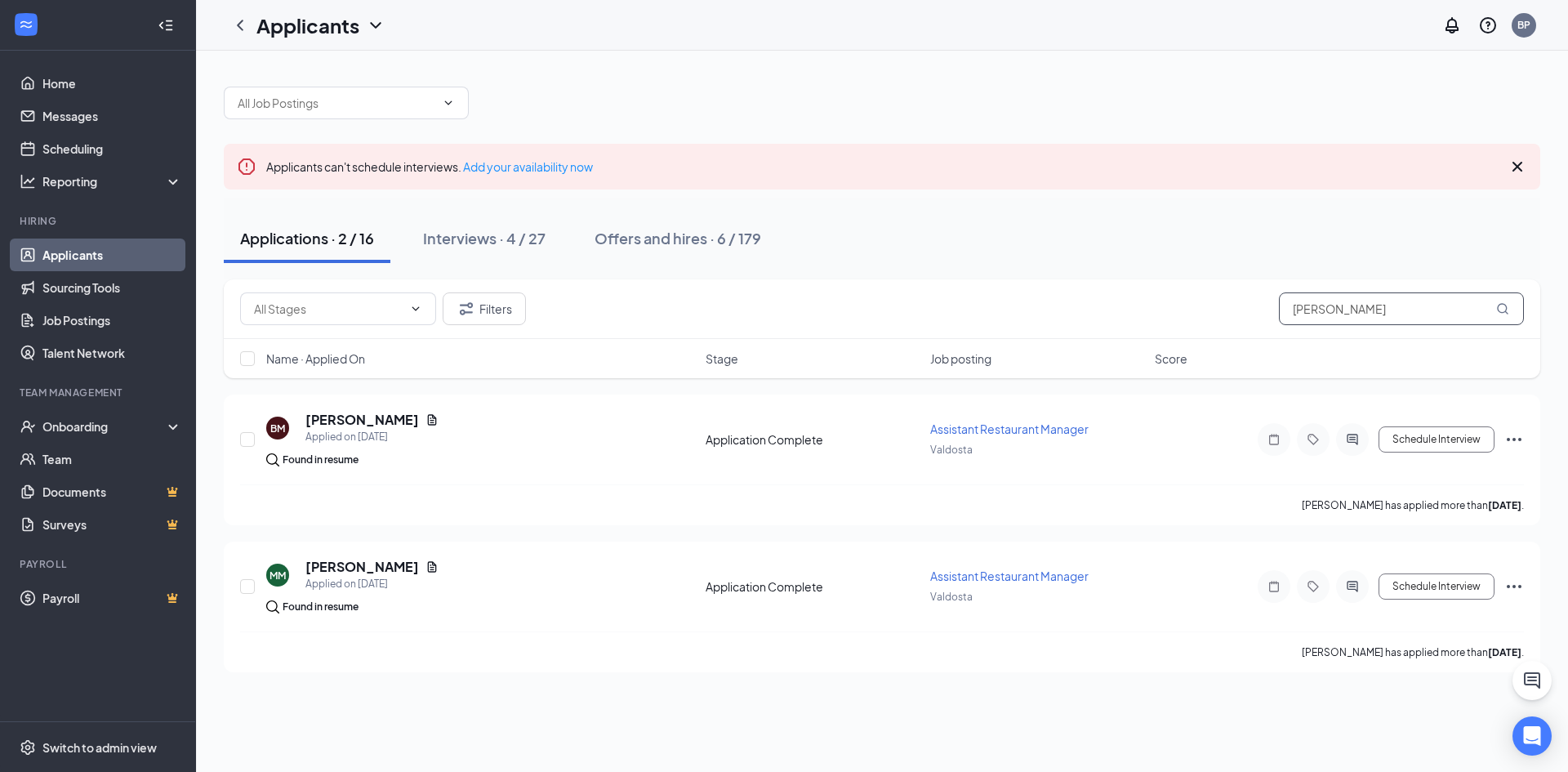
click at [1414, 310] on input "eli" at bounding box center [1402, 309] width 245 height 33
type input "e"
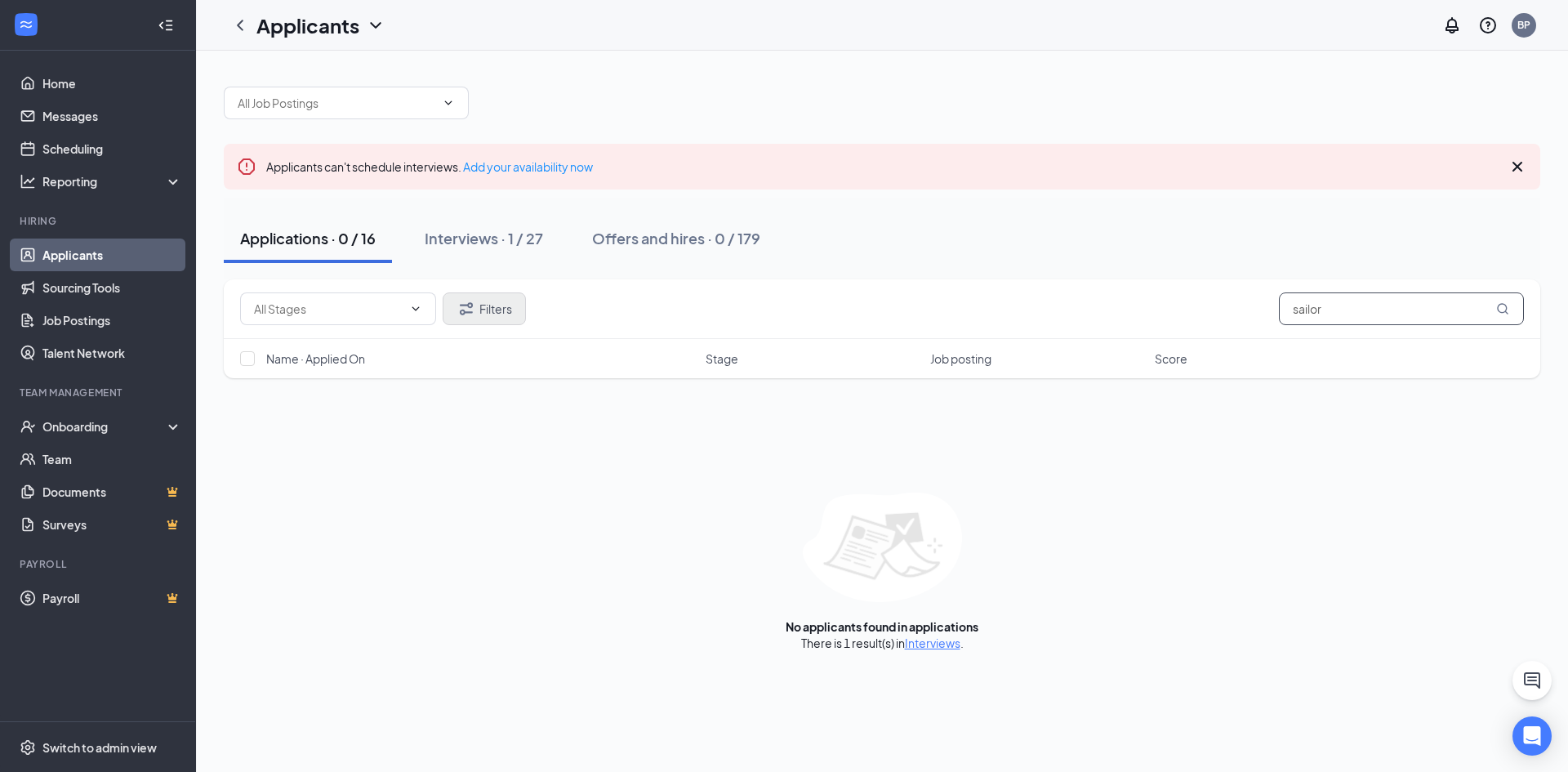
type input "sailor"
click at [491, 316] on button "Filters" at bounding box center [485, 309] width 83 height 33
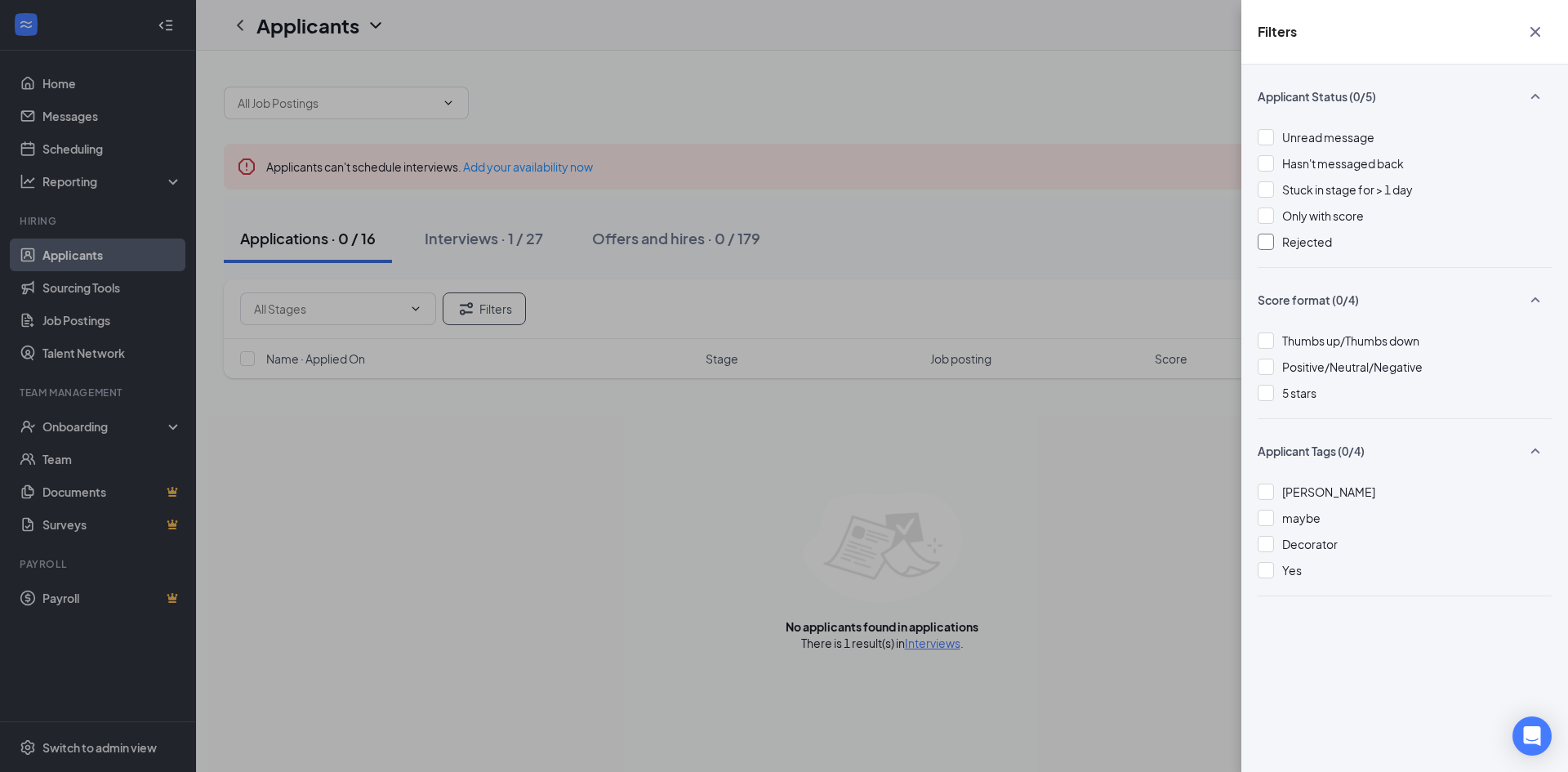
click at [1295, 239] on span "Rejected" at bounding box center [1307, 242] width 50 height 15
click at [1042, 213] on div "Filters Applicant Status (1/5) Unread message Hasn't messaged back Stuck in sta…" at bounding box center [784, 386] width 1568 height 772
click at [503, 240] on div "Filters Applicant Status (1/5) Unread message Hasn't messaged back Stuck in sta…" at bounding box center [784, 386] width 1568 height 772
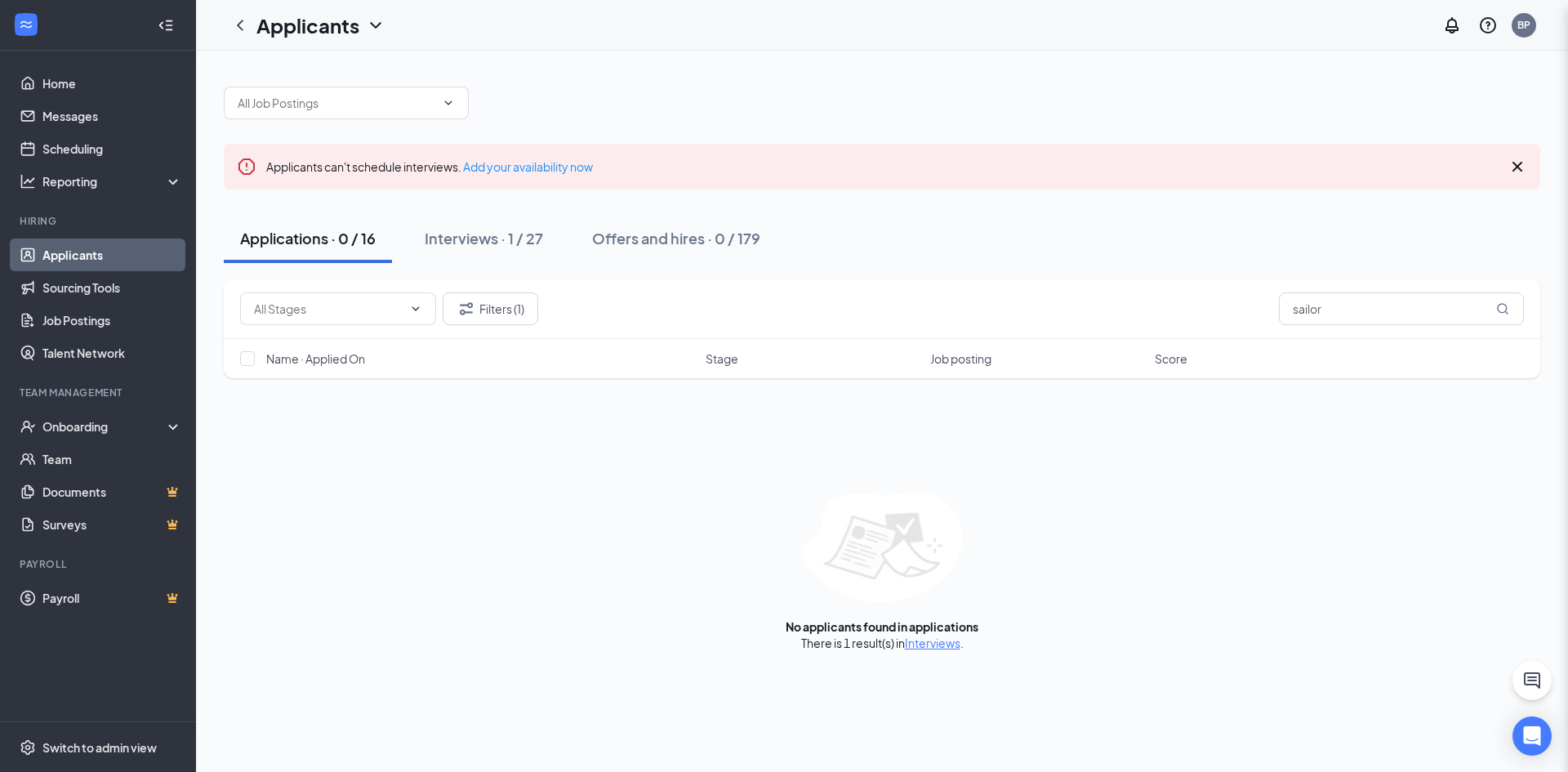
click at [503, 236] on div "Interviews · 1 / 27" at bounding box center [484, 238] width 118 height 20
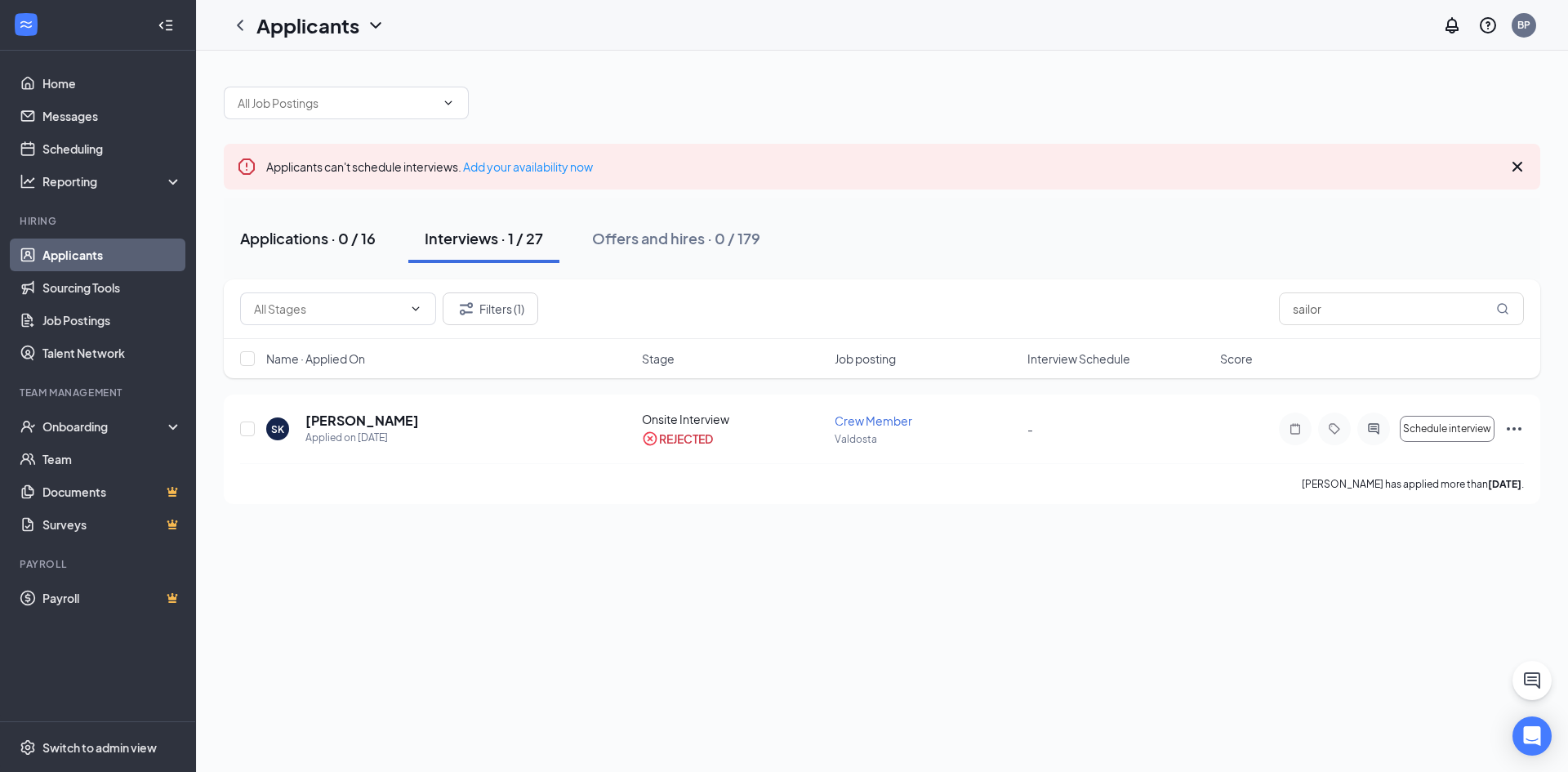
click at [341, 243] on div "Applications · 0 / 16" at bounding box center [308, 238] width 136 height 20
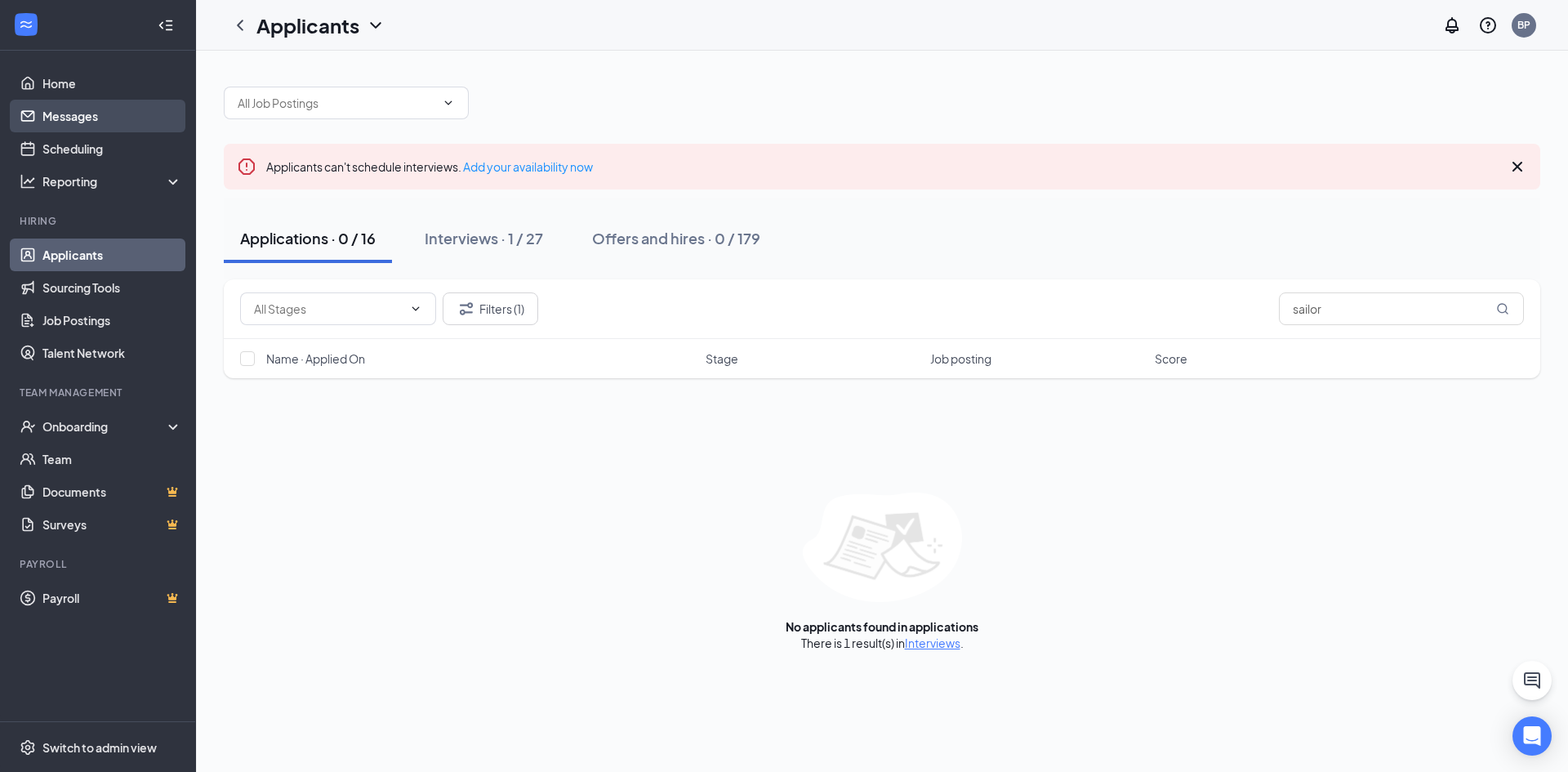
click at [110, 120] on link "Messages" at bounding box center [112, 116] width 140 height 33
